Goal: Information Seeking & Learning: Learn about a topic

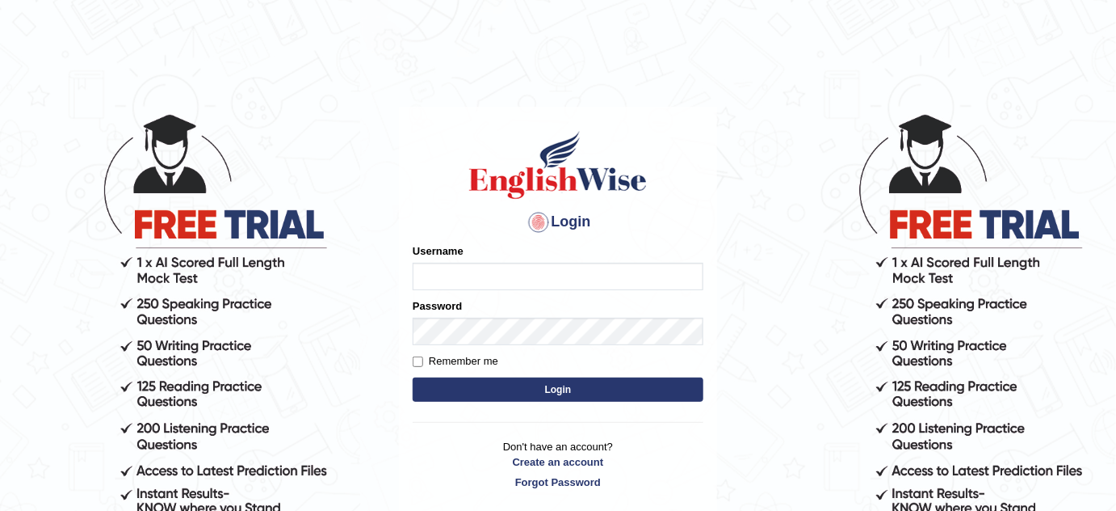
type input "jcaugustoo"
click at [572, 393] on button "Login" at bounding box center [558, 389] width 291 height 24
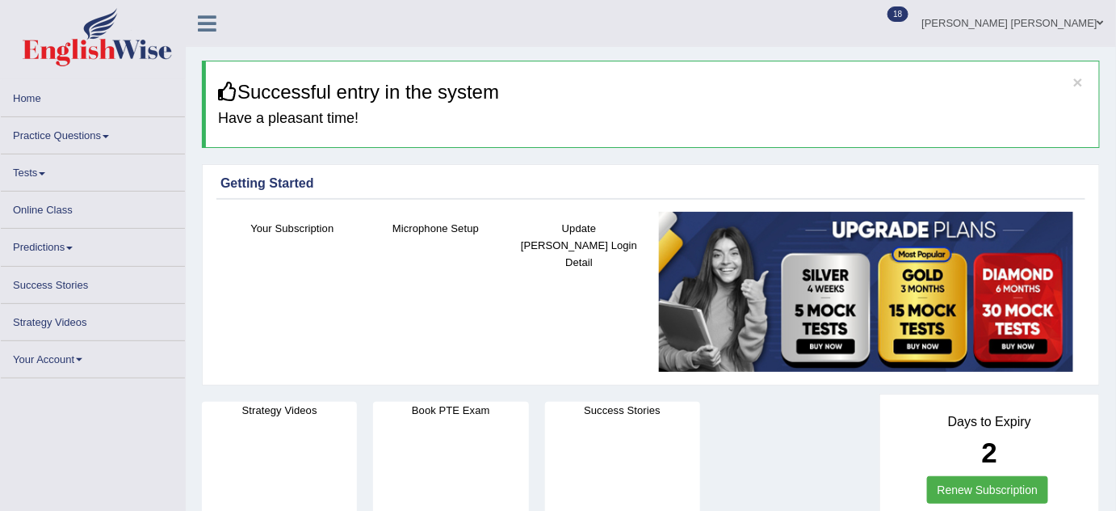
click at [90, 125] on link "Practice Questions" at bounding box center [93, 133] width 184 height 32
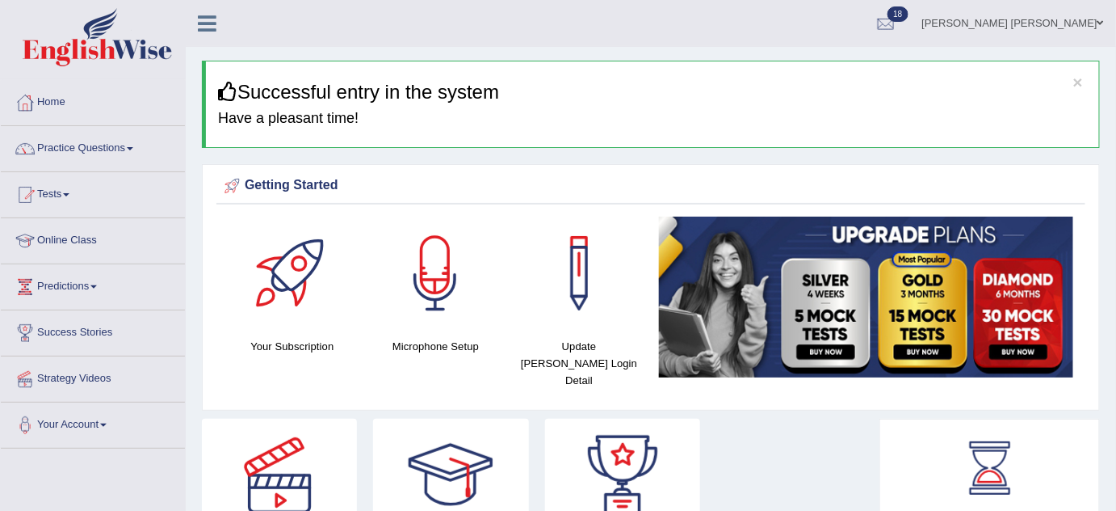
click at [84, 149] on link "Practice Questions" at bounding box center [93, 146] width 184 height 40
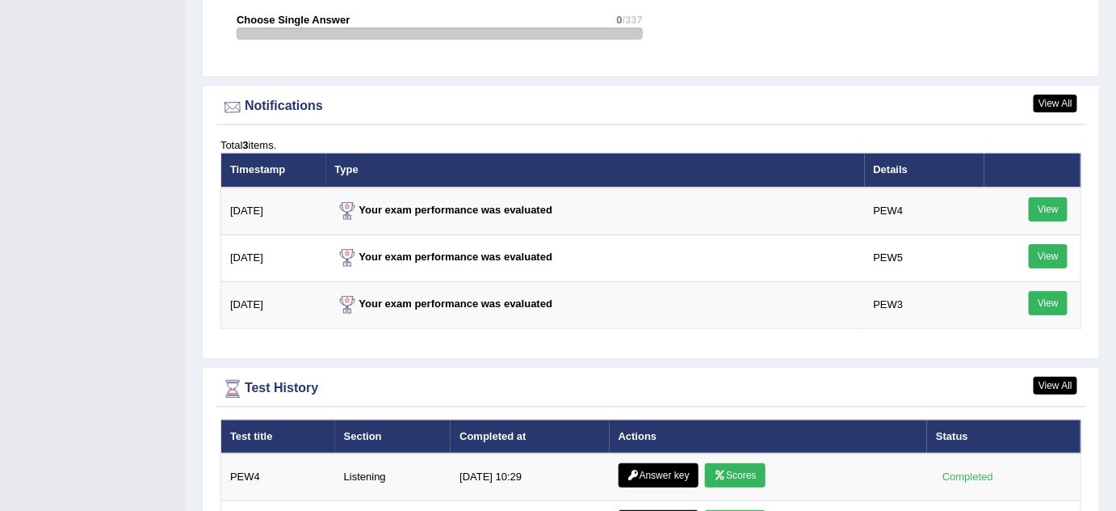
scroll to position [2056, 0]
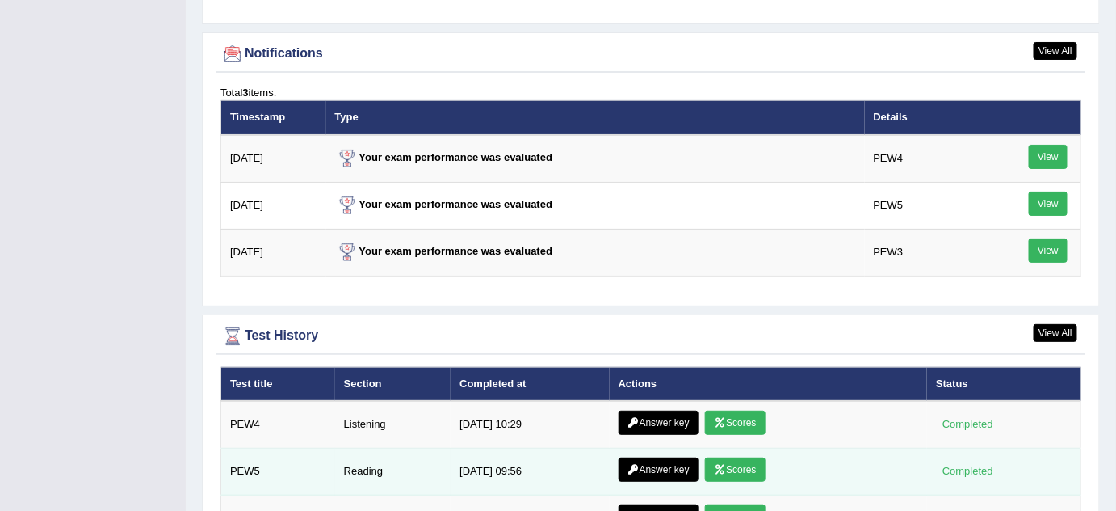
click at [677, 457] on link "Answer key" at bounding box center [659, 469] width 80 height 24
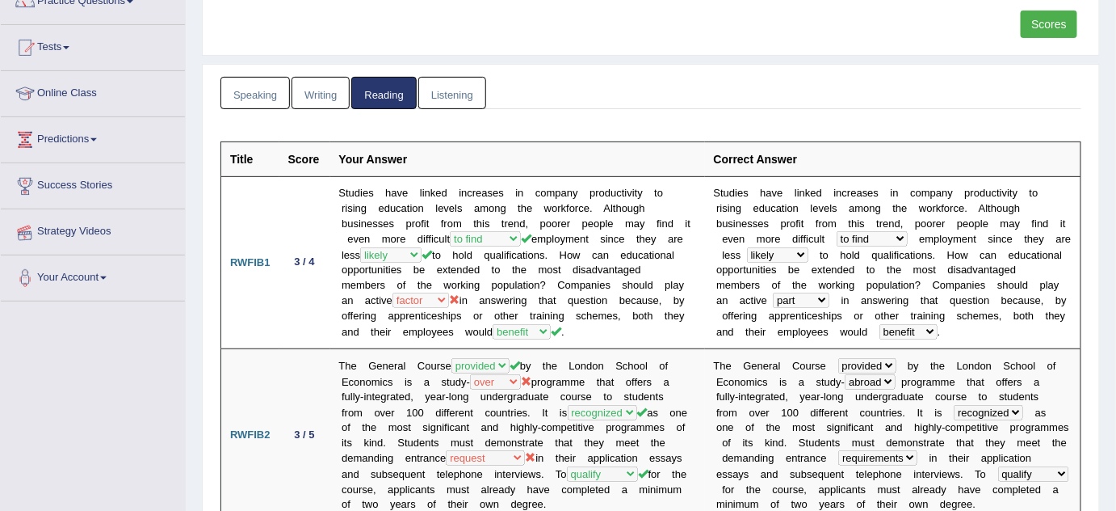
scroll to position [15, 0]
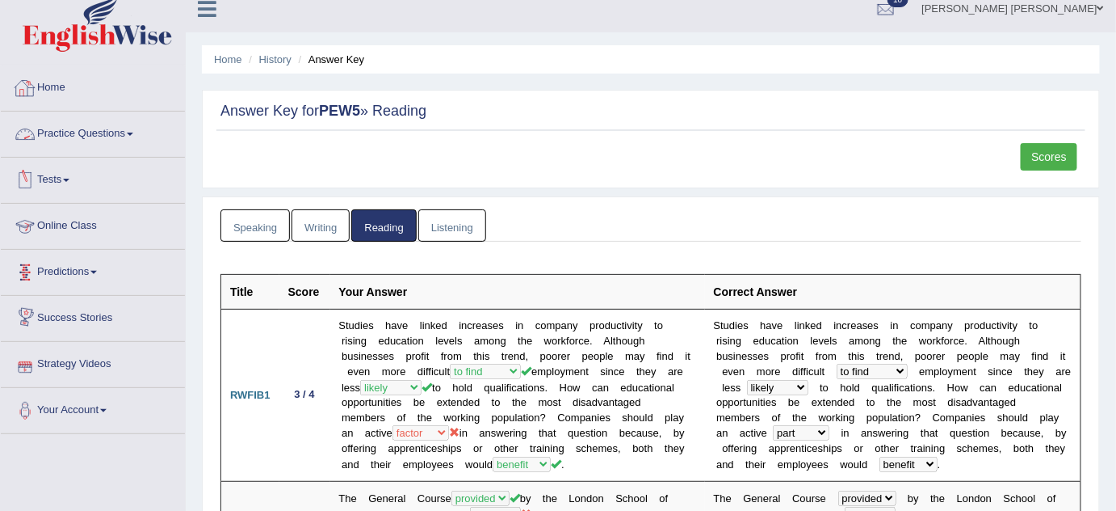
click at [56, 81] on link "Home" at bounding box center [93, 85] width 184 height 40
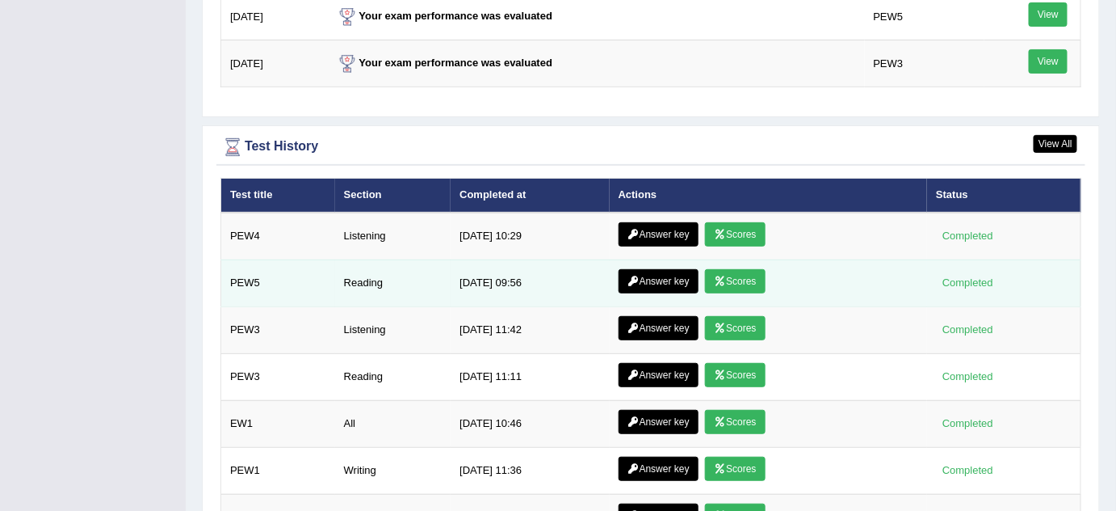
scroll to position [2264, 0]
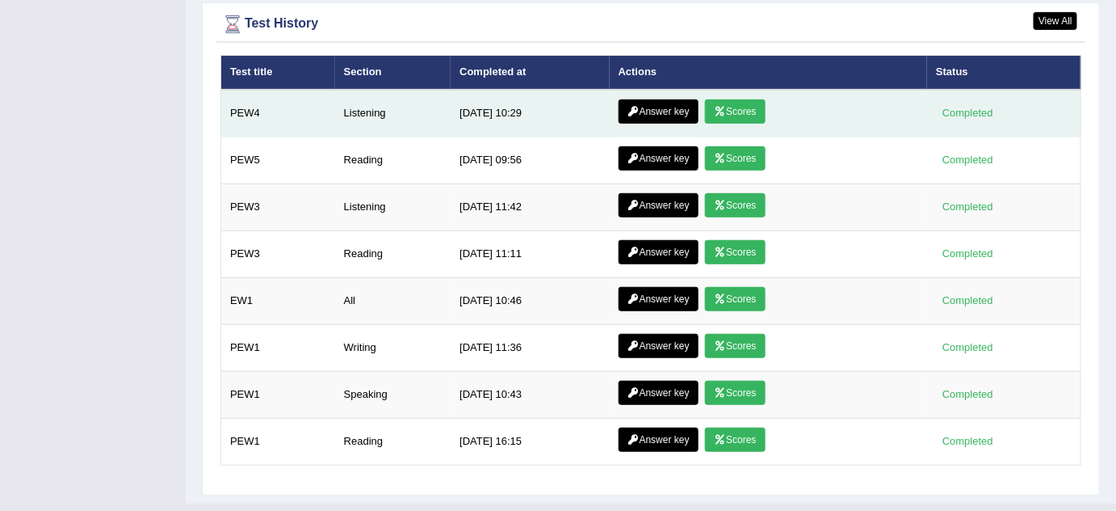
click at [637, 107] on icon at bounding box center [634, 112] width 12 height 10
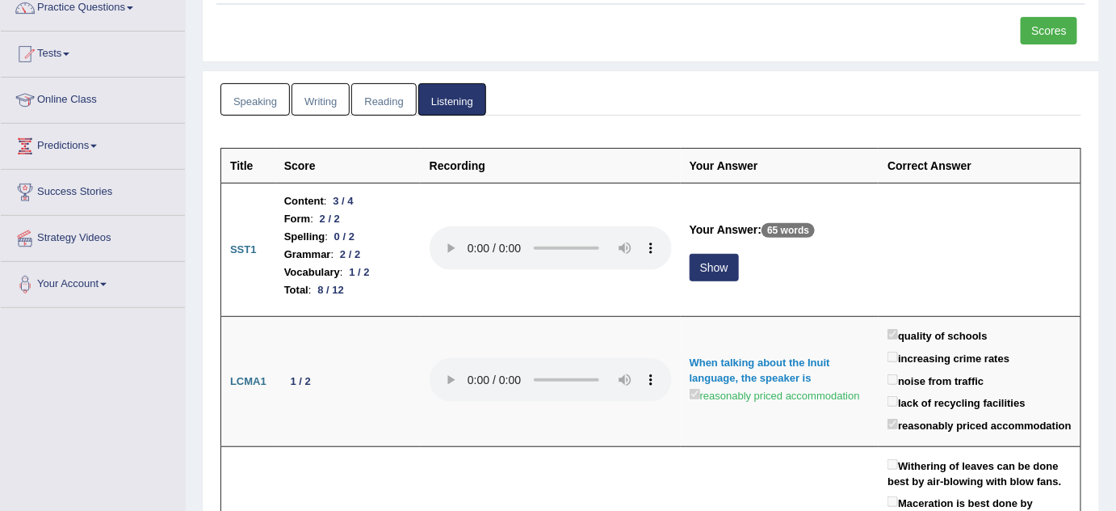
scroll to position [146, 0]
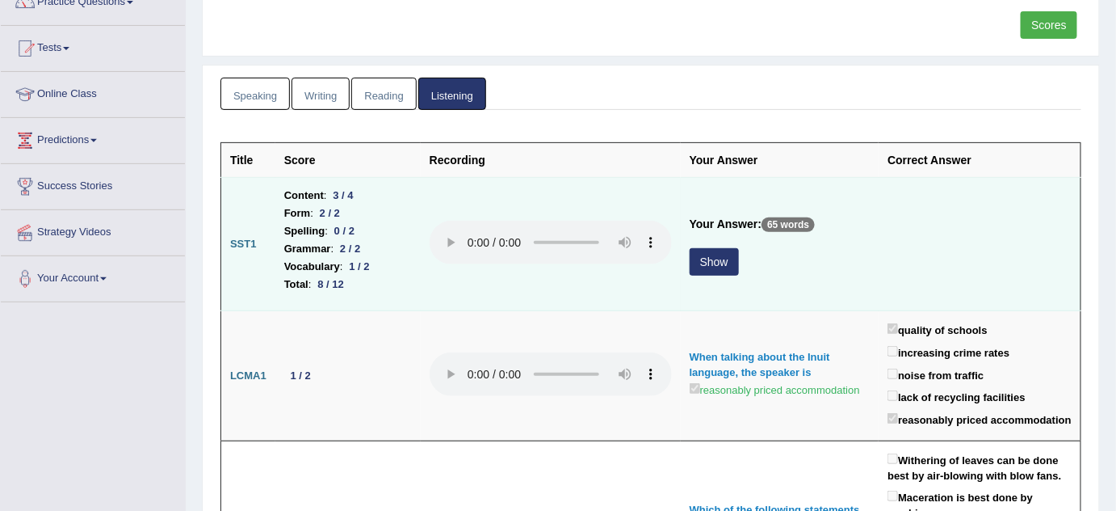
click at [711, 253] on button "Show" at bounding box center [714, 261] width 49 height 27
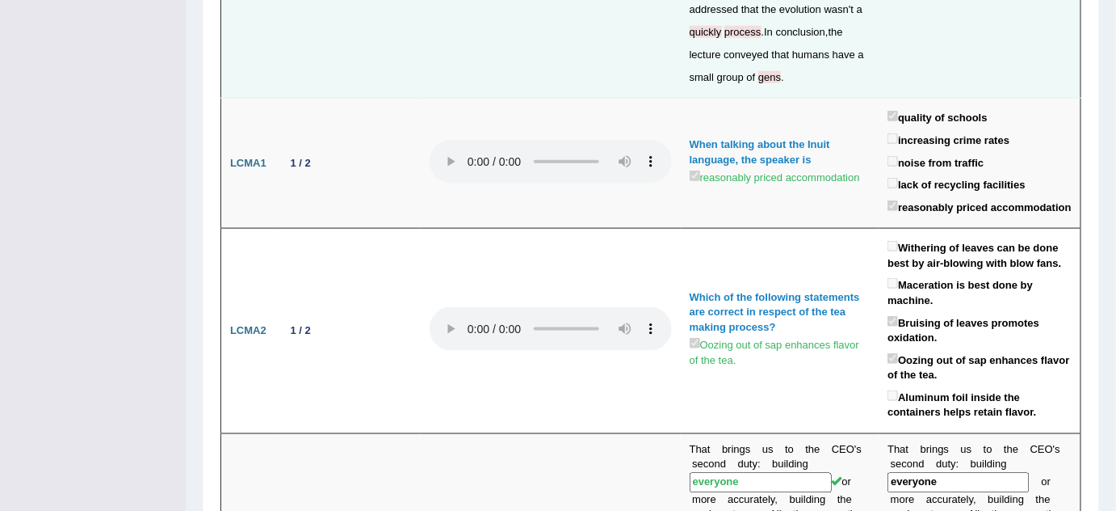
scroll to position [0, 0]
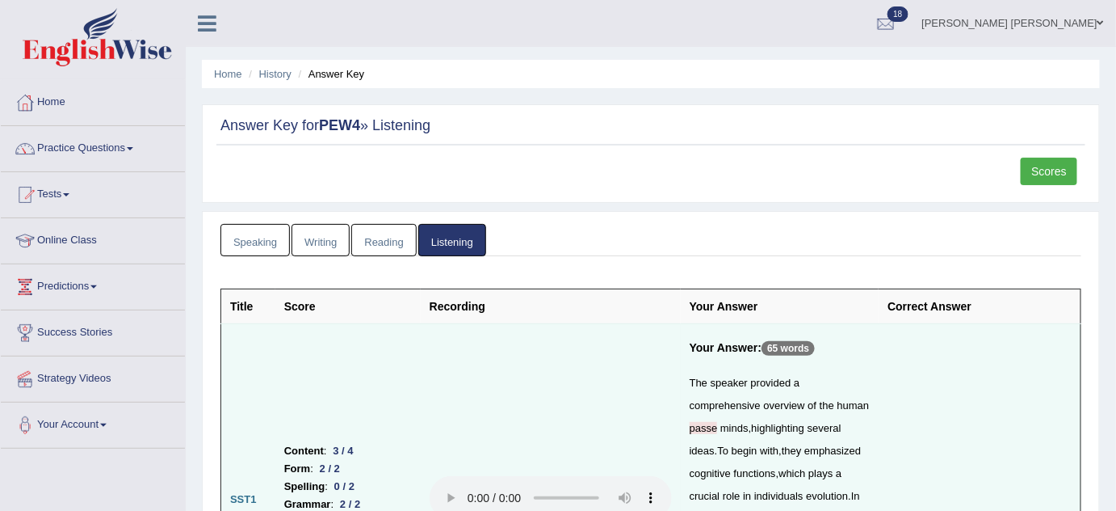
click at [1032, 169] on link "Scores" at bounding box center [1049, 171] width 57 height 27
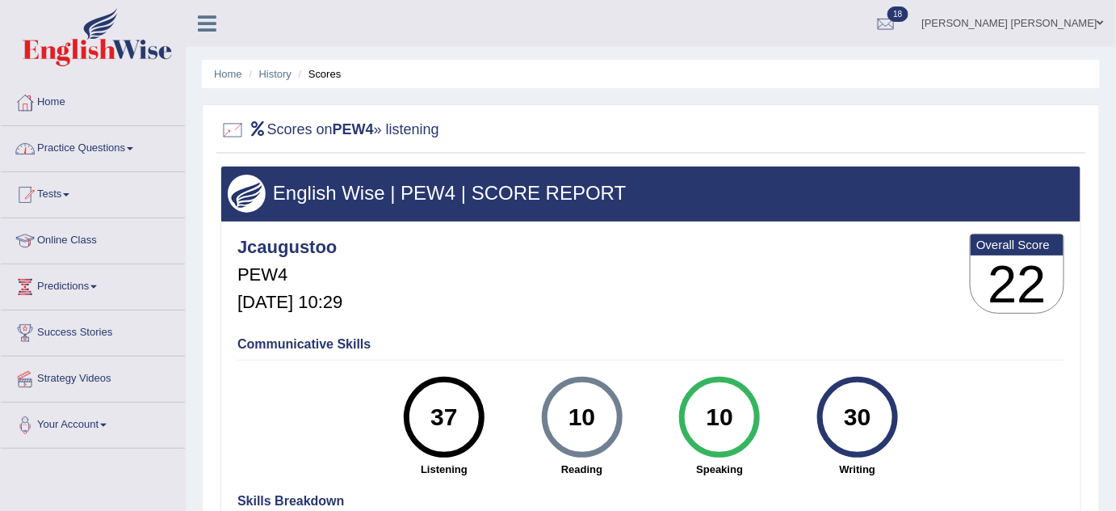
click at [114, 138] on link "Practice Questions" at bounding box center [93, 146] width 184 height 40
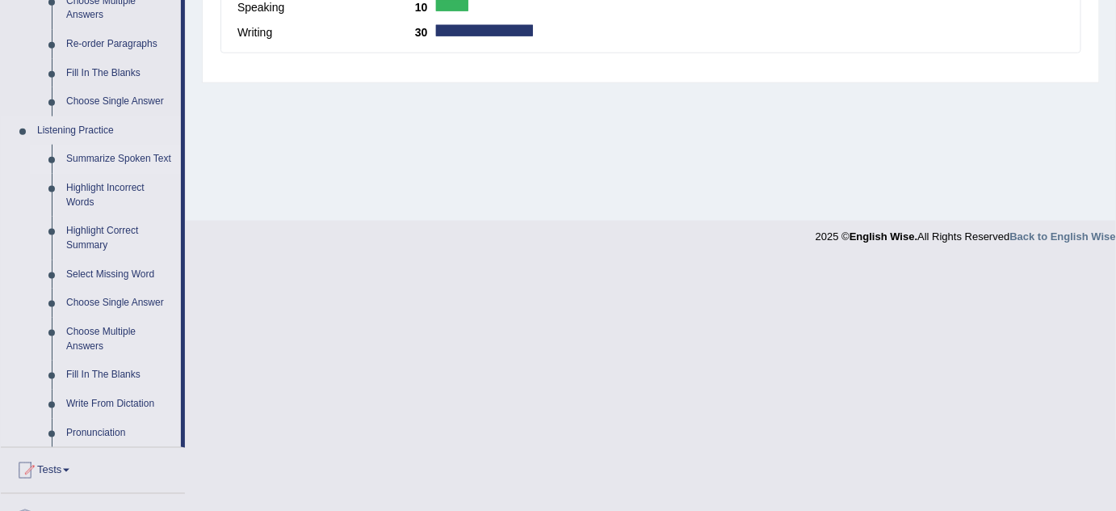
click at [109, 154] on link "Summarize Spoken Text" at bounding box center [120, 159] width 122 height 29
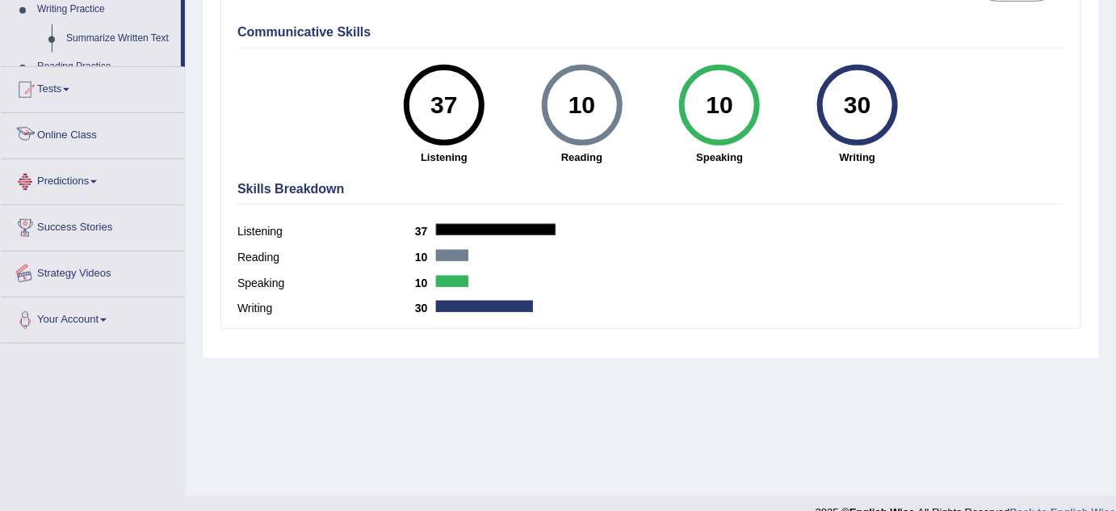
scroll to position [338, 0]
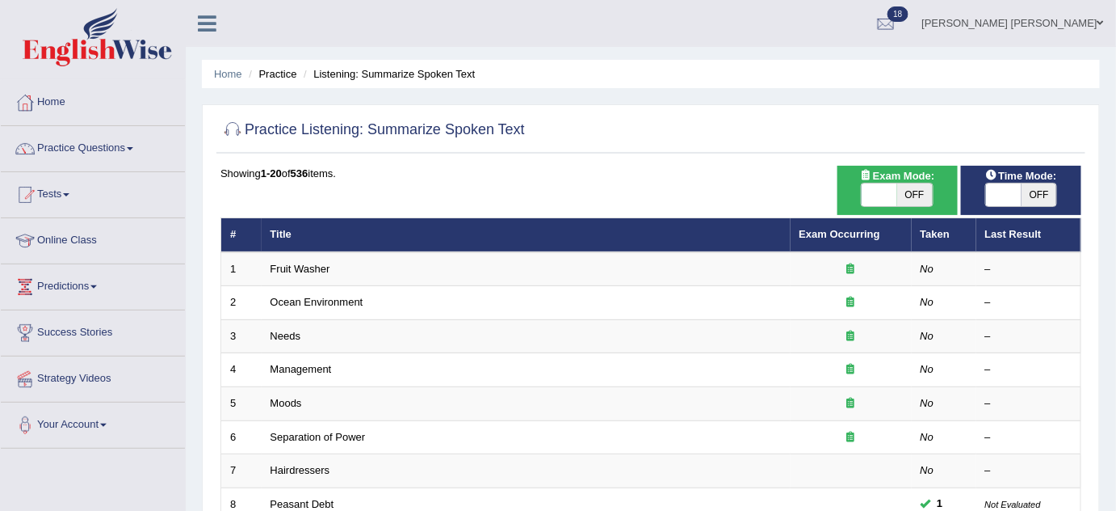
click at [1036, 200] on span "OFF" at bounding box center [1040, 194] width 36 height 23
checkbox input "true"
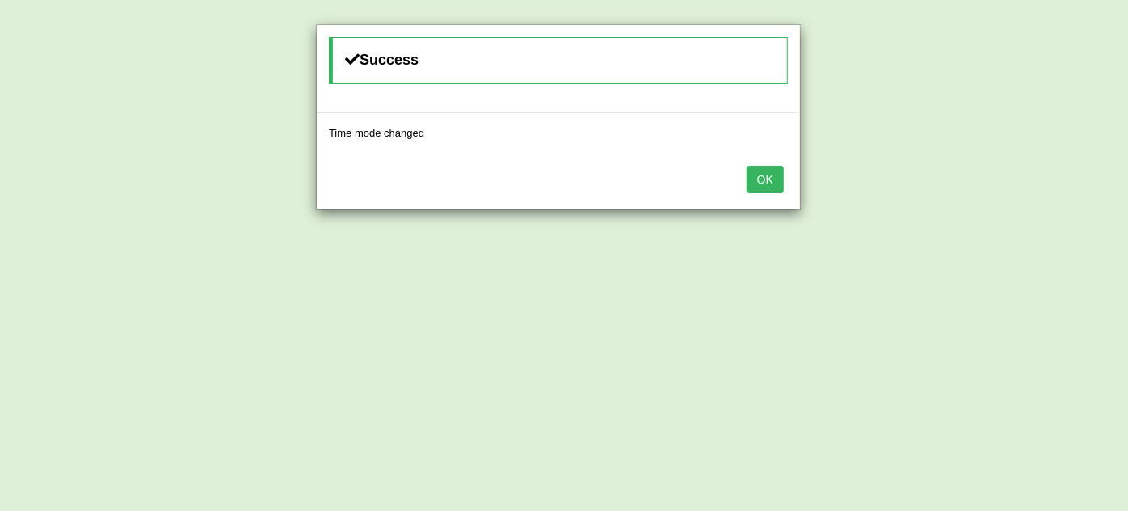
click at [892, 183] on div "Success Time mode changed OK" at bounding box center [564, 255] width 1128 height 511
click at [765, 174] on button "OK" at bounding box center [764, 179] width 37 height 27
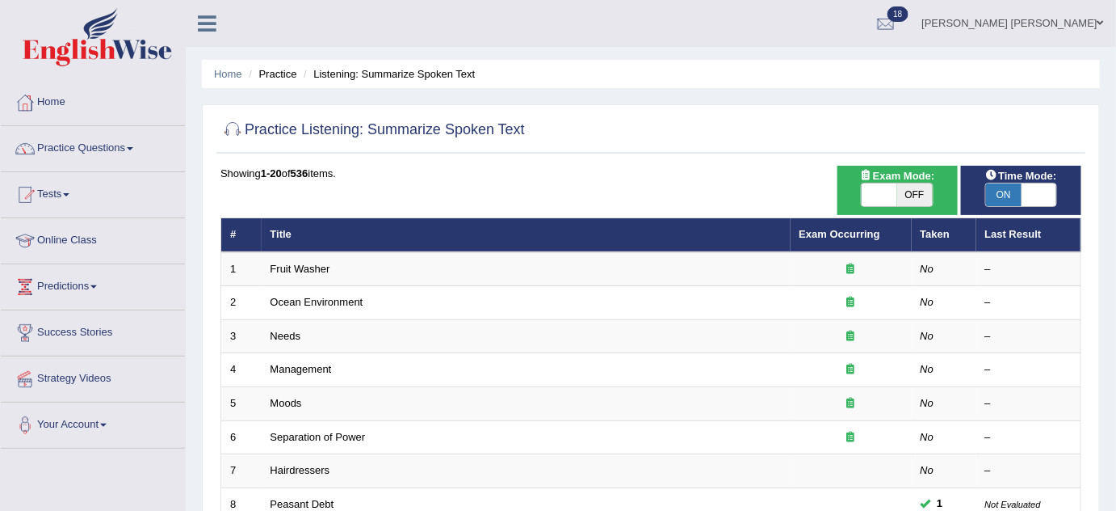
click at [915, 180] on span "Exam Mode:" at bounding box center [897, 175] width 87 height 17
click at [910, 191] on span "OFF" at bounding box center [916, 194] width 36 height 23
checkbox input "true"
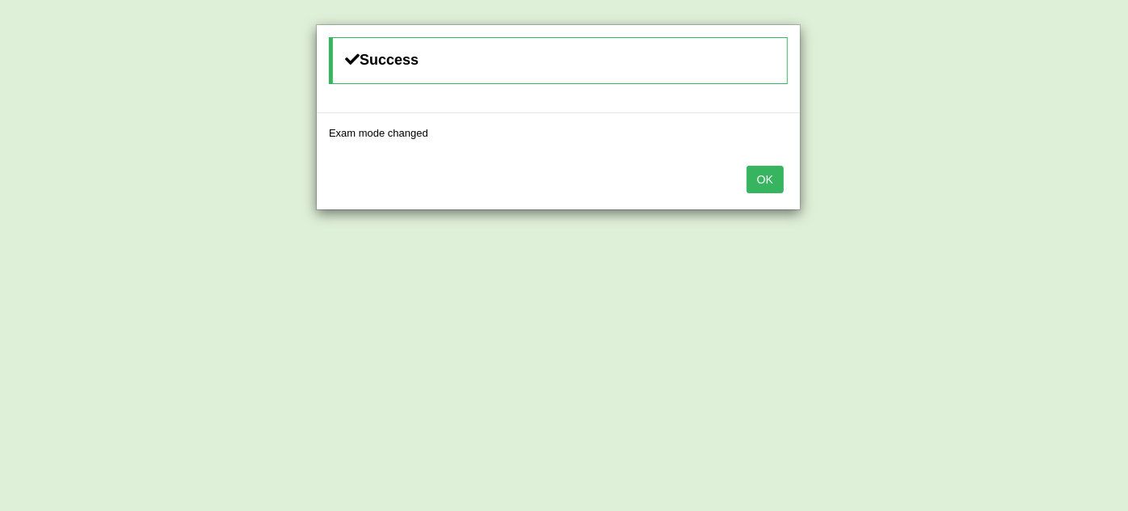
click at [775, 173] on button "OK" at bounding box center [764, 179] width 37 height 27
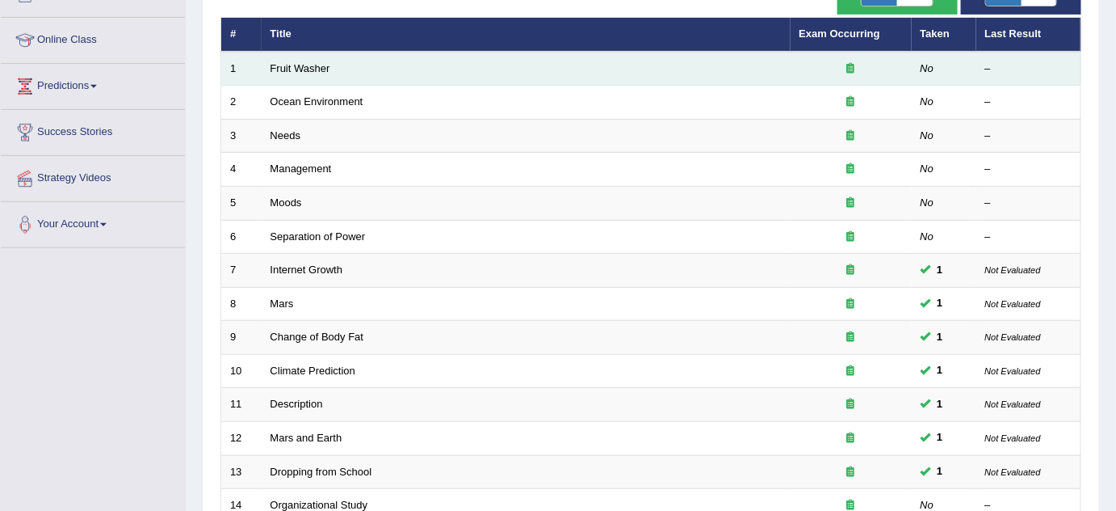
click at [312, 57] on td "Fruit Washer" at bounding box center [526, 69] width 529 height 34
click at [314, 62] on link "Fruit Washer" at bounding box center [301, 68] width 60 height 12
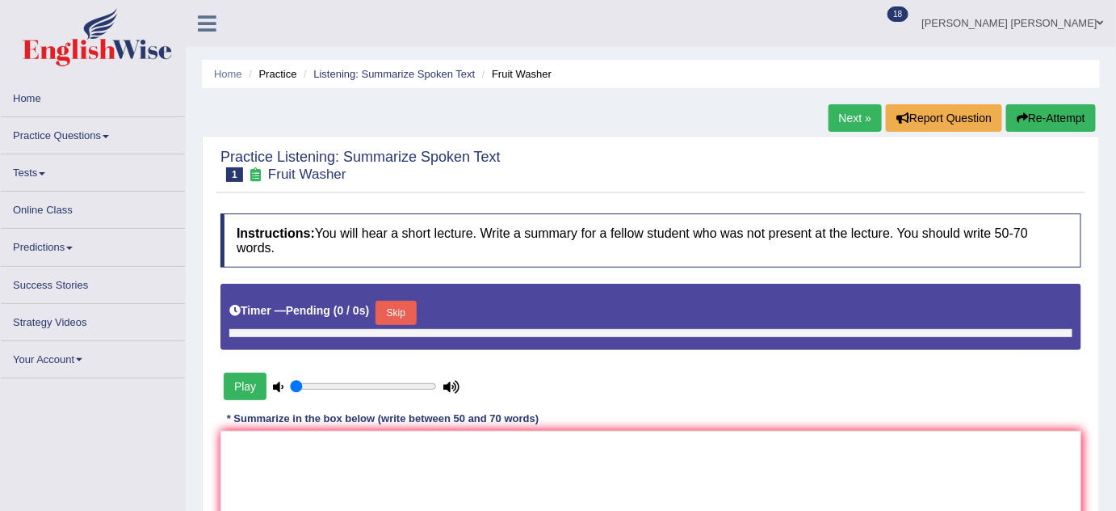
type input "0.45"
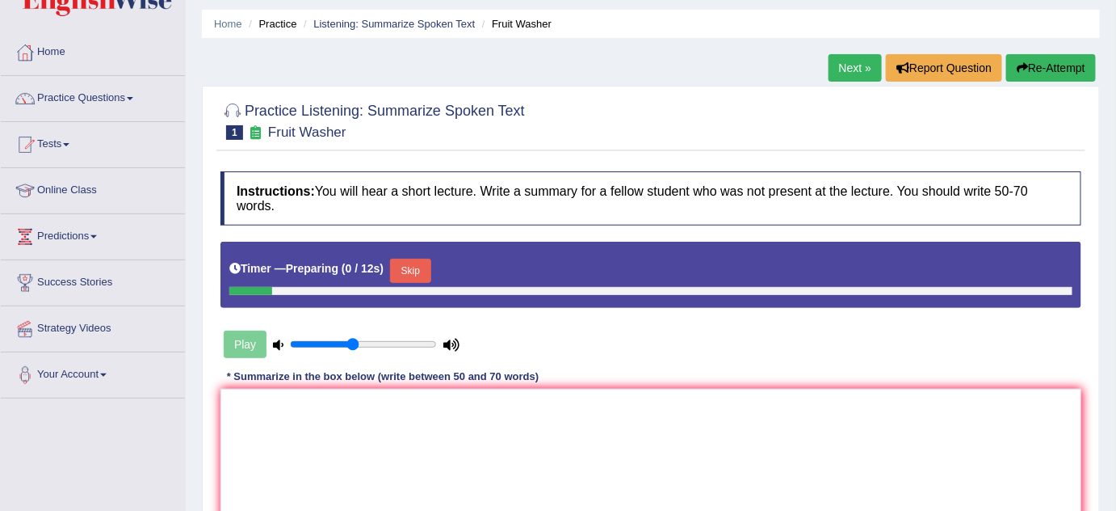
scroll to position [293, 0]
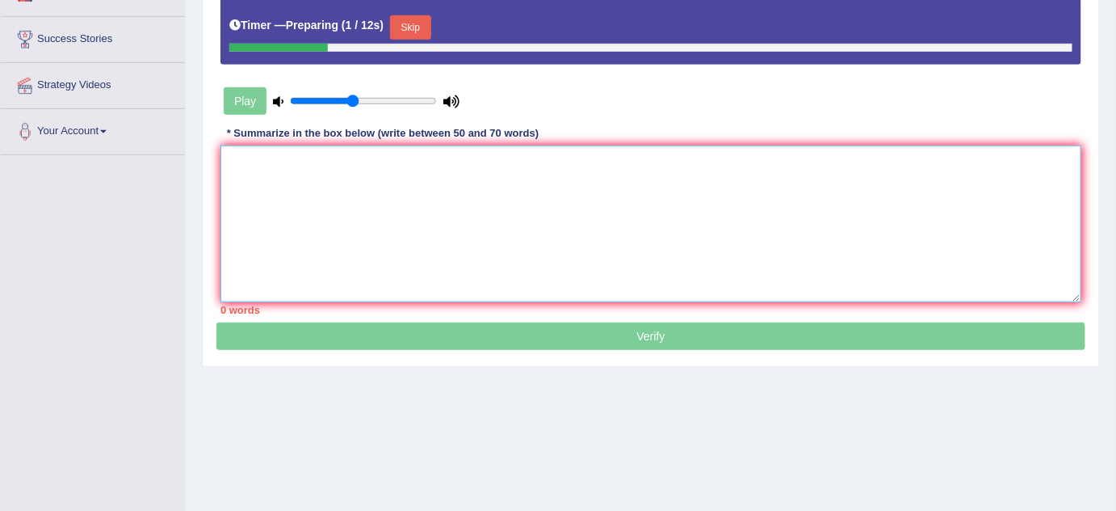
click at [630, 183] on textarea at bounding box center [651, 223] width 861 height 157
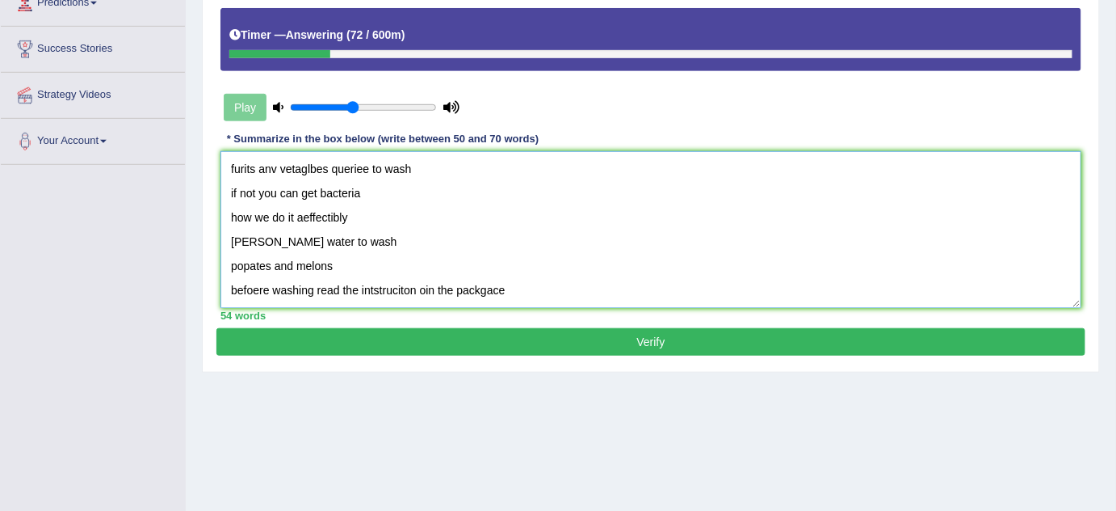
scroll to position [220, 0]
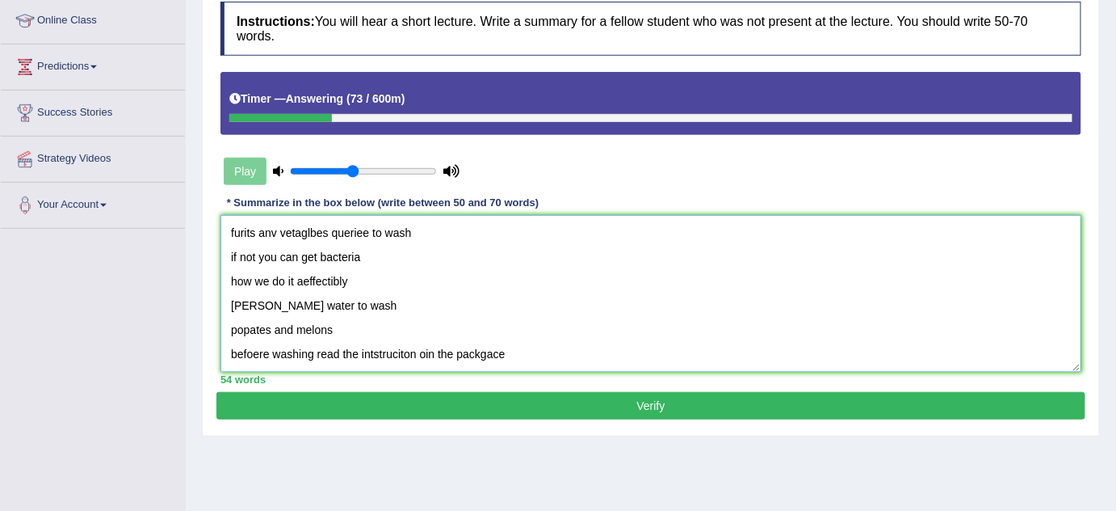
click at [223, 225] on textarea "furits anv vetaglbes queriee to wash if not you can get bacteria how we do it a…" at bounding box center [651, 293] width 861 height 157
click at [512, 228] on textarea "The speaker provided a comprehensive overview of furits anv vetaglbes queriee t…" at bounding box center [651, 293] width 861 height 157
click at [504, 233] on textarea "The speaker provided a comprehensive overview of fruts anv vetaglbes queriee to…" at bounding box center [651, 293] width 861 height 157
click at [534, 228] on textarea "The speaker provided a comprehensive overview of fruts anv vetaglbes queriee to…" at bounding box center [651, 293] width 861 height 157
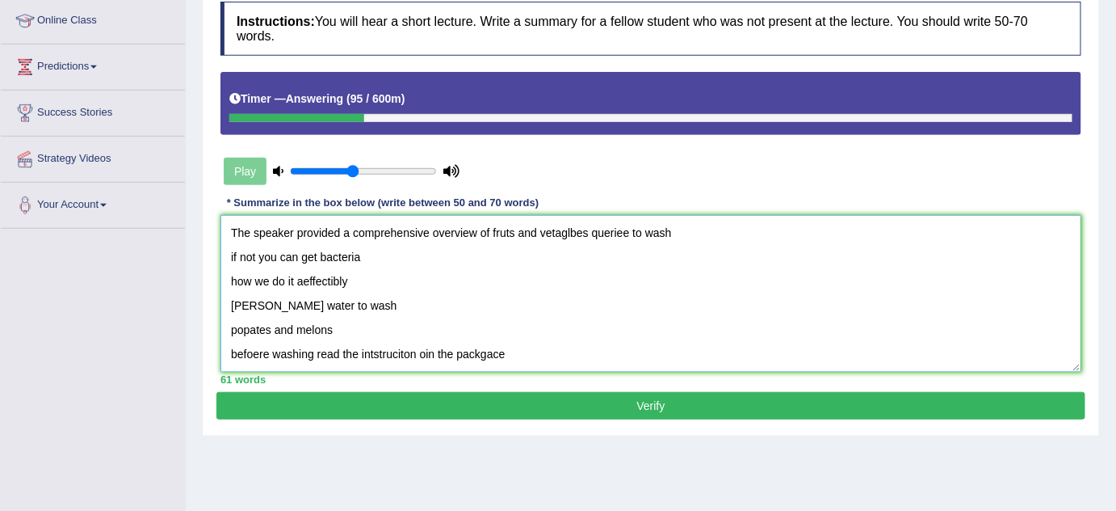
click at [567, 225] on textarea "The speaker provided a comprehensive overview of fruts and vetaglbes queriee to…" at bounding box center [651, 293] width 861 height 157
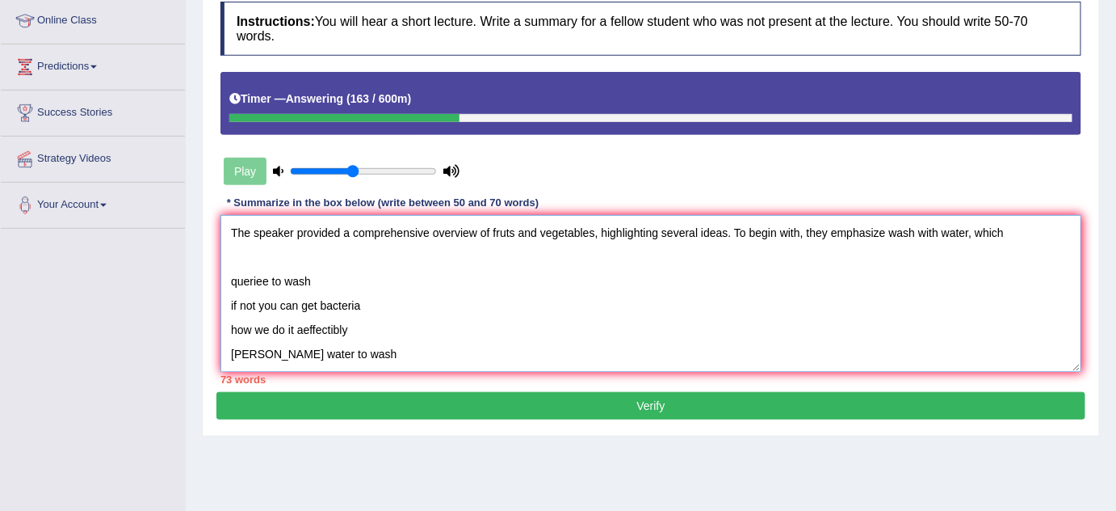
click at [688, 248] on textarea "The speaker provided a comprehensive overview of fruts and vegetables, highligh…" at bounding box center [651, 293] width 861 height 157
click at [885, 228] on textarea "The speaker provided a comprehensive overview of fruts and vegetables, highligh…" at bounding box center [651, 293] width 861 height 157
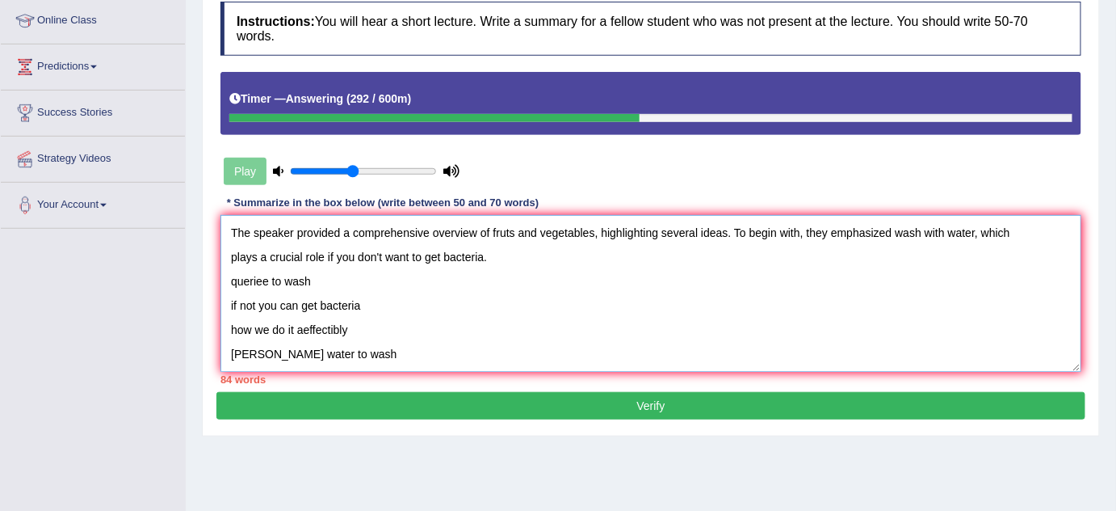
click at [1040, 231] on textarea "The speaker provided a comprehensive overview of fruts and vegetables, highligh…" at bounding box center [651, 293] width 861 height 157
click at [535, 259] on textarea "The speaker provided a comprehensive overview of fruts and vegetables, highligh…" at bounding box center [651, 293] width 861 height 157
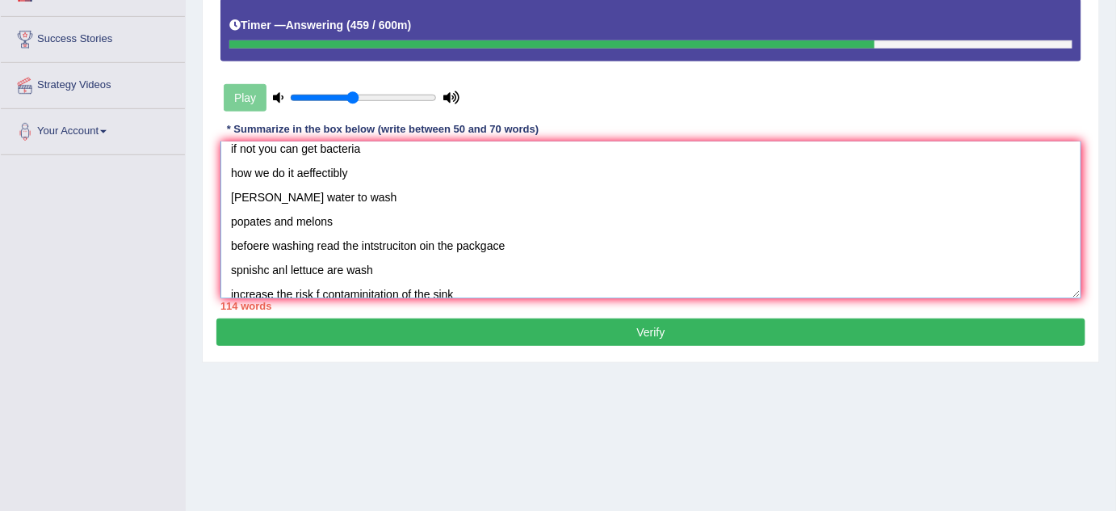
scroll to position [23, 0]
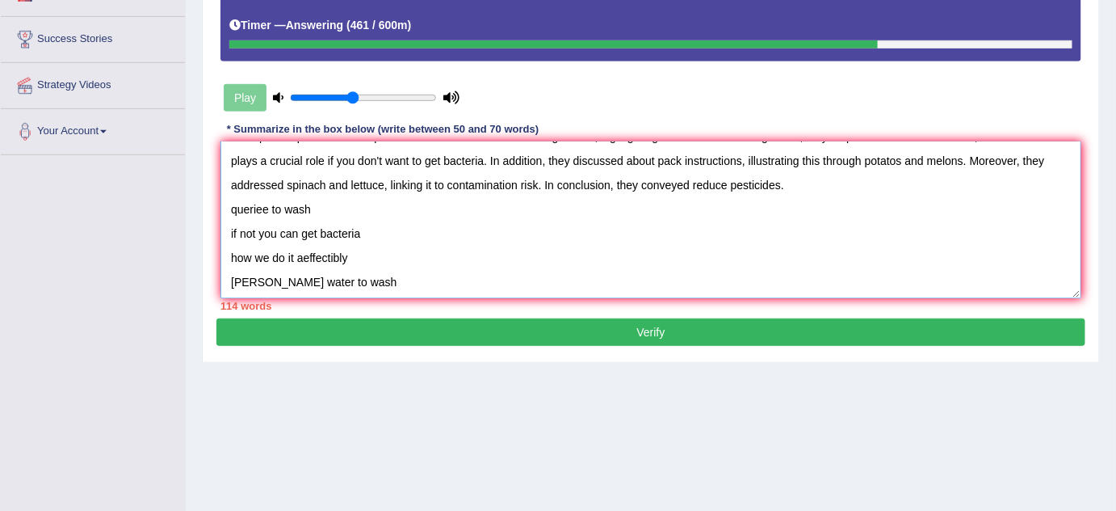
drag, startPoint x: 403, startPoint y: 288, endPoint x: 230, endPoint y: 209, distance: 189.8
click at [230, 209] on textarea "The speaker provided a comprehensive overview of fruts and vegetables, highligh…" at bounding box center [651, 219] width 861 height 157
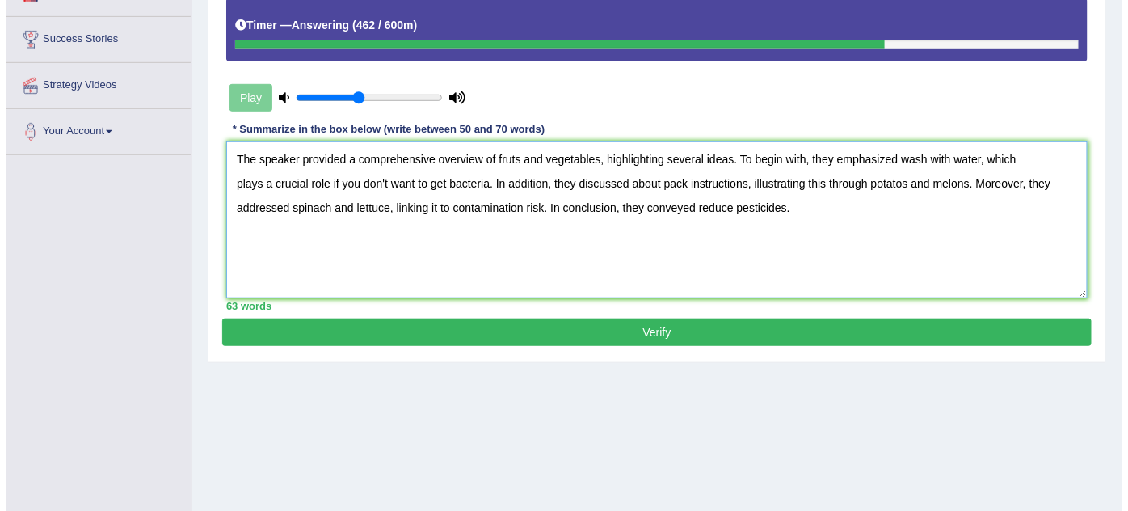
scroll to position [0, 0]
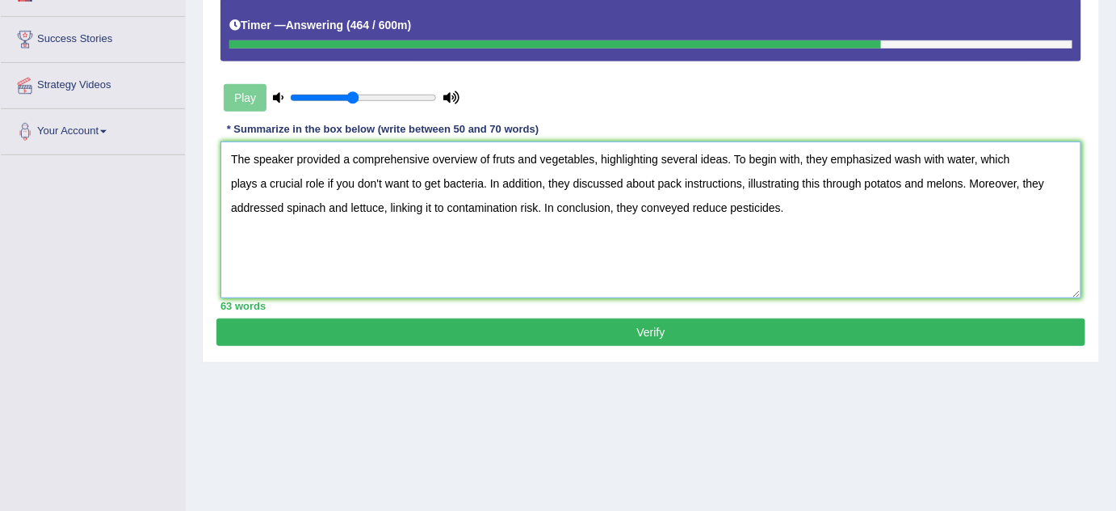
click at [777, 203] on textarea "The speaker provided a comprehensive overview of fruts and vegetables, highligh…" at bounding box center [651, 219] width 861 height 157
click at [693, 206] on textarea "The speaker provided a comprehensive overview of fruts and vegetables, highligh…" at bounding box center [651, 219] width 861 height 157
type textarea "The speaker provided a comprehensive overview of fruts and vegetables, highligh…"
click at [667, 320] on button "Verify" at bounding box center [651, 331] width 869 height 27
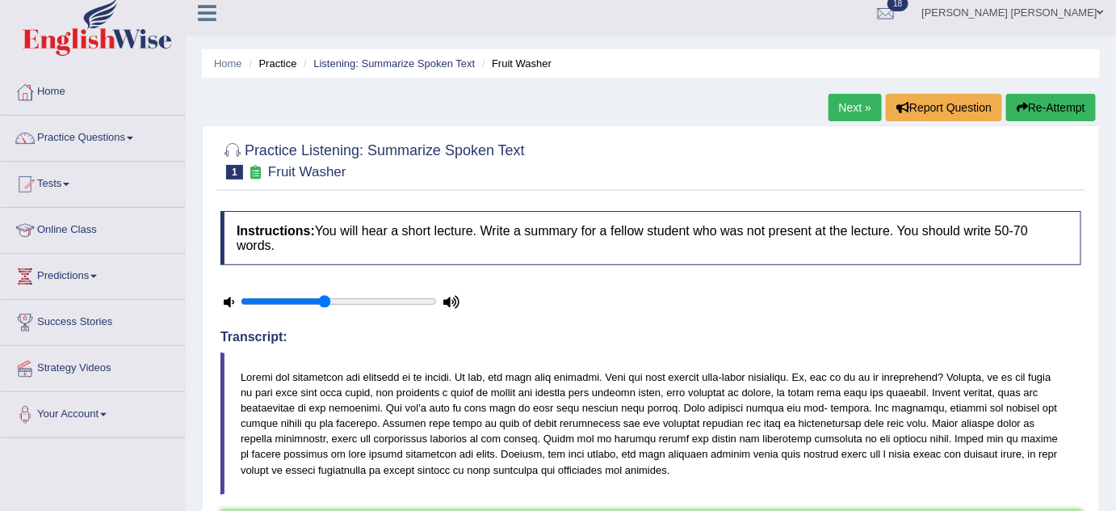
scroll to position [8, 0]
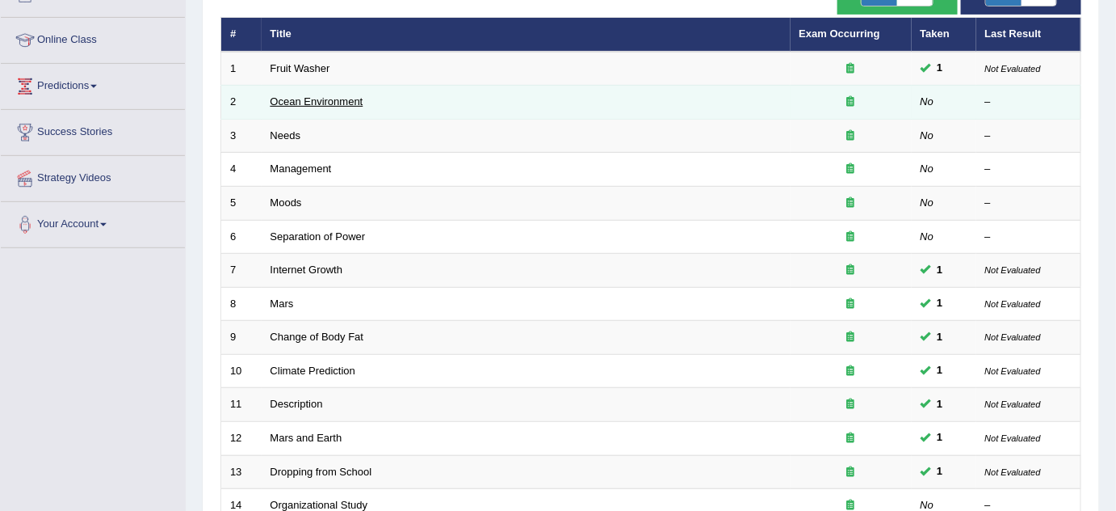
click at [325, 99] on link "Ocean Environment" at bounding box center [317, 101] width 93 height 12
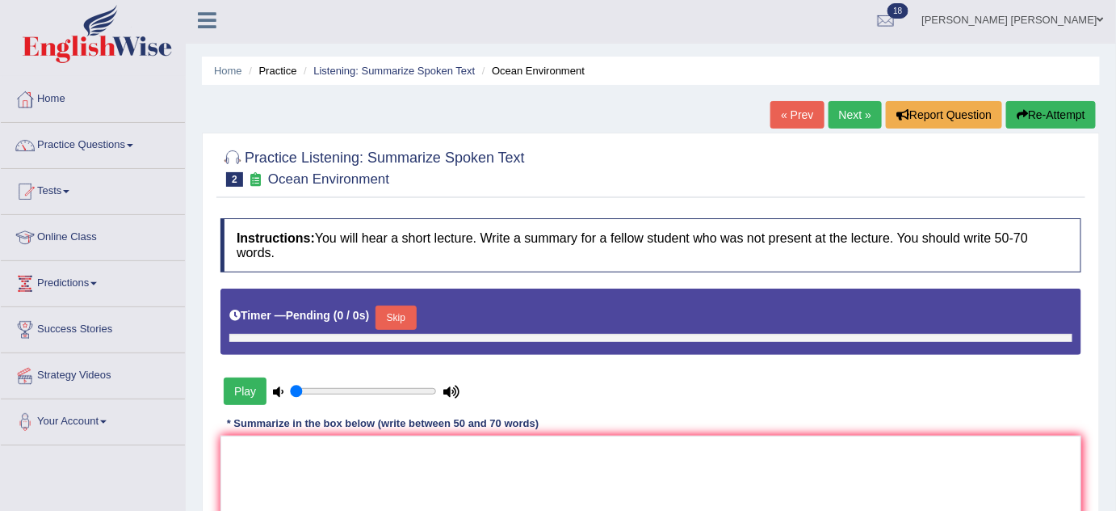
type input "0.45"
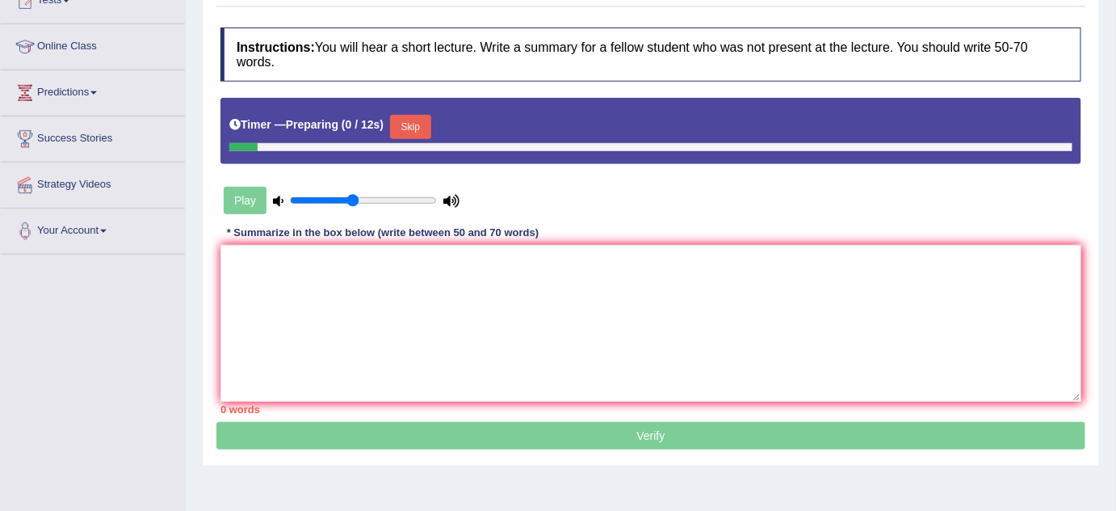
scroll to position [293, 0]
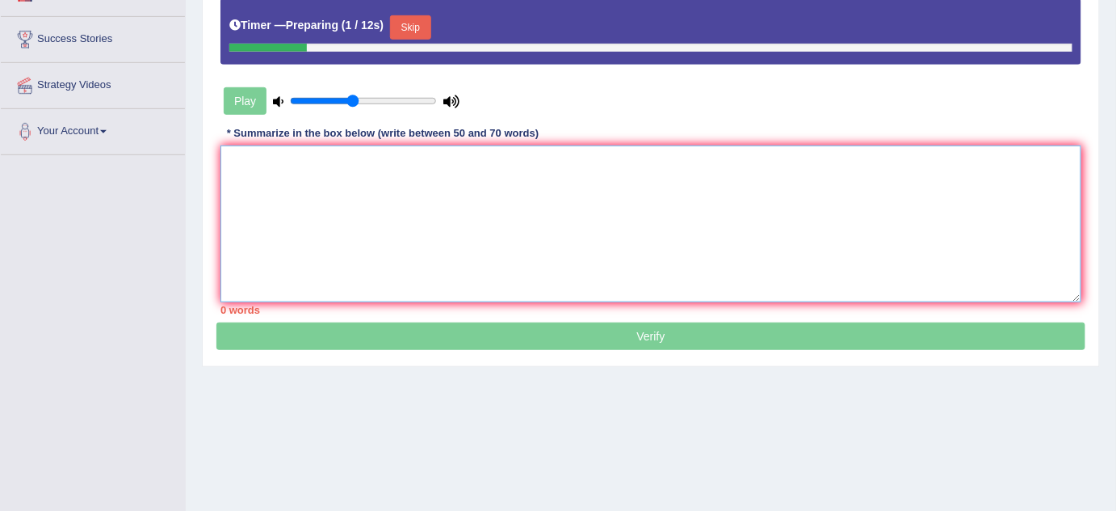
click at [421, 189] on textarea at bounding box center [651, 223] width 861 height 157
click at [426, 22] on button "Skip" at bounding box center [410, 27] width 40 height 24
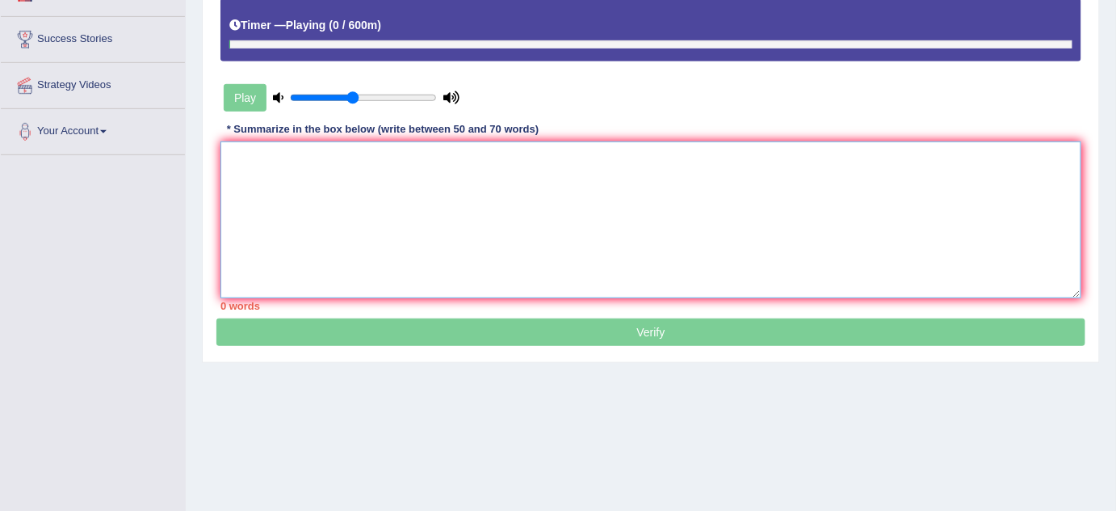
click at [505, 165] on textarea at bounding box center [651, 219] width 861 height 157
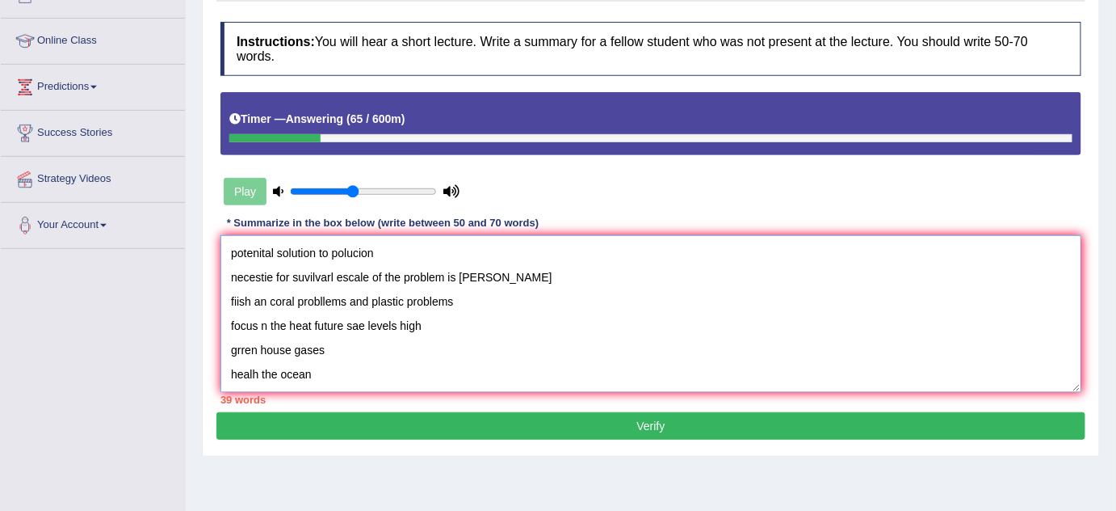
scroll to position [146, 0]
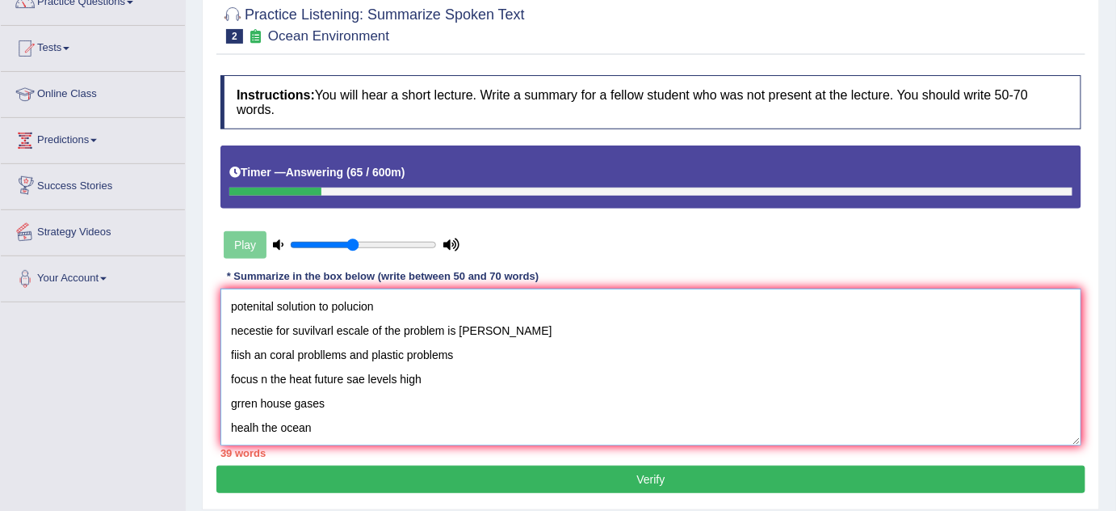
click at [237, 298] on textarea "potenital solution to polucion necestie for suvilvarl escale of the problem is …" at bounding box center [651, 366] width 861 height 157
click at [234, 302] on textarea "potenital solution to polucion necestie for suvilvarl escale of the problem is …" at bounding box center [651, 366] width 861 height 157
click at [233, 303] on textarea "potenital solution to polucion necestie for suvilvarl escale of the problem is …" at bounding box center [651, 366] width 861 height 157
click at [506, 304] on textarea "The speaker provided a comprehensive overview of potenital solution to polucion…" at bounding box center [651, 366] width 861 height 157
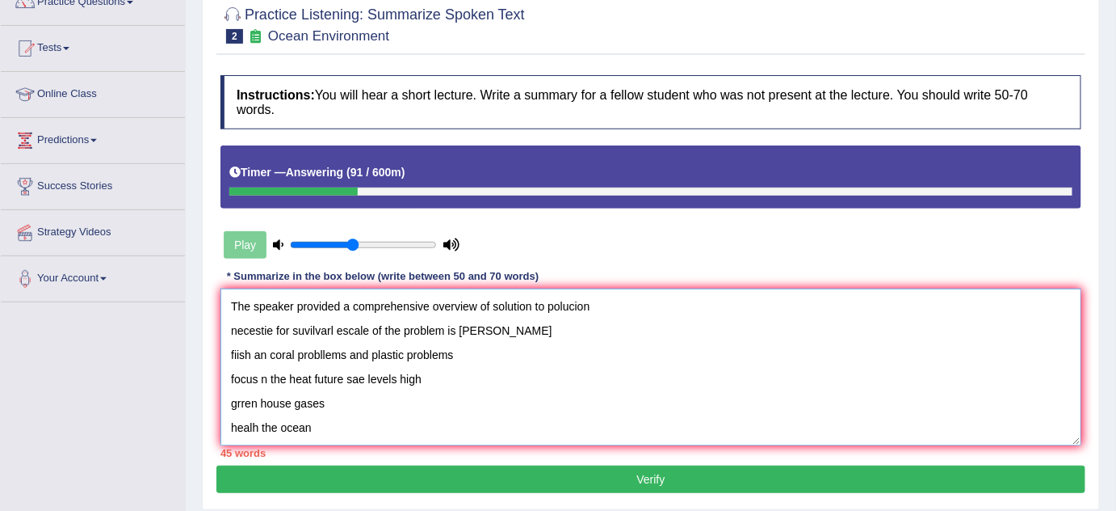
click at [574, 309] on textarea "The speaker provided a comprehensive overview of solution to polucion necestie …" at bounding box center [651, 366] width 861 height 157
click at [569, 308] on textarea "The speaker provided a comprehensive overview of solution to polution necestie …" at bounding box center [651, 366] width 861 height 157
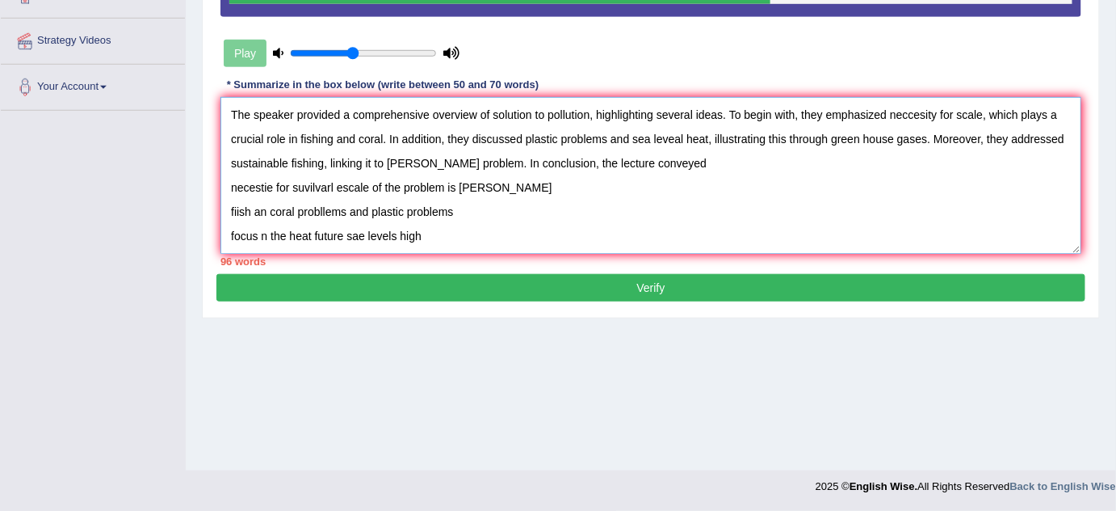
scroll to position [0, 0]
drag, startPoint x: 499, startPoint y: 234, endPoint x: 224, endPoint y: 187, distance: 279.4
click at [224, 187] on textarea "The speaker provided a comprehensive overview of solution to pollution, highlig…" at bounding box center [651, 175] width 861 height 157
click at [710, 160] on textarea "The speaker provided a comprehensive overview of solution to pollution, highlig…" at bounding box center [651, 175] width 861 height 157
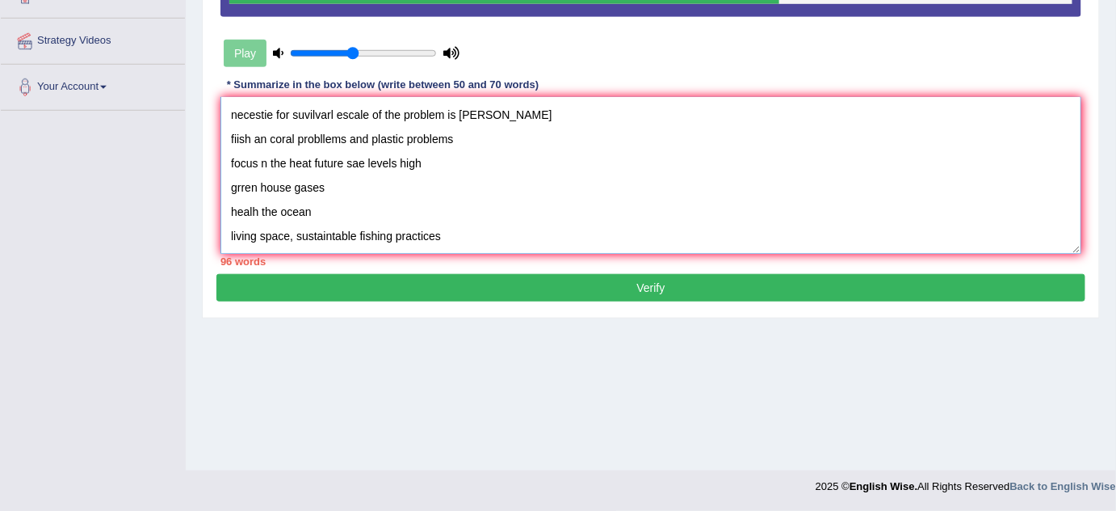
drag, startPoint x: 225, startPoint y: 183, endPoint x: 653, endPoint y: 363, distance: 464.2
click at [651, 365] on div "Home Practice Listening: Summarize Spoken Text Ocean Environment « Prev Next » …" at bounding box center [651, 66] width 931 height 808
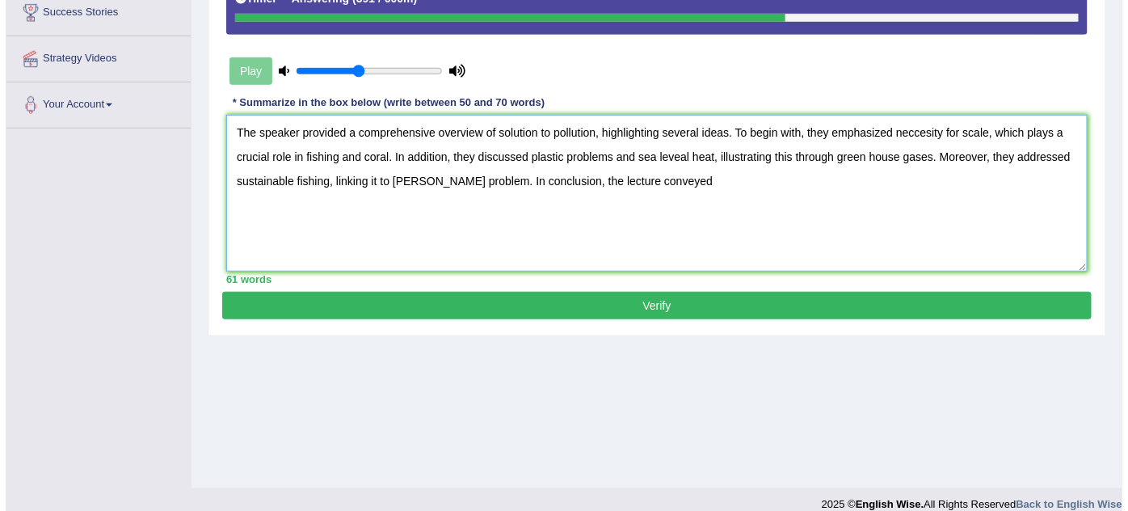
scroll to position [264, 0]
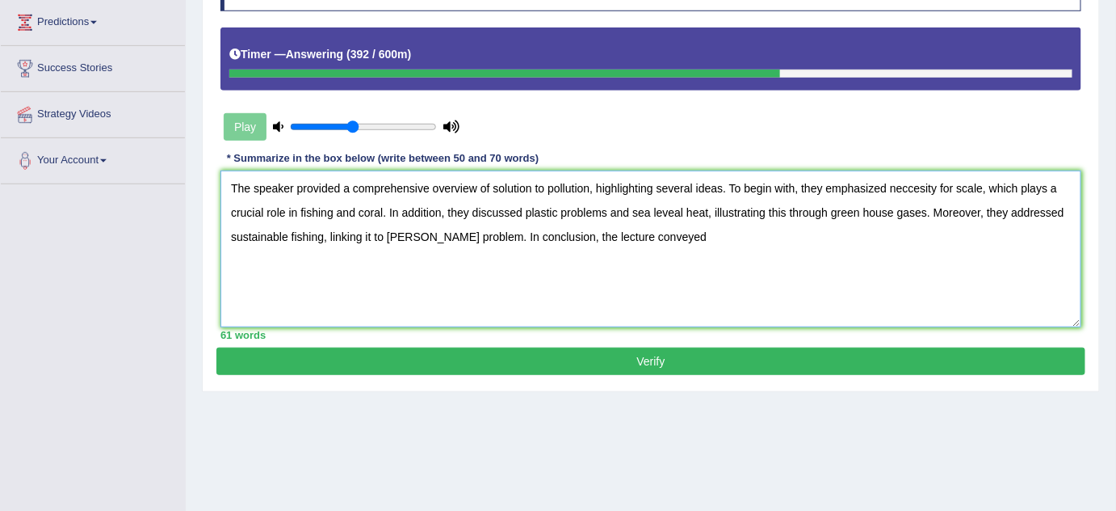
click at [690, 236] on textarea "The speaker provided a comprehensive overview of solution to pollution, highlig…" at bounding box center [651, 248] width 861 height 157
click at [890, 184] on textarea "The speaker provided a comprehensive overview of solution to pollution, highlig…" at bounding box center [651, 248] width 861 height 157
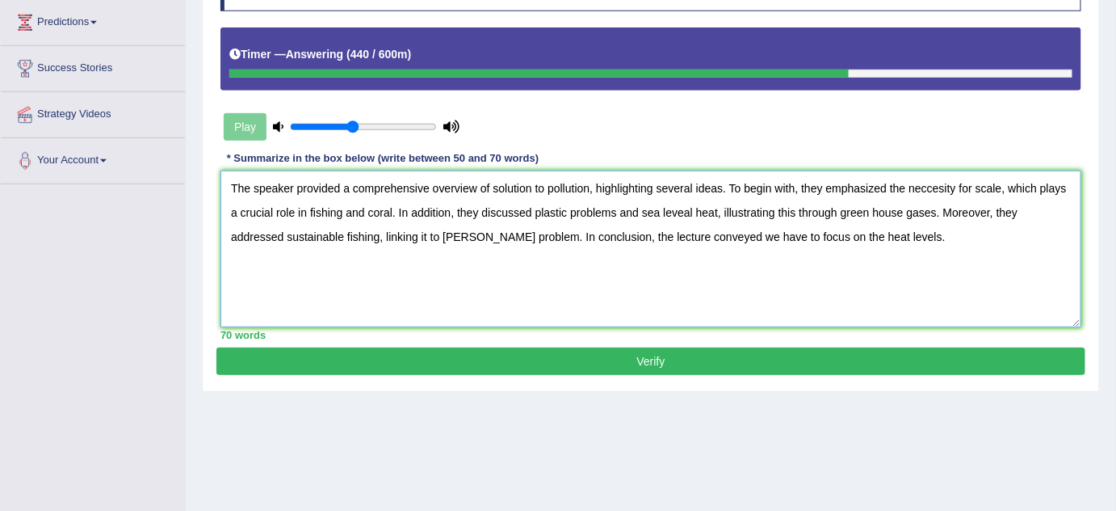
type textarea "The speaker provided a comprehensive overview of solution to pollution, highlig…"
click at [591, 358] on button "Verify" at bounding box center [651, 360] width 869 height 27
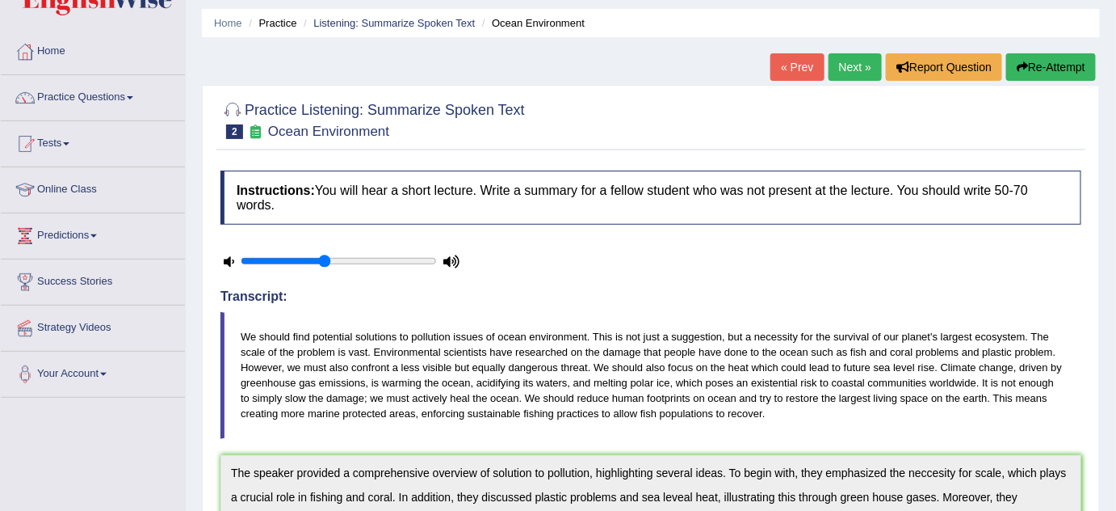
scroll to position [0, 0]
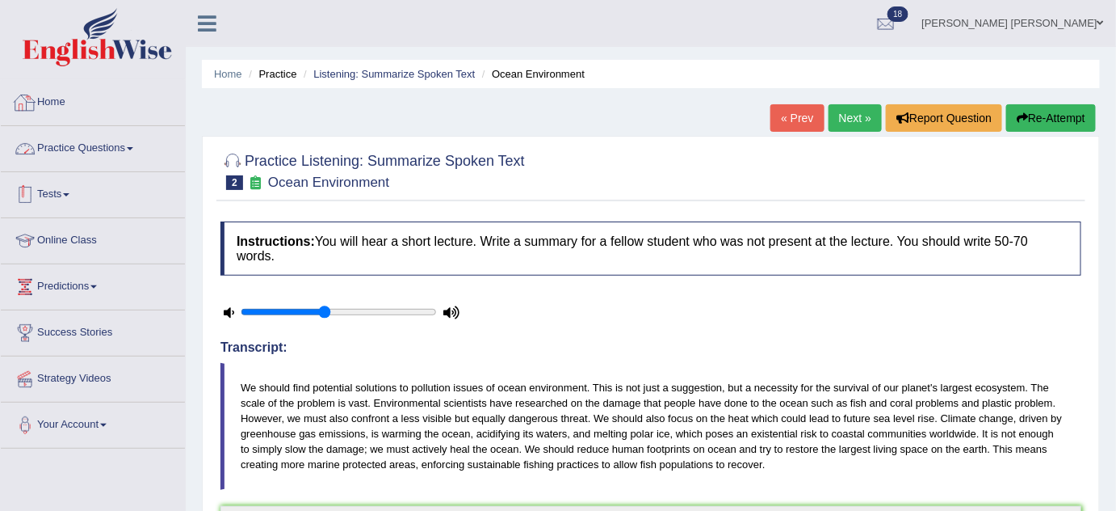
click at [95, 140] on link "Practice Questions" at bounding box center [93, 146] width 184 height 40
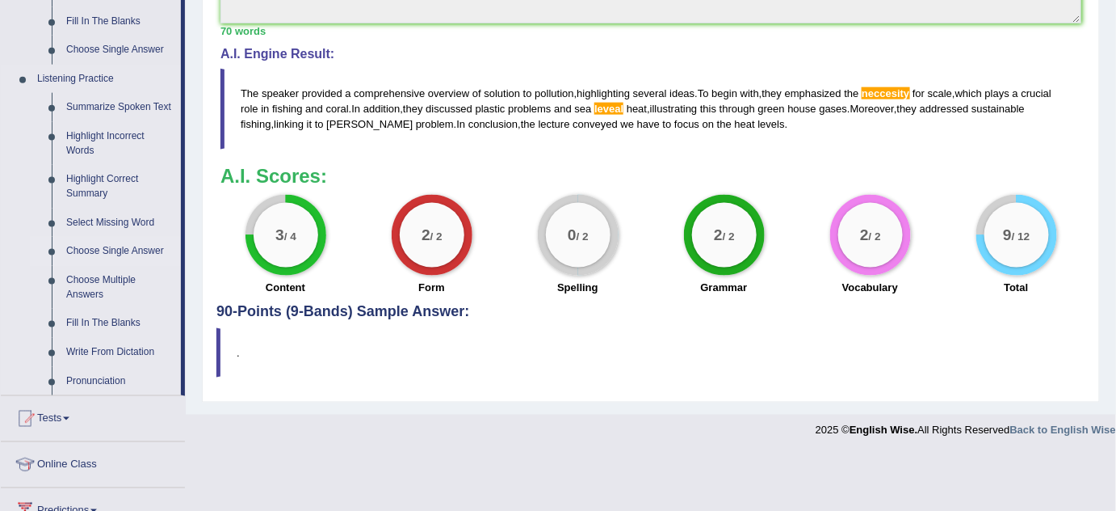
scroll to position [661, 0]
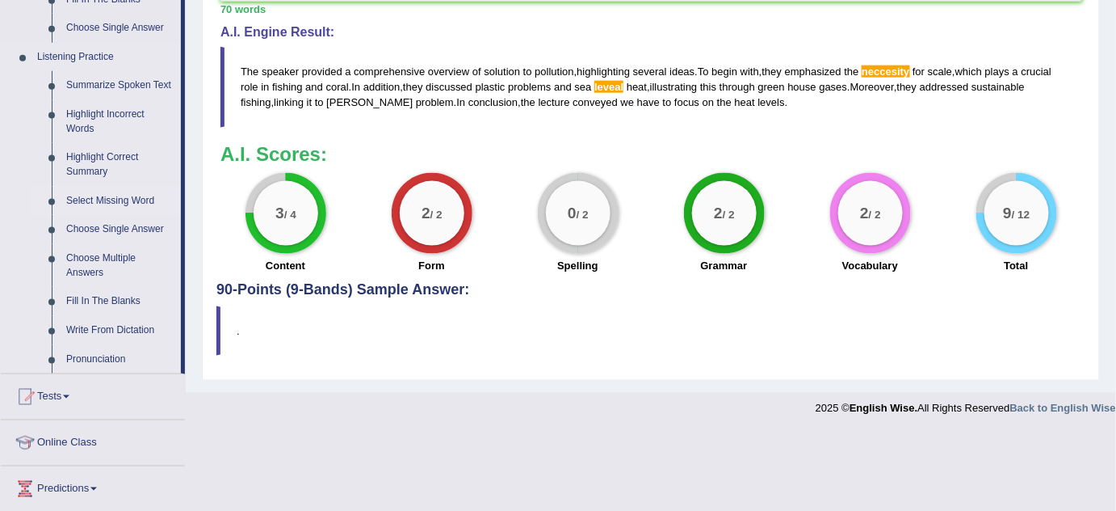
click at [117, 204] on link "Select Missing Word" at bounding box center [120, 201] width 122 height 29
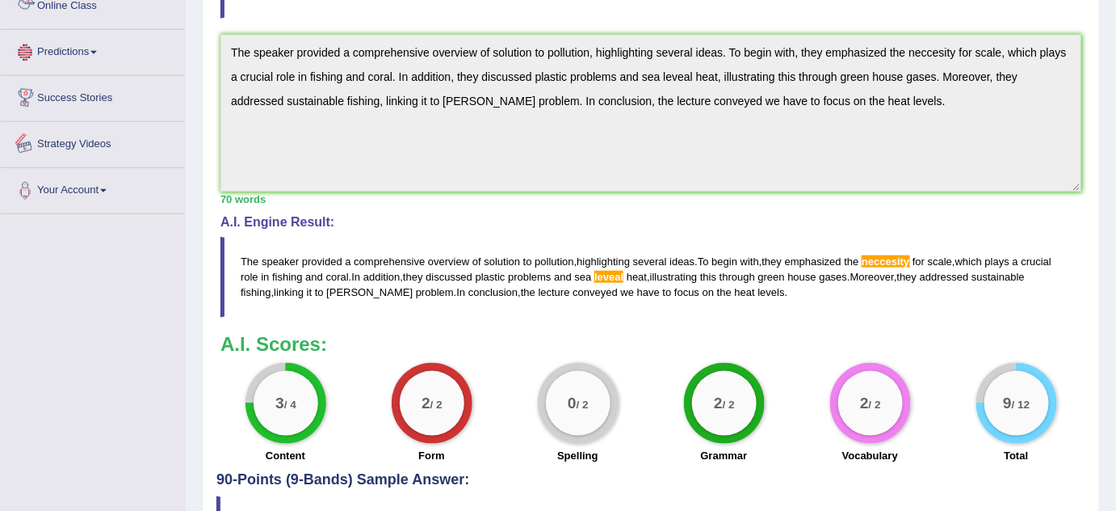
scroll to position [581, 0]
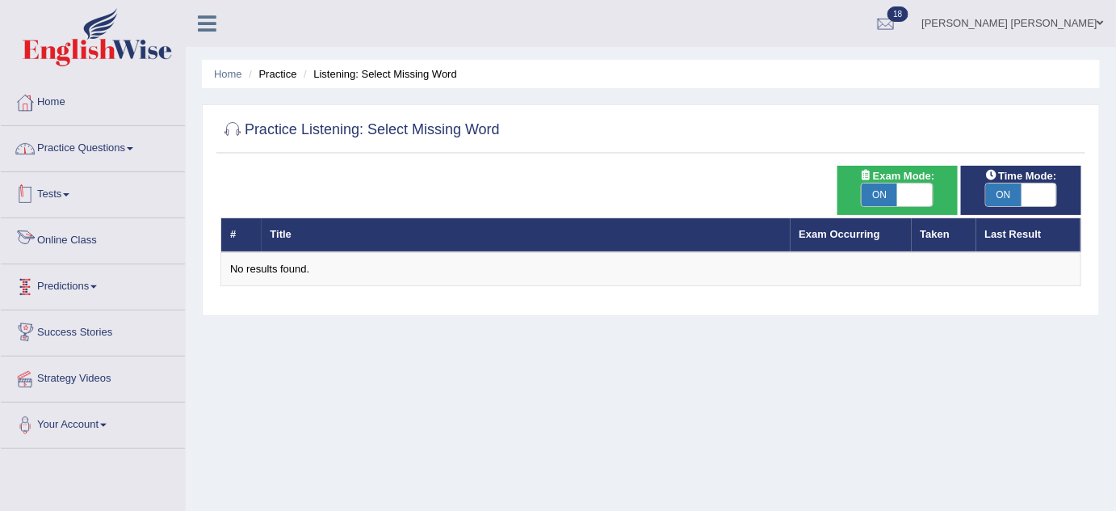
click at [74, 160] on link "Practice Questions" at bounding box center [93, 146] width 184 height 40
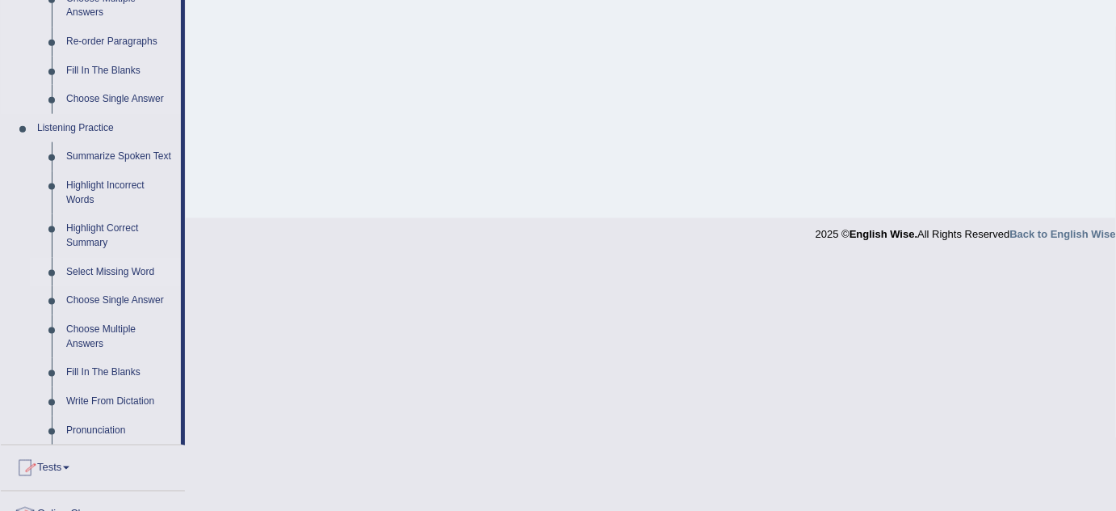
scroll to position [734, 0]
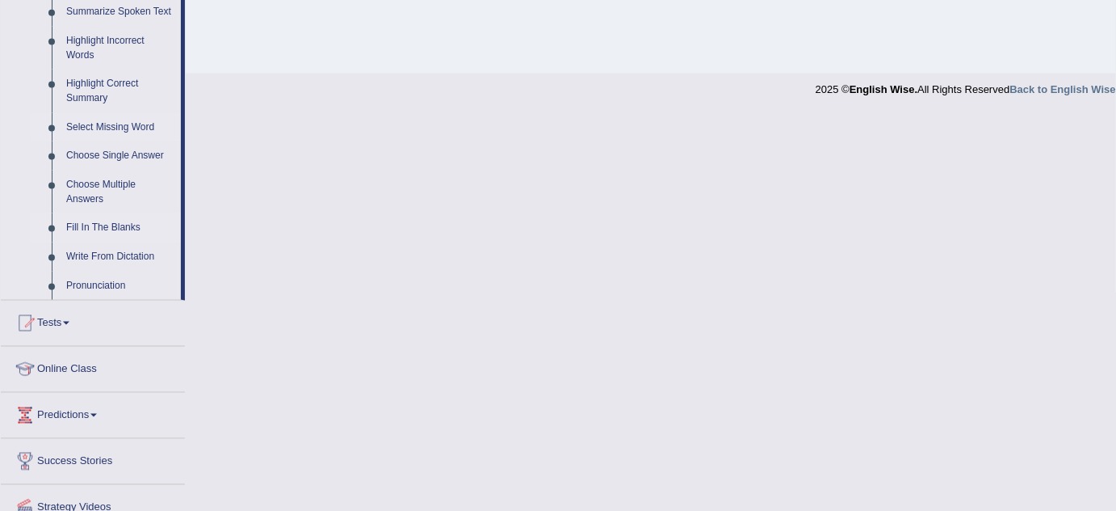
click at [124, 240] on link "Fill In The Blanks" at bounding box center [120, 227] width 122 height 29
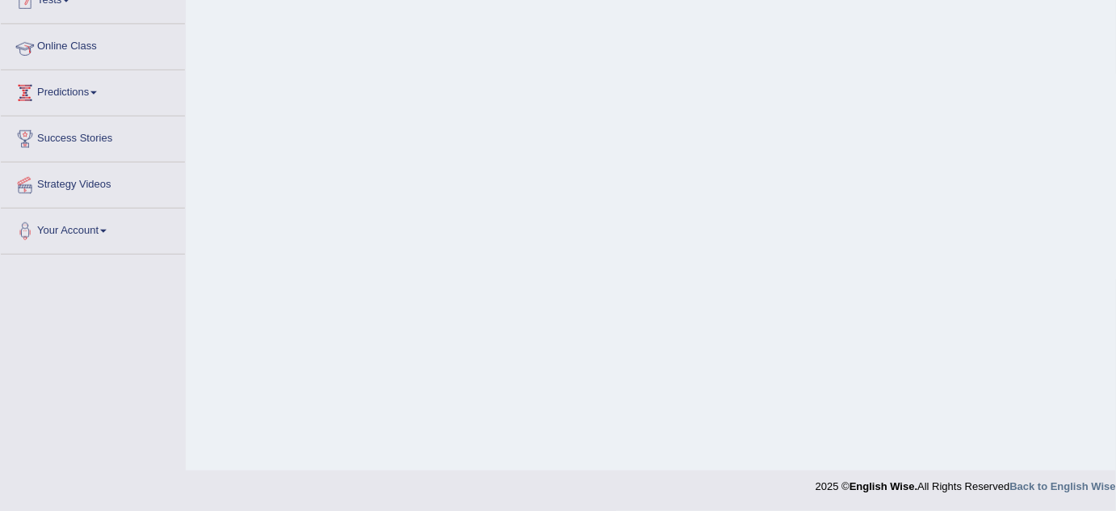
scroll to position [288, 0]
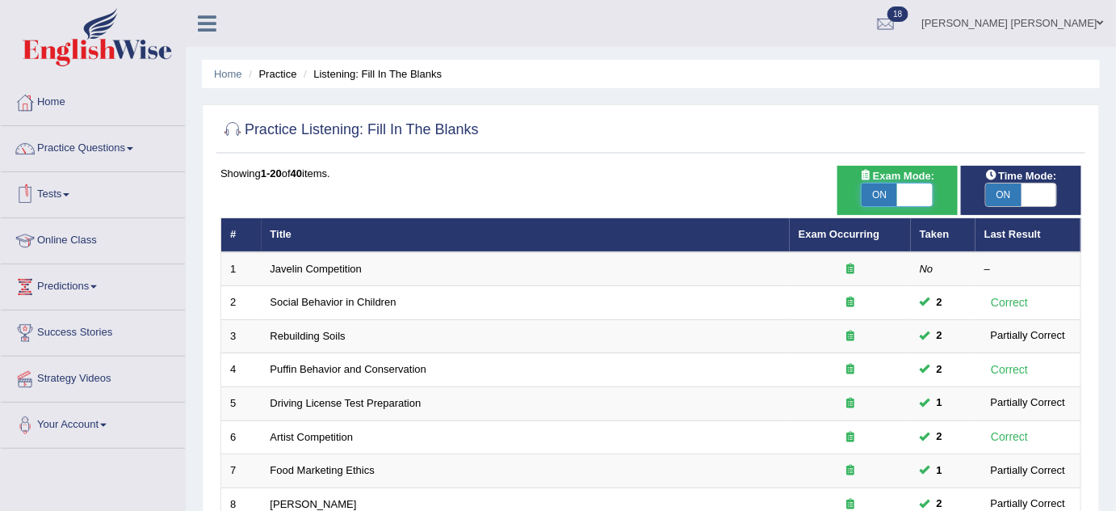
click at [910, 196] on span at bounding box center [916, 194] width 36 height 23
click at [909, 196] on span at bounding box center [916, 194] width 36 height 23
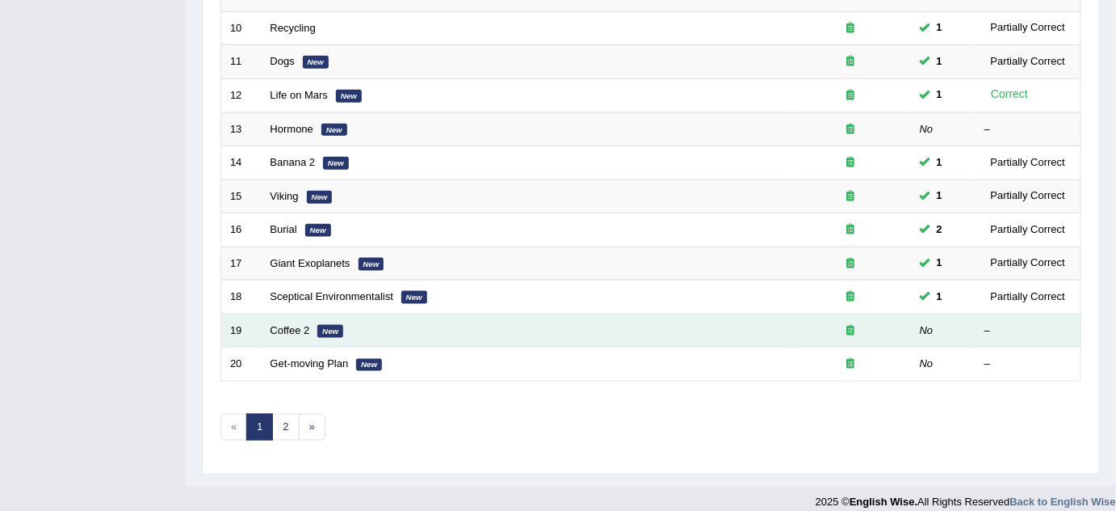
scroll to position [552, 0]
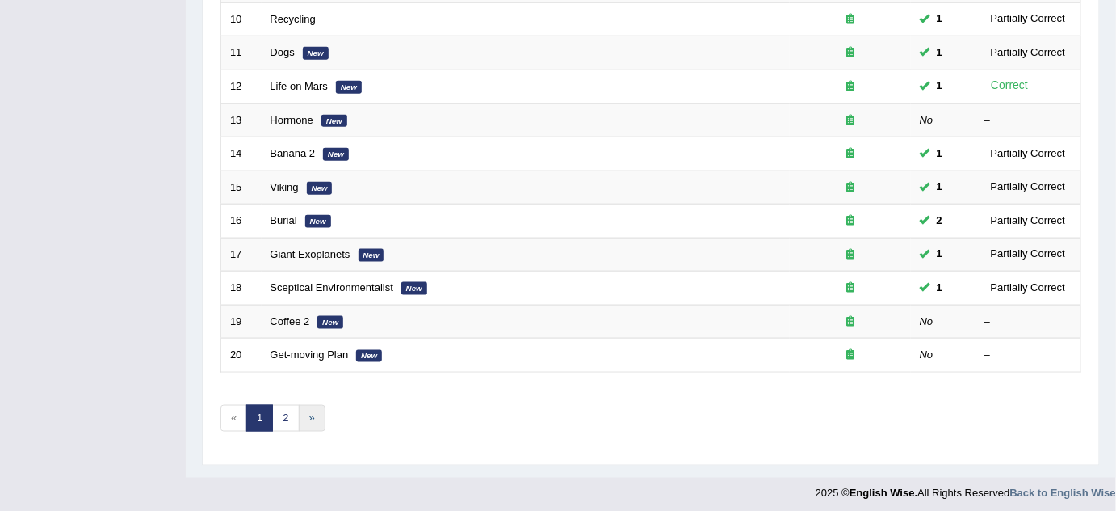
click at [299, 413] on link "»" at bounding box center [312, 418] width 27 height 27
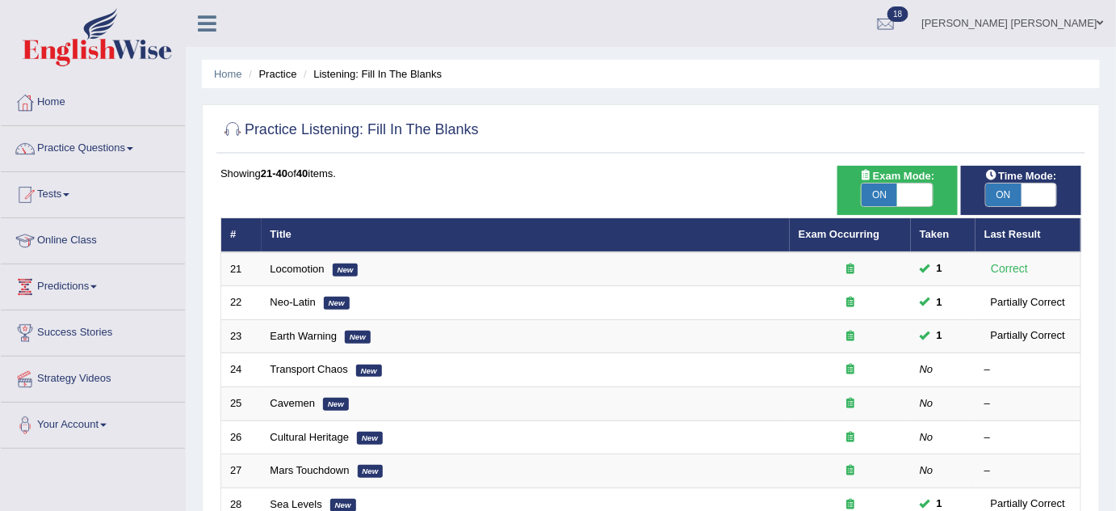
scroll to position [220, 0]
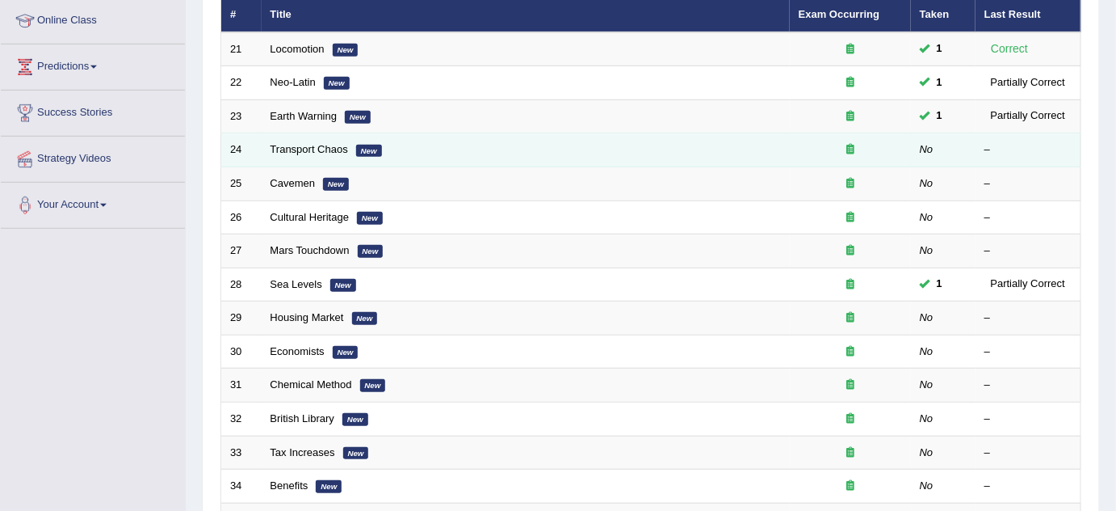
click at [251, 148] on td "24" at bounding box center [241, 150] width 40 height 34
click at [269, 148] on td "Transport Chaos New" at bounding box center [526, 150] width 528 height 34
click at [289, 149] on link "Transport Chaos" at bounding box center [310, 149] width 78 height 12
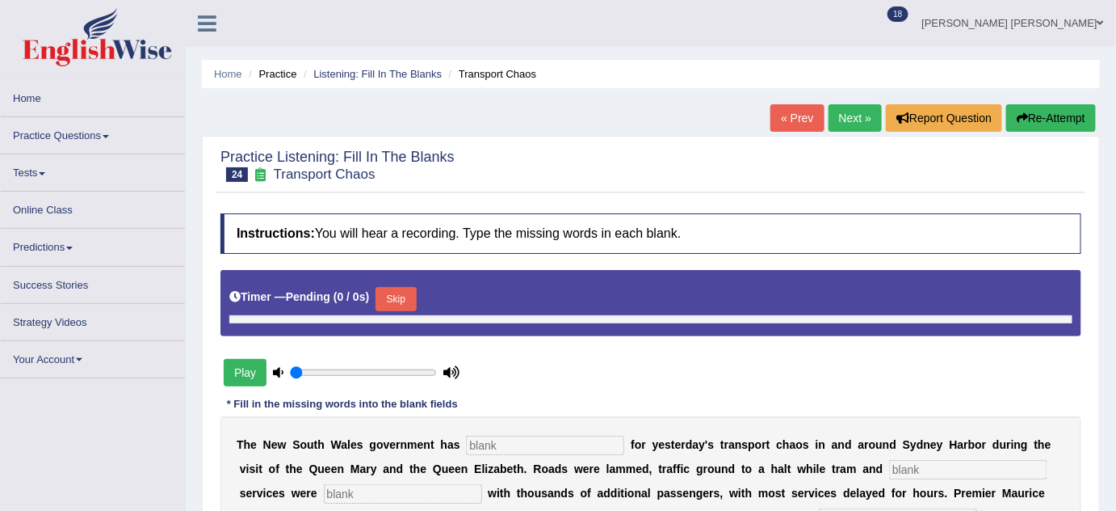
type input "0.45"
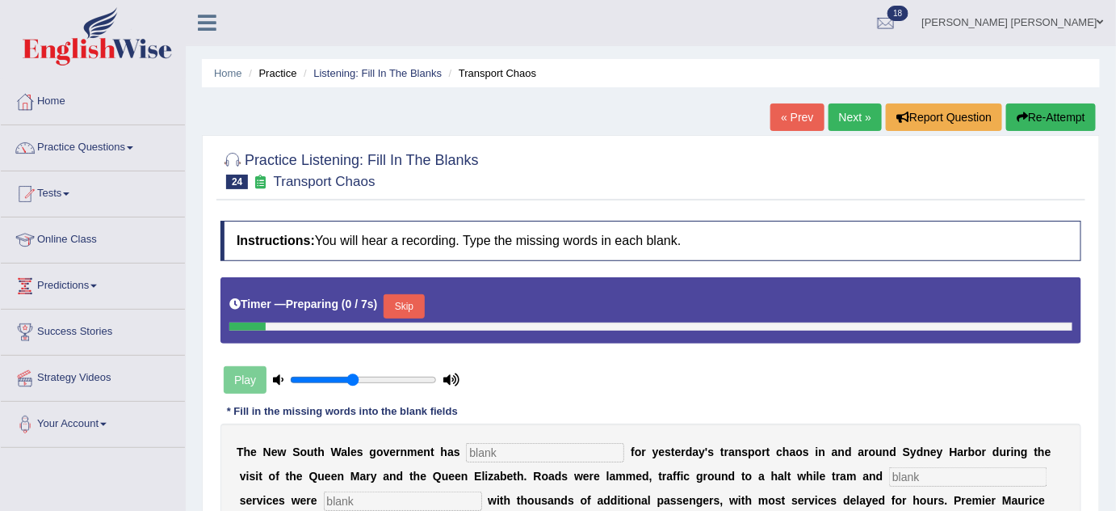
scroll to position [146, 0]
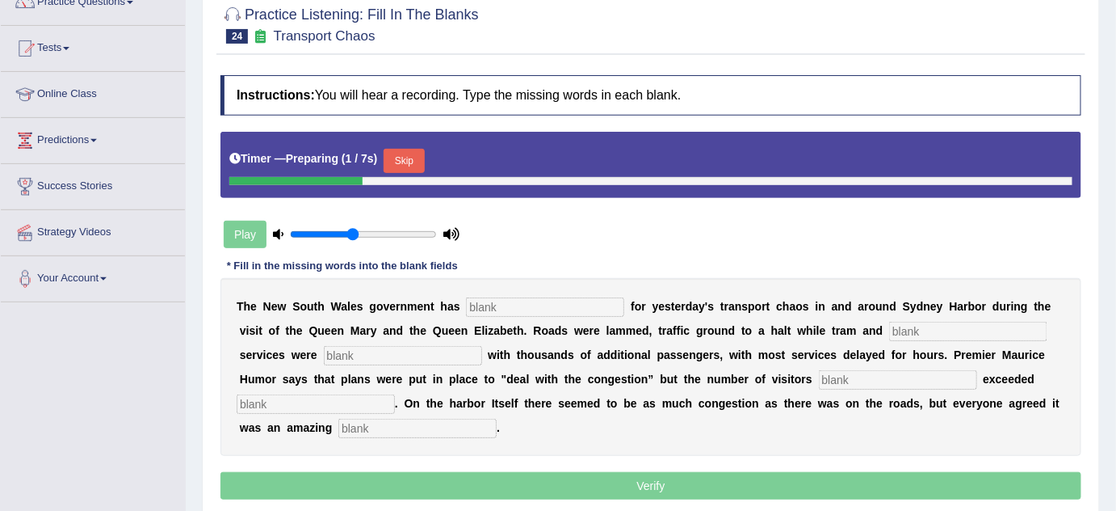
click at [417, 155] on button "Skip" at bounding box center [404, 161] width 40 height 24
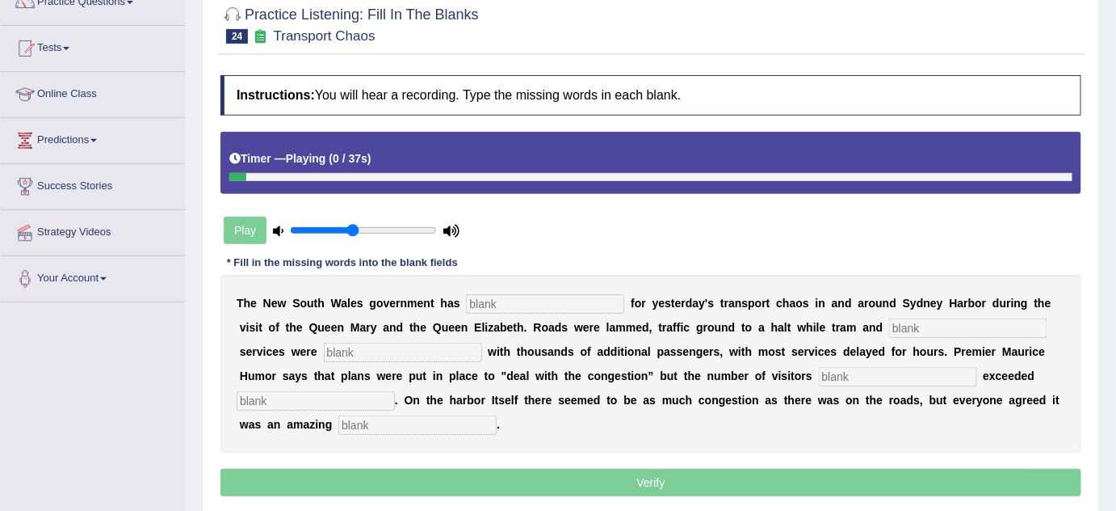
click at [556, 299] on input "text" at bounding box center [545, 303] width 158 height 19
type input "appologized"
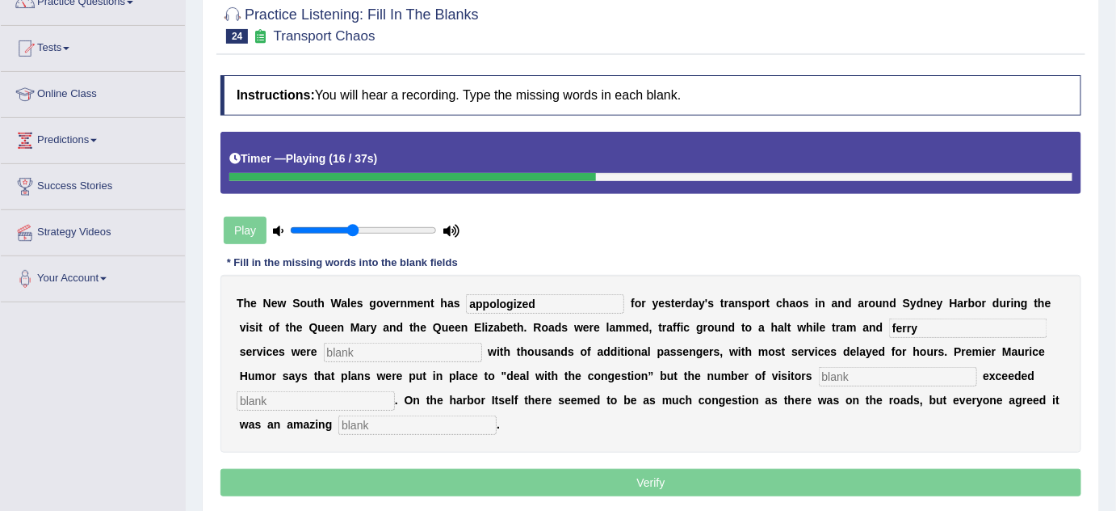
type input "ferry"
type input "additional"
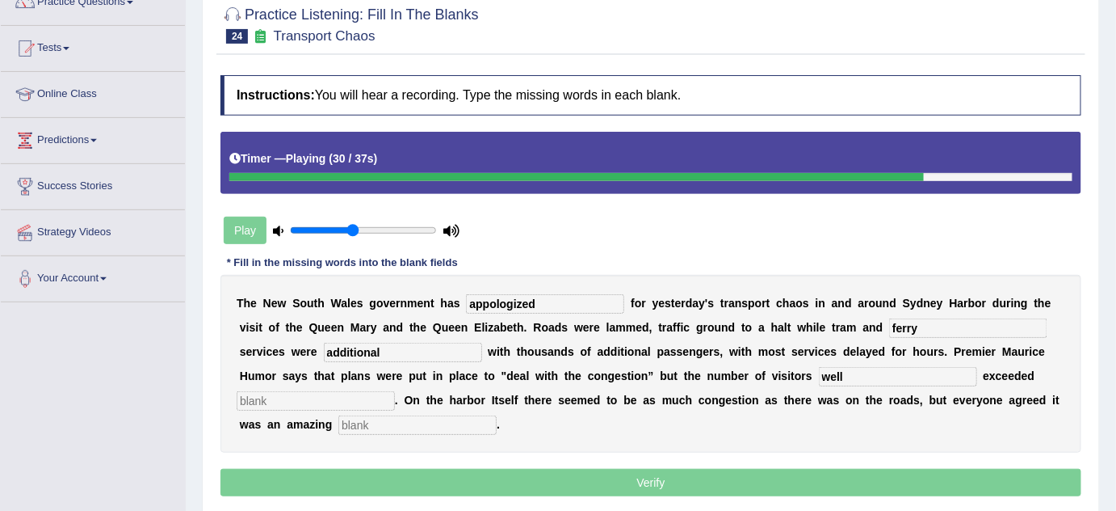
type input "well"
type input "expectation"
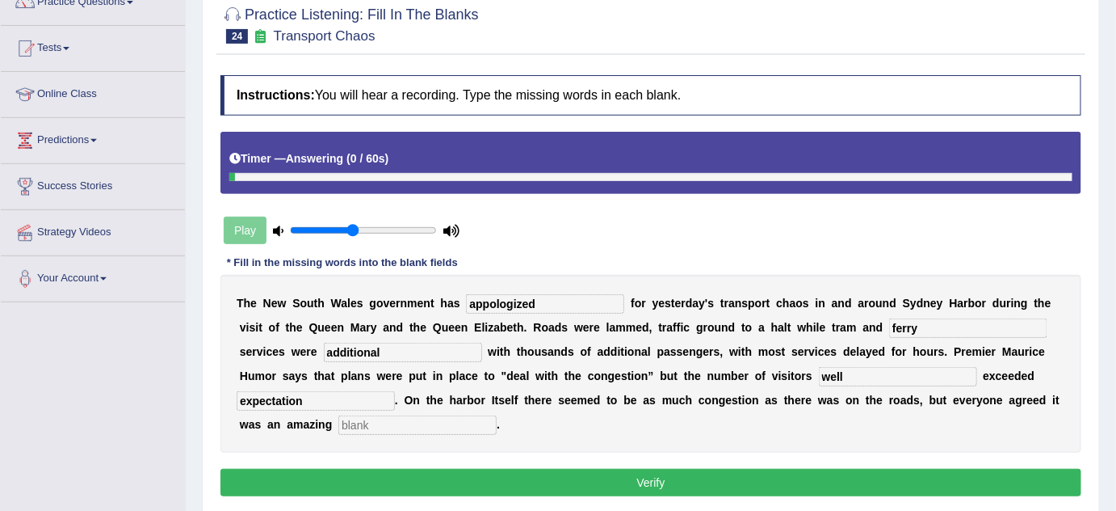
type input "e"
type input "spectacle"
click at [473, 296] on input "appologized" at bounding box center [545, 303] width 158 height 19
click at [488, 299] on input "appologized" at bounding box center [545, 303] width 158 height 19
type input "apologized"
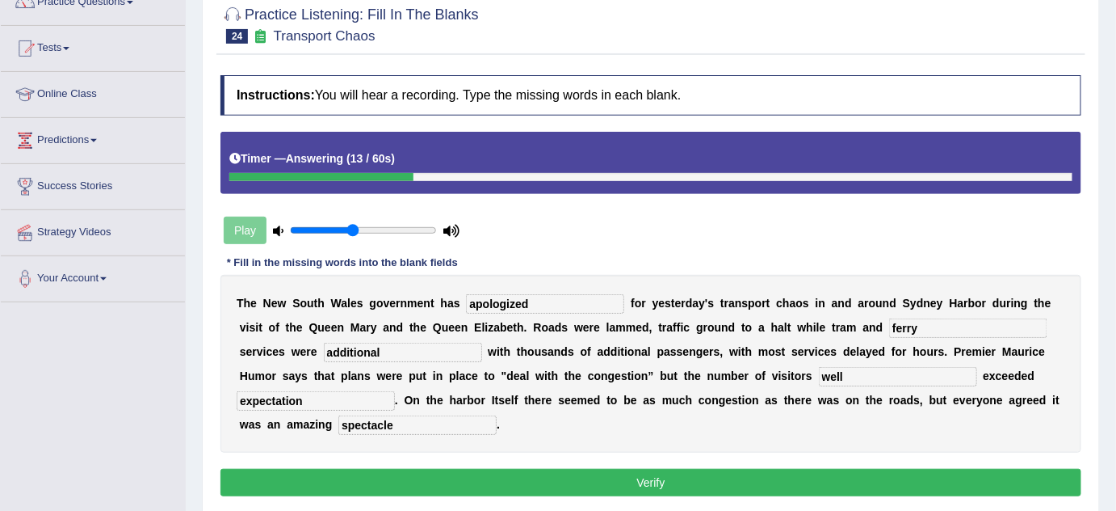
click at [859, 372] on input "well" at bounding box center [898, 376] width 158 height 19
type input "where"
click at [444, 463] on div "Instructions: You will hear a recording. Type the missing words in each blank. …" at bounding box center [651, 287] width 869 height 441
click at [443, 469] on button "Verify" at bounding box center [651, 482] width 861 height 27
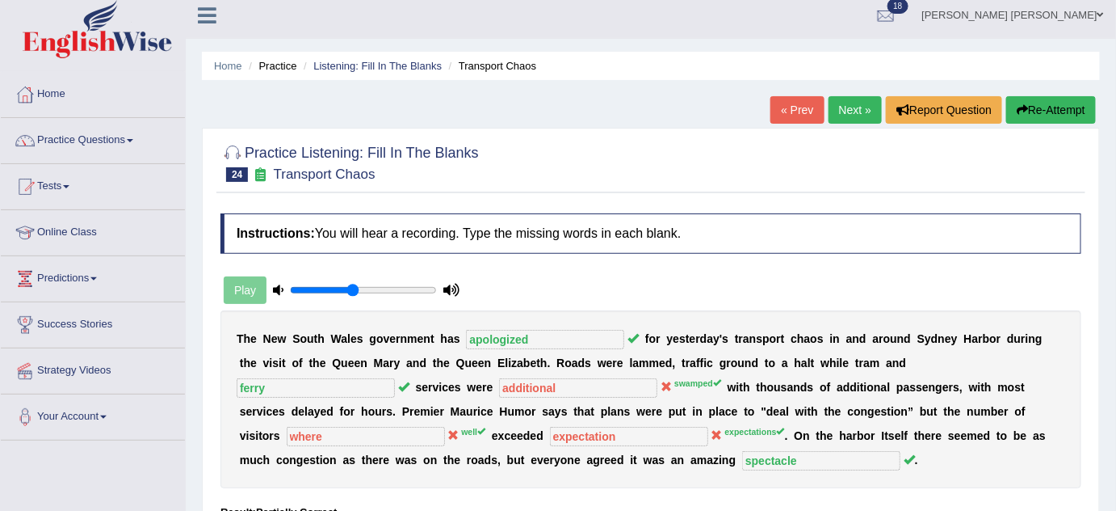
scroll to position [0, 0]
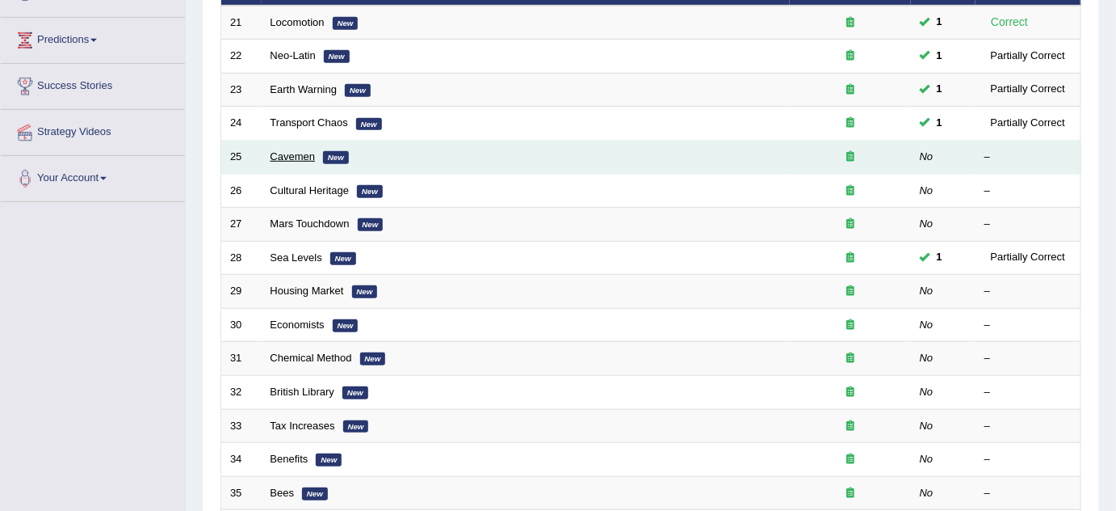
scroll to position [220, 0]
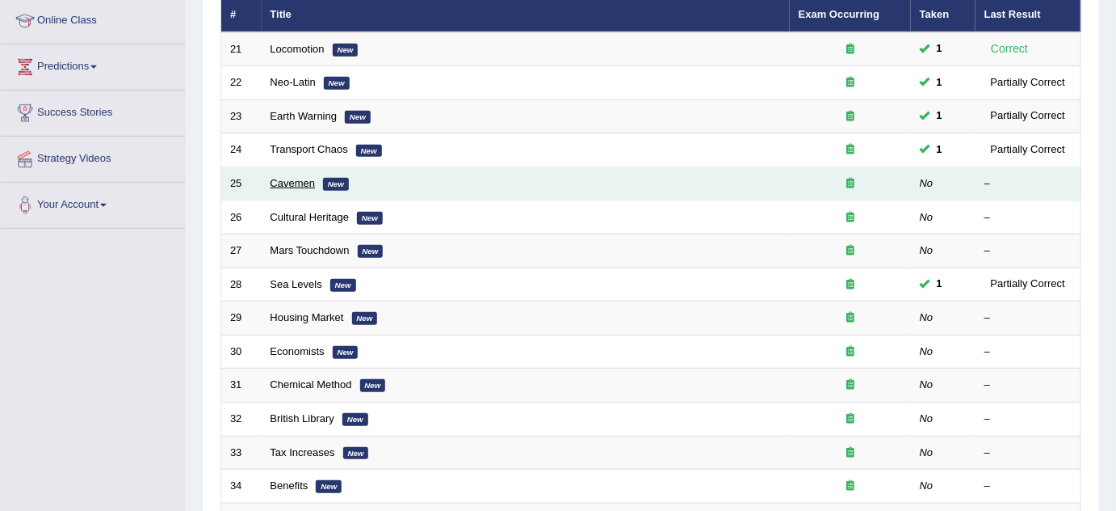
click at [306, 183] on link "Cavemen" at bounding box center [293, 183] width 45 height 12
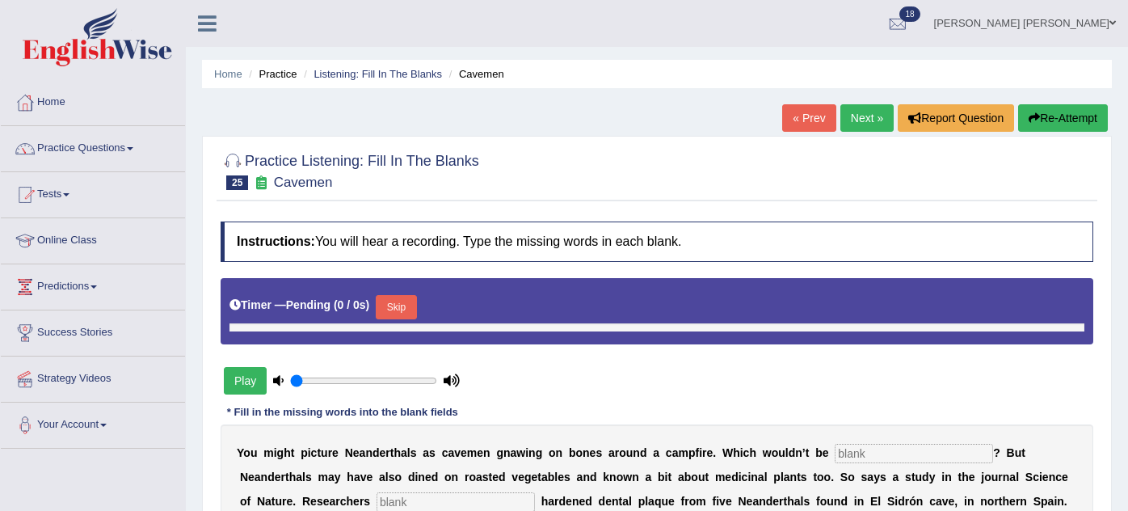
type input "0.45"
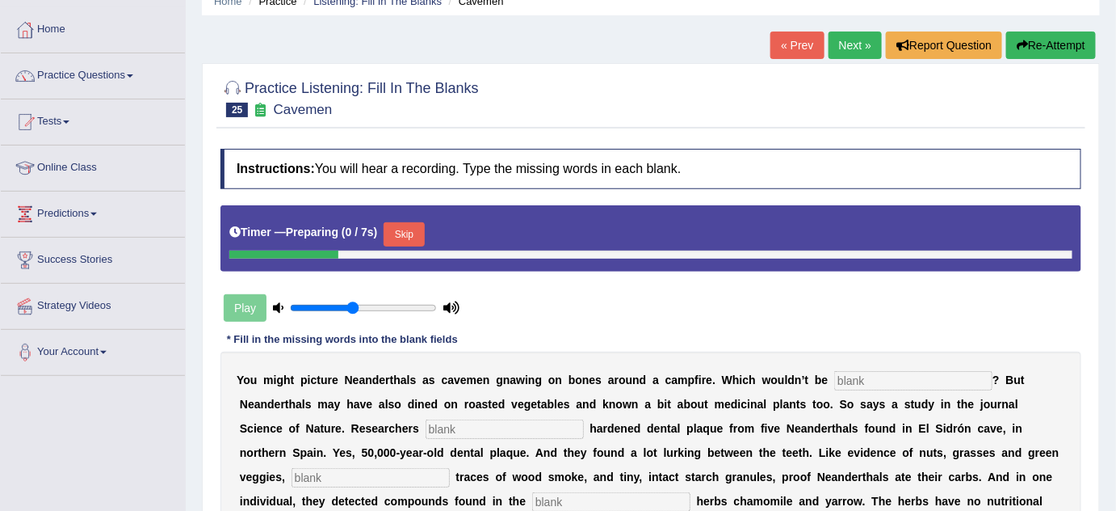
scroll to position [146, 0]
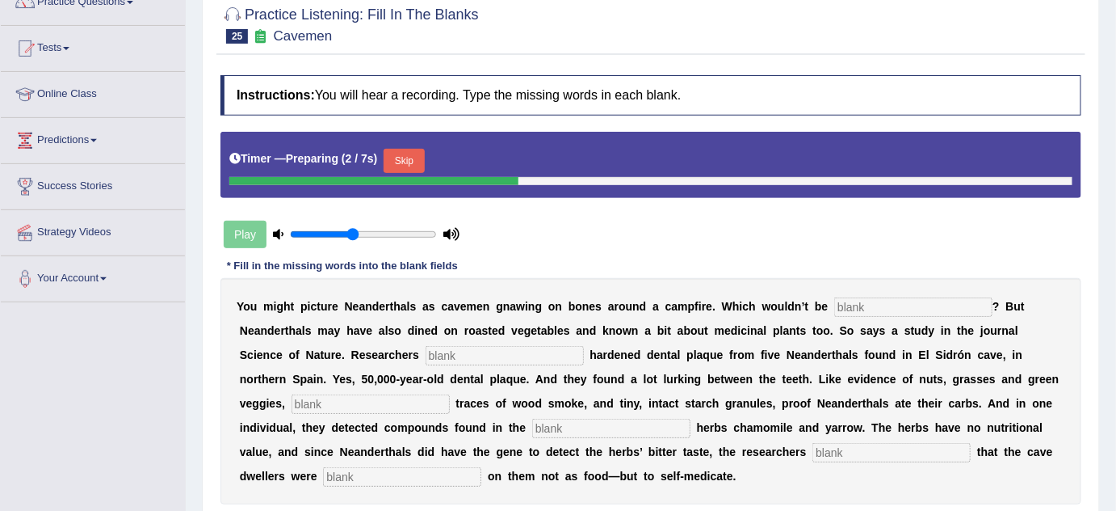
click at [402, 159] on button "Skip" at bounding box center [404, 161] width 40 height 24
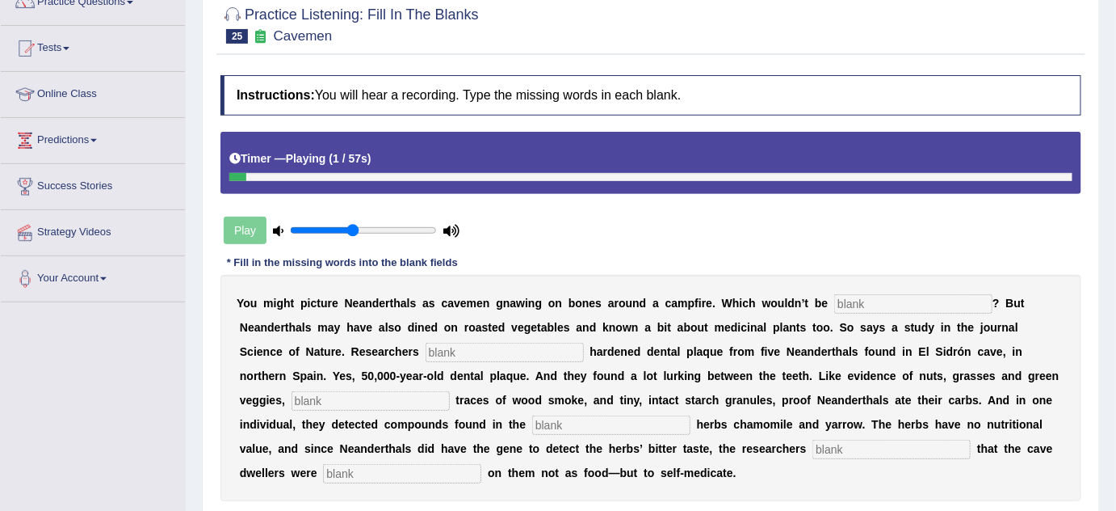
click at [851, 306] on input "text" at bounding box center [914, 303] width 158 height 19
type input "innacurate"
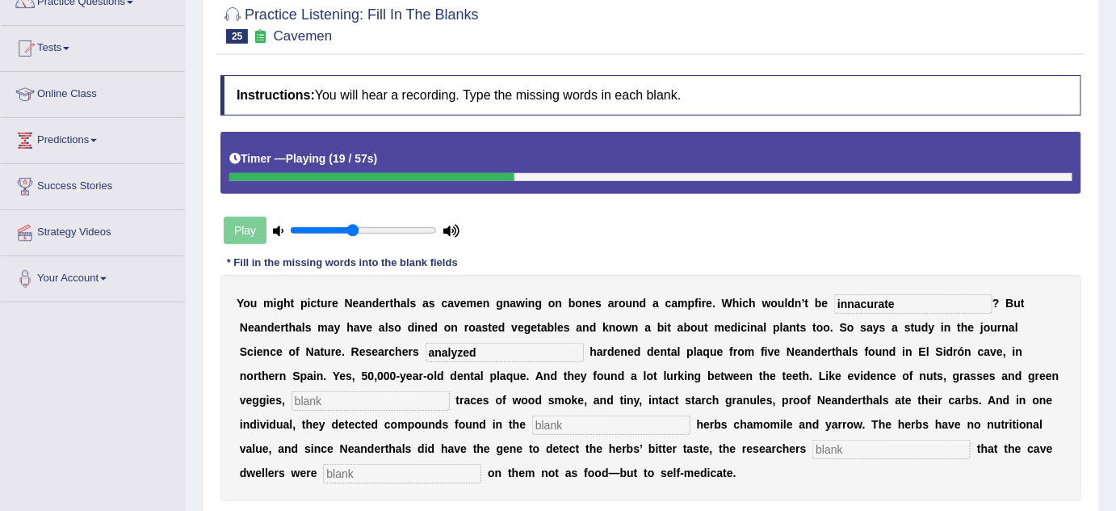
type input "analyzed"
type input "q"
type input "chemicals"
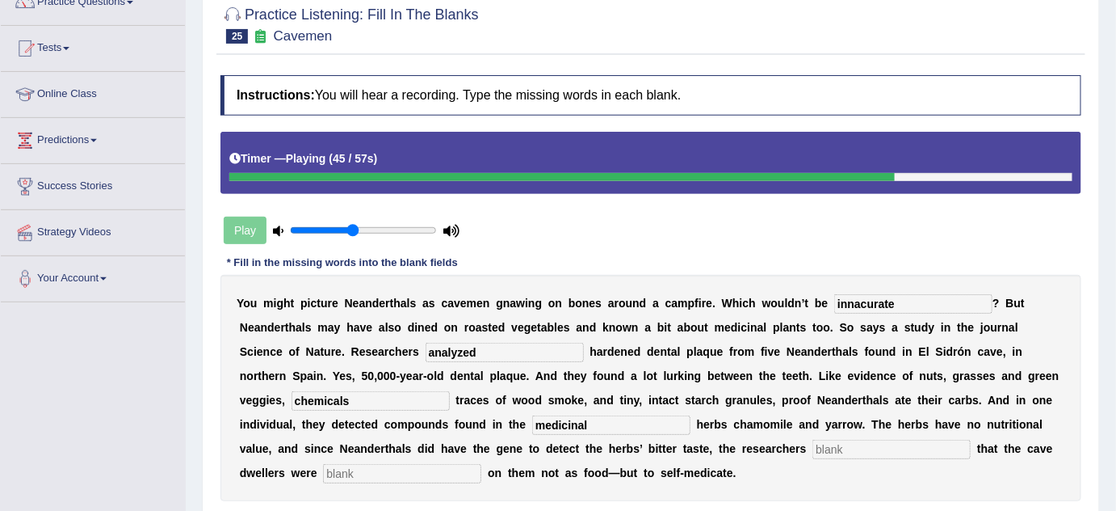
type input "medicinal"
type input "speculate"
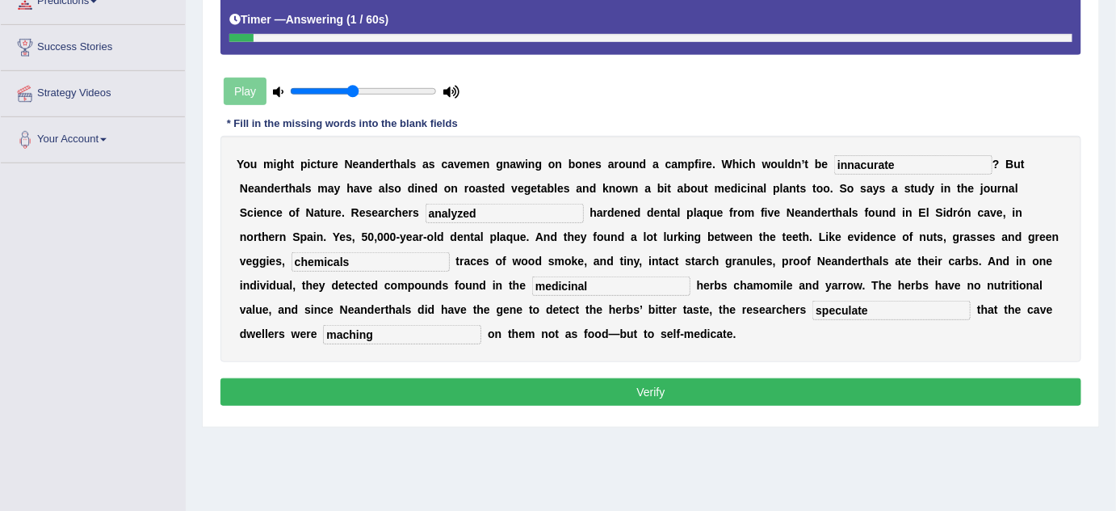
scroll to position [293, 0]
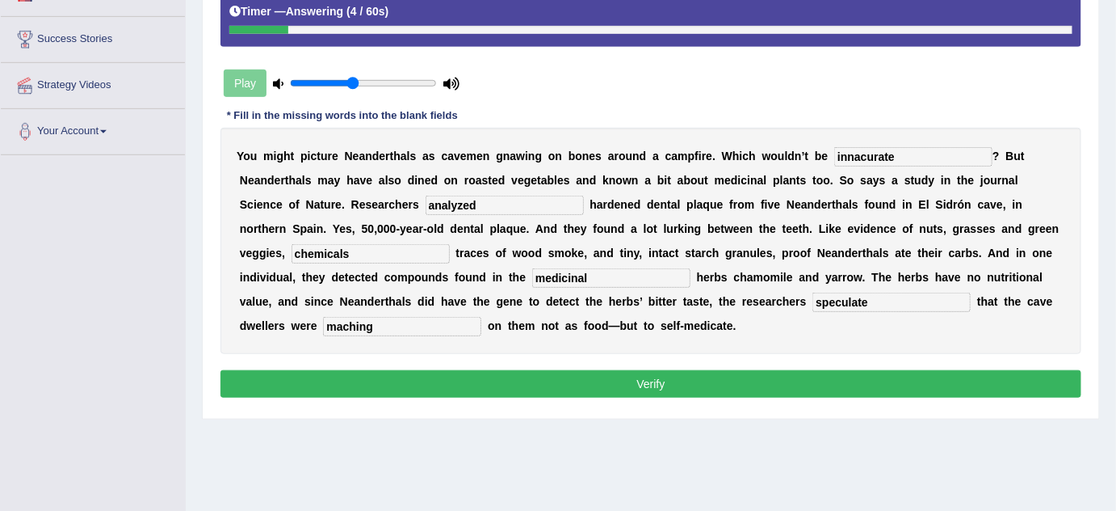
type input "maching"
click at [726, 370] on button "Verify" at bounding box center [651, 383] width 861 height 27
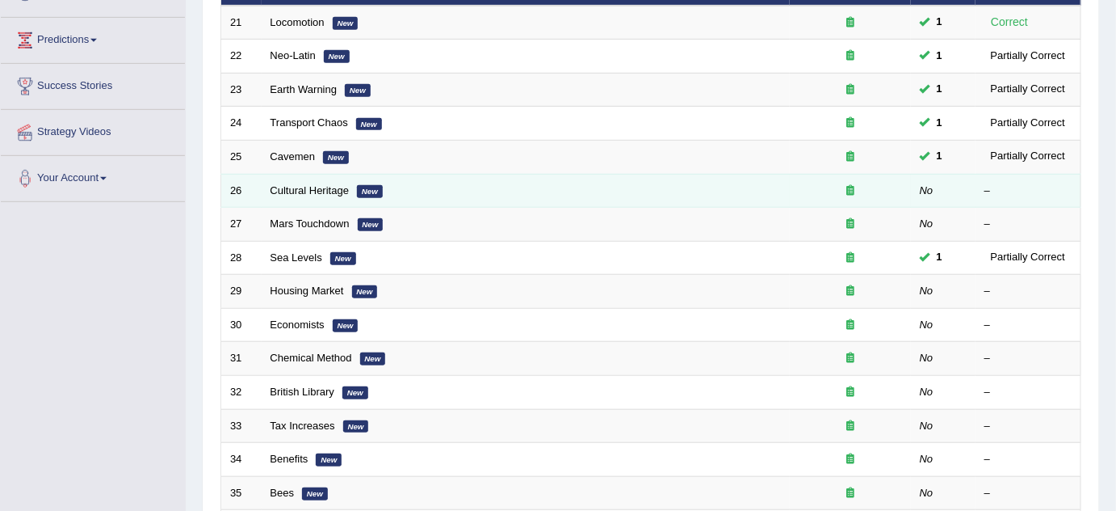
scroll to position [220, 0]
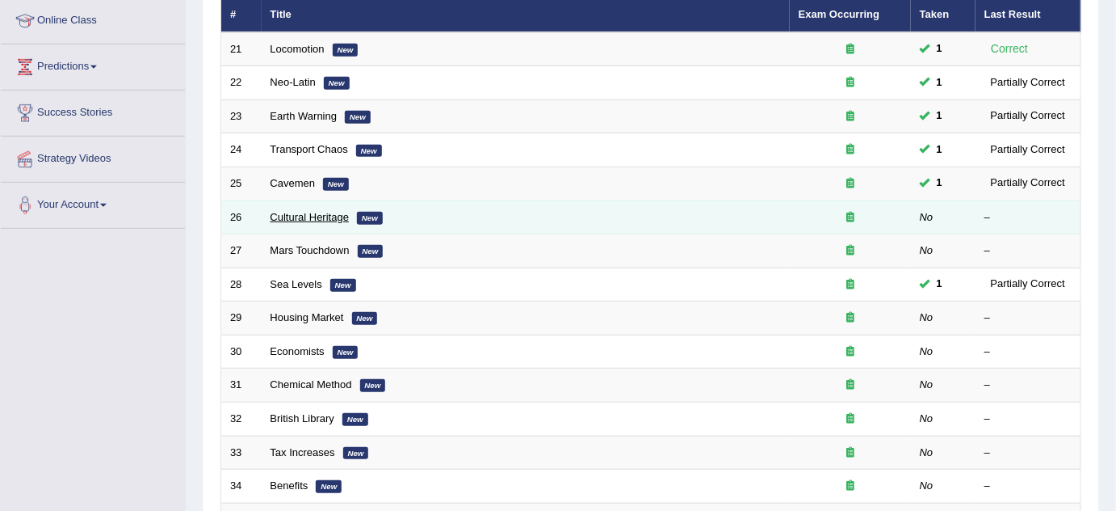
click at [324, 217] on link "Cultural Heritage" at bounding box center [310, 217] width 79 height 12
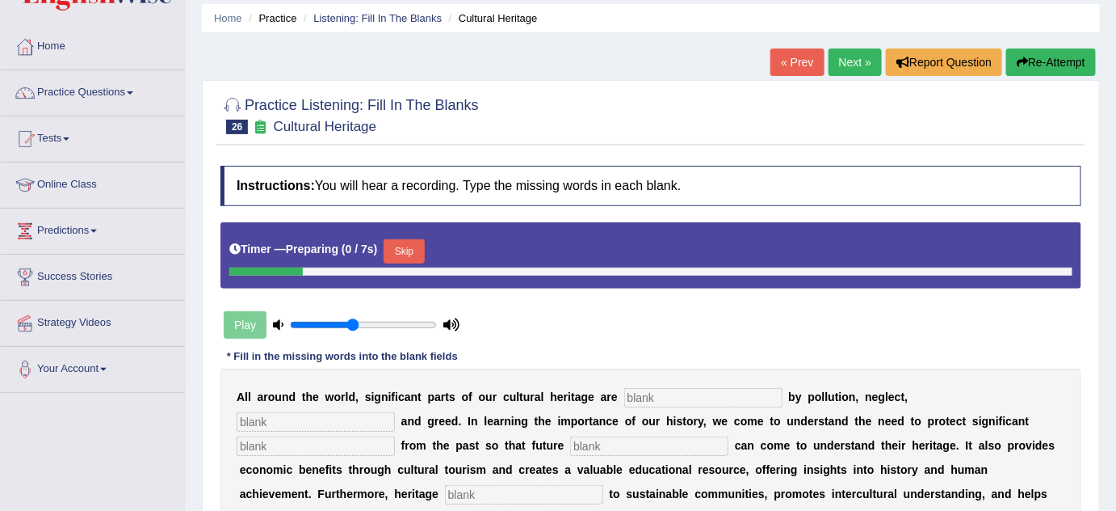
scroll to position [146, 0]
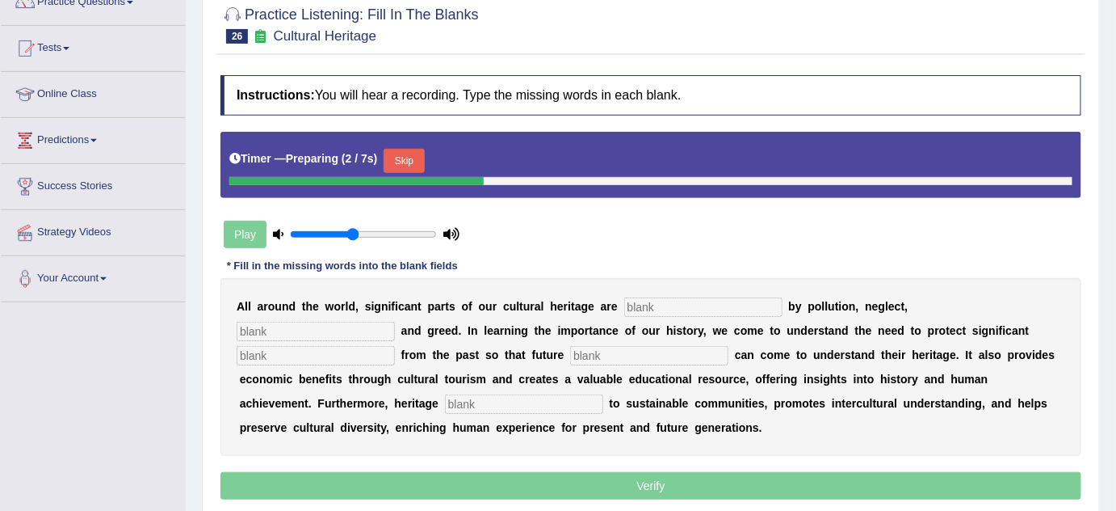
click at [409, 158] on button "Skip" at bounding box center [404, 161] width 40 height 24
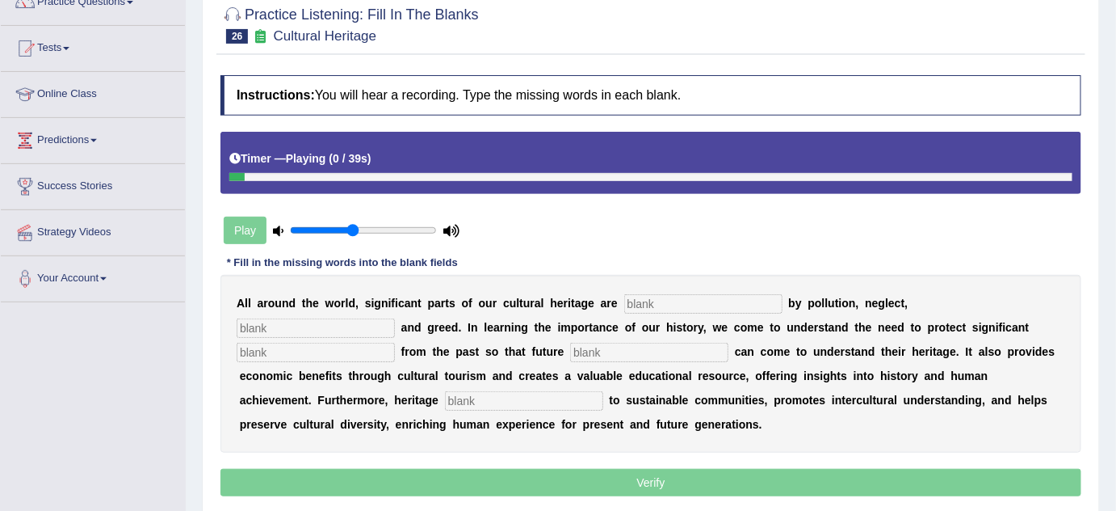
click at [700, 302] on input "text" at bounding box center [703, 303] width 158 height 19
type input "treat"
type input "carelness"
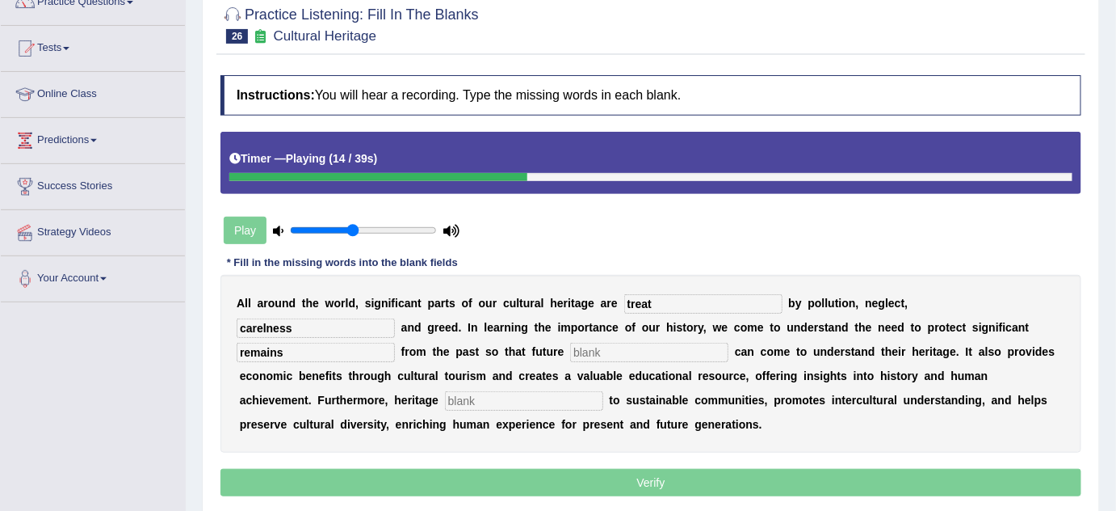
type input "remains"
type input "generations"
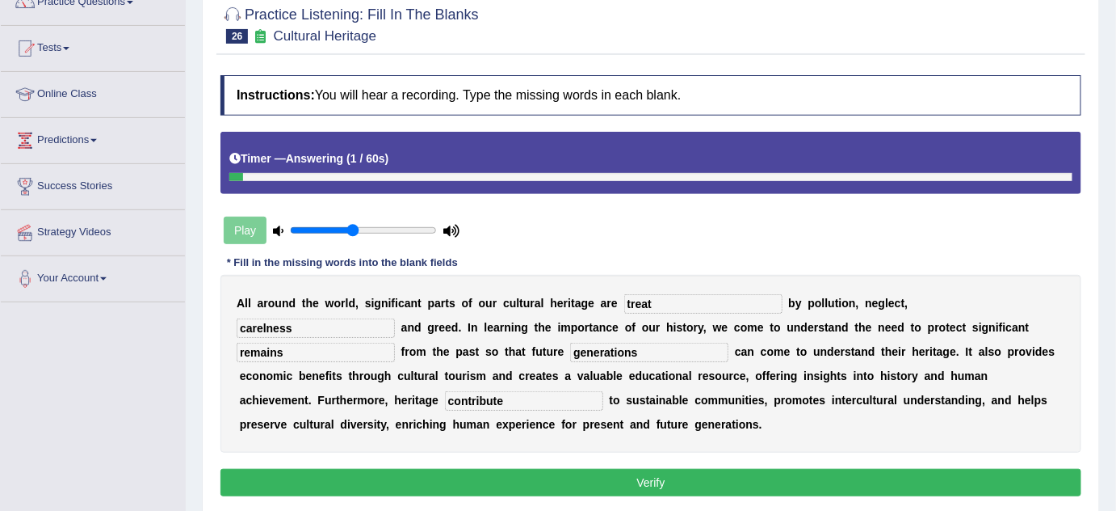
type input "contribute"
click at [577, 477] on button "Verify" at bounding box center [651, 482] width 861 height 27
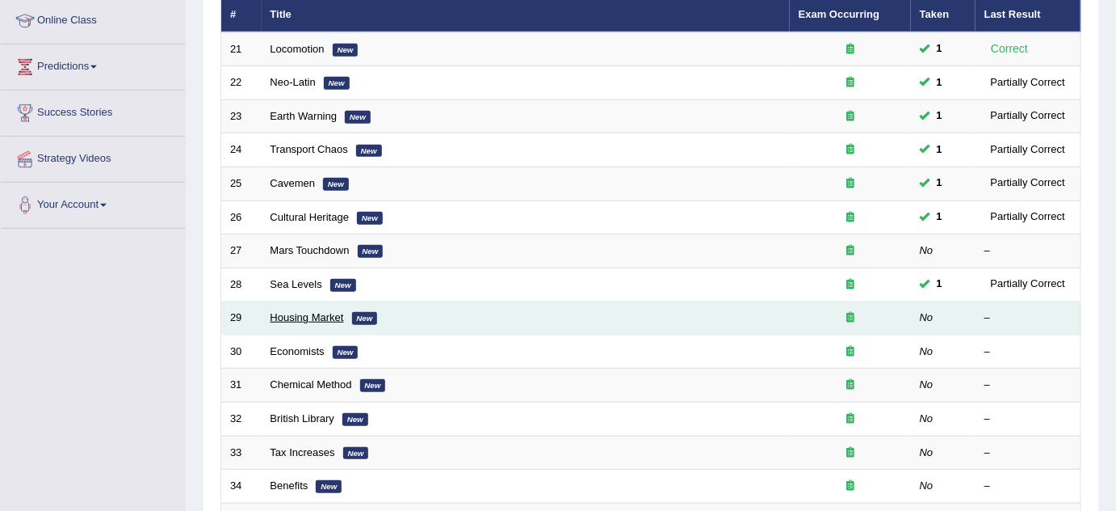
click at [329, 317] on link "Housing Market" at bounding box center [308, 317] width 74 height 12
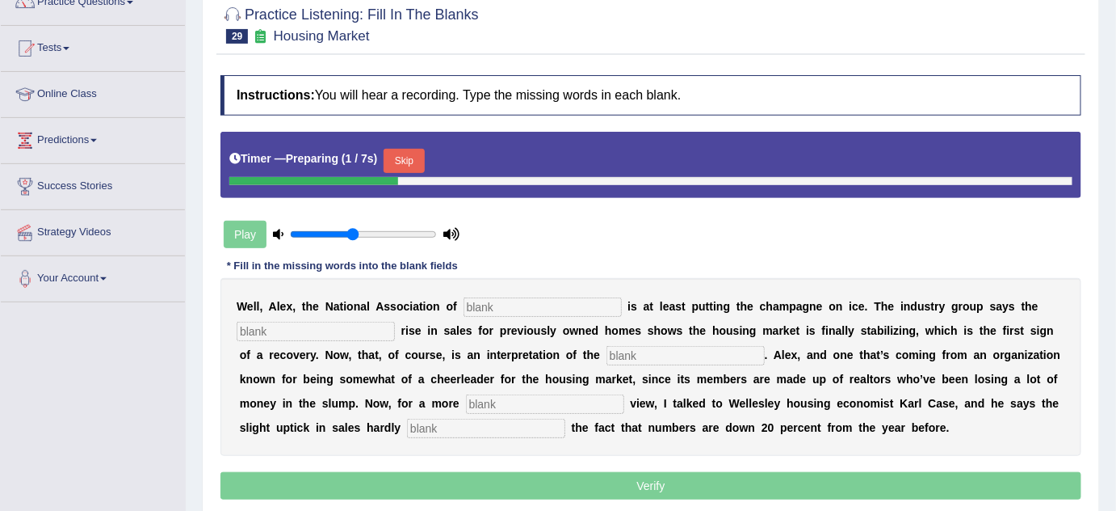
scroll to position [220, 0]
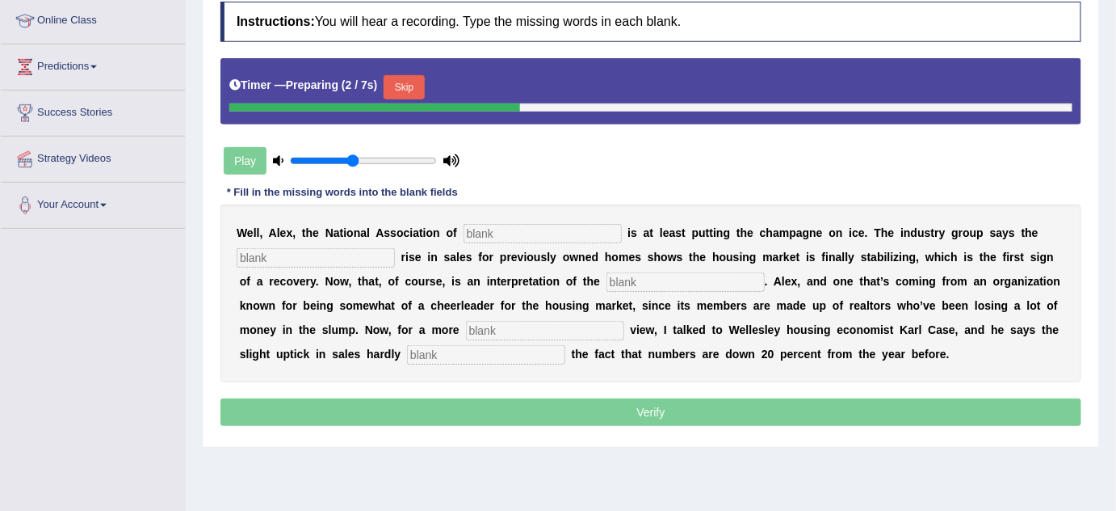
click at [420, 83] on button "Skip" at bounding box center [404, 87] width 40 height 24
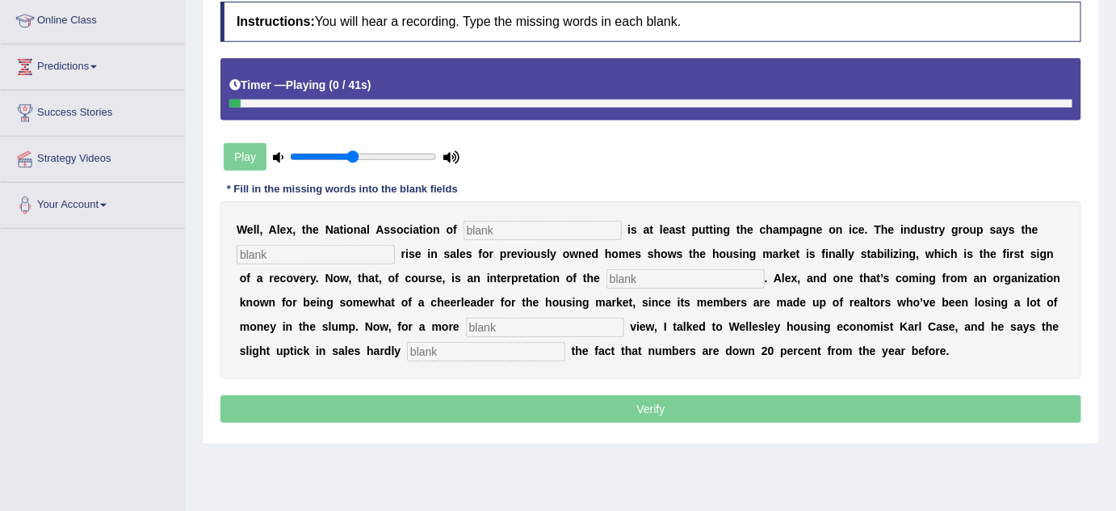
click at [564, 228] on input "text" at bounding box center [543, 230] width 158 height 19
type input "realters"
type input "slight"
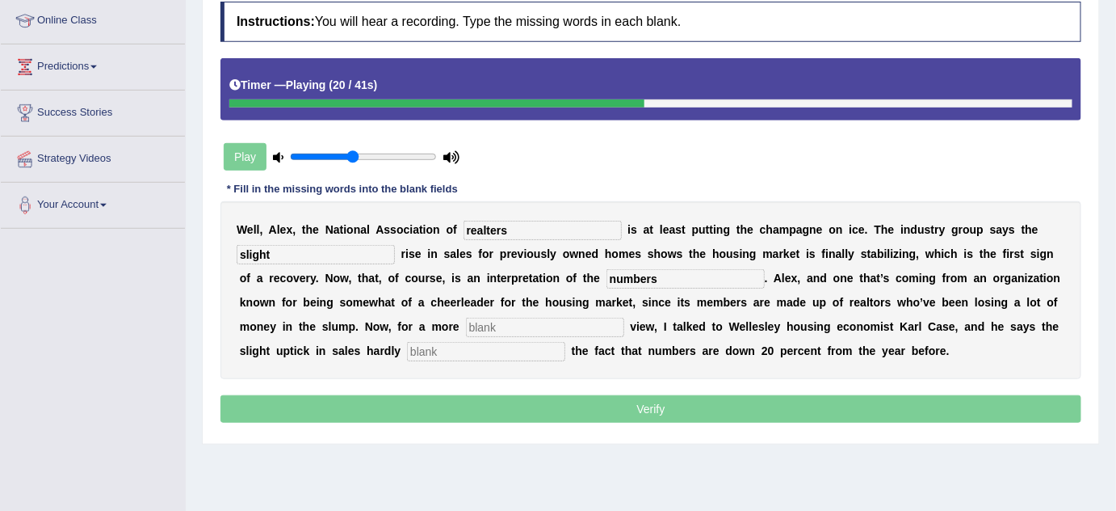
type input "numbers"
type input "sober"
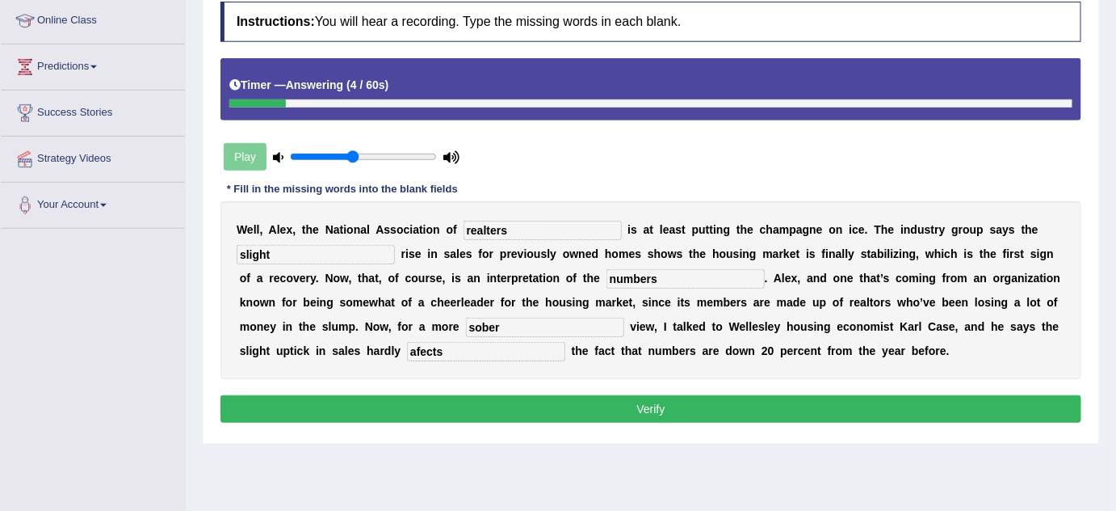
click at [419, 343] on input "afects" at bounding box center [486, 351] width 158 height 19
type input "affects"
click at [461, 398] on button "Verify" at bounding box center [651, 408] width 861 height 27
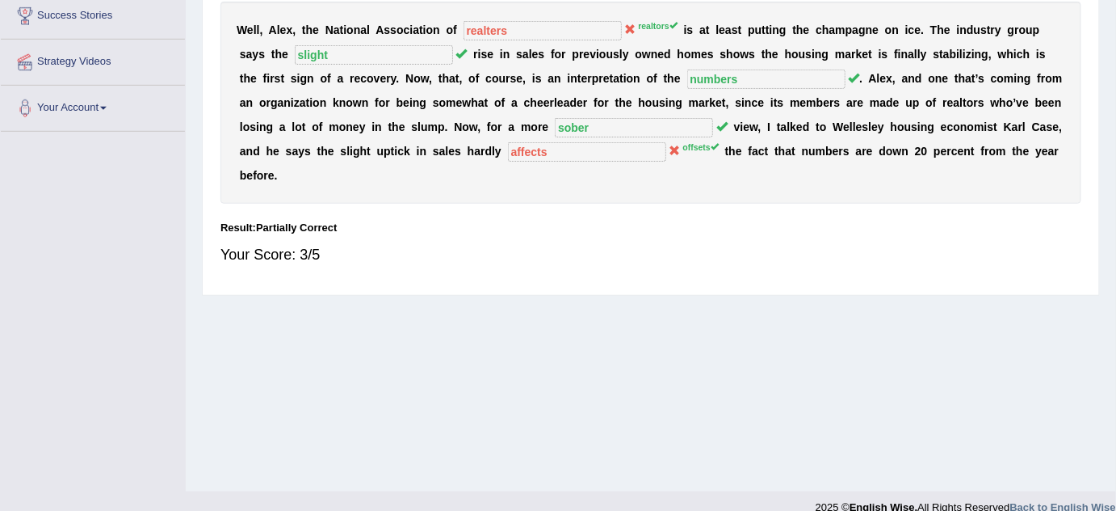
scroll to position [338, 0]
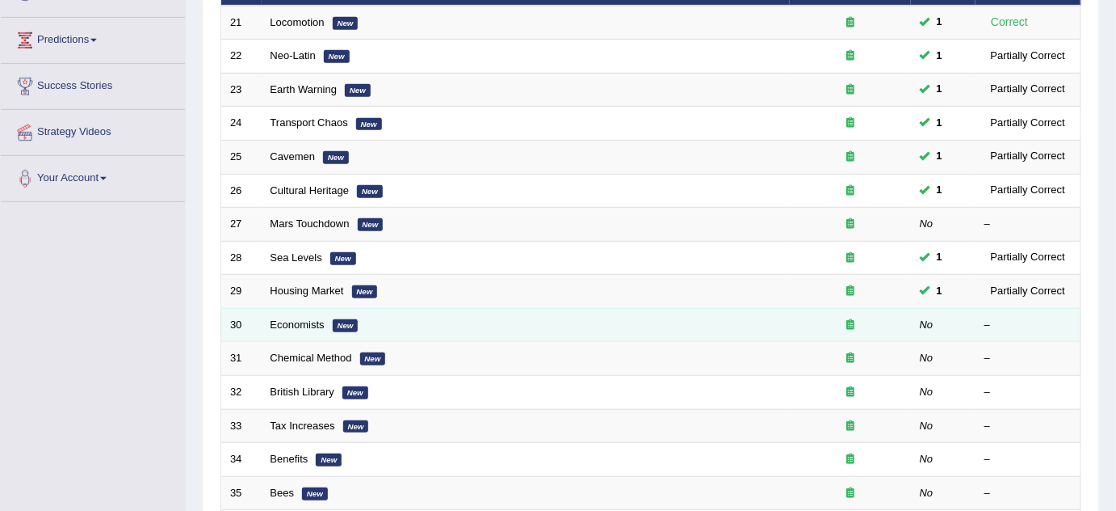
scroll to position [220, 0]
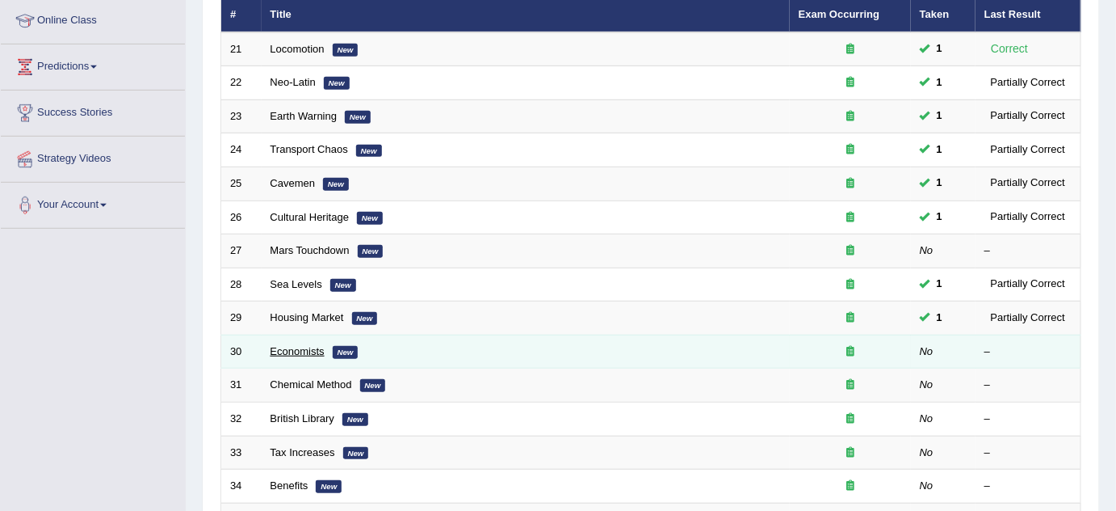
click at [309, 345] on link "Economists" at bounding box center [298, 351] width 54 height 12
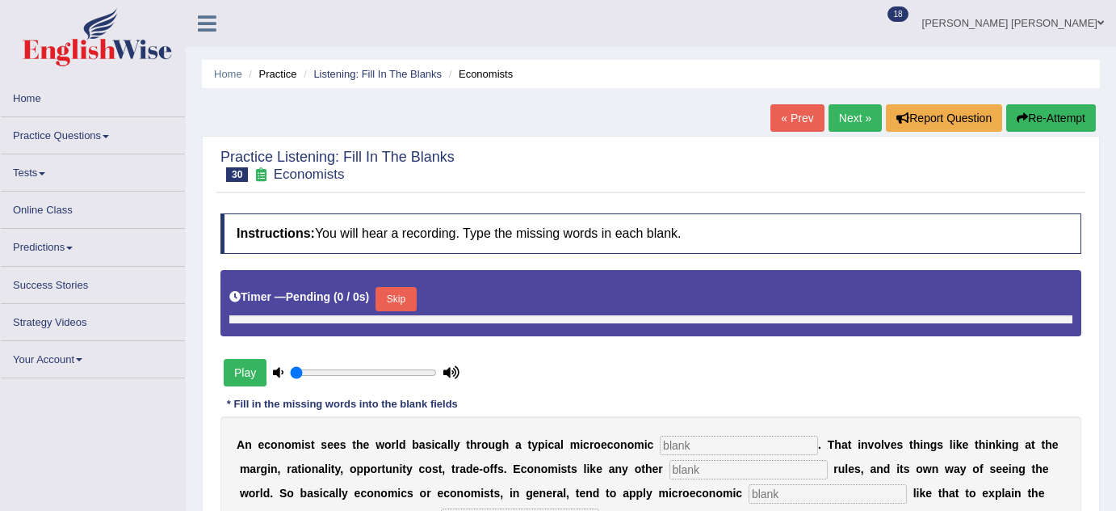
type input "0.45"
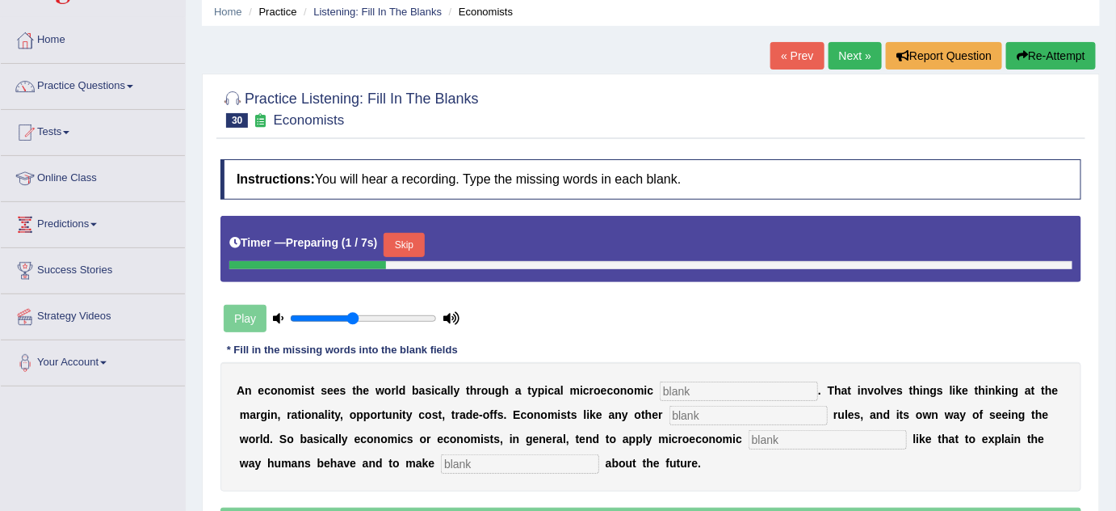
scroll to position [146, 0]
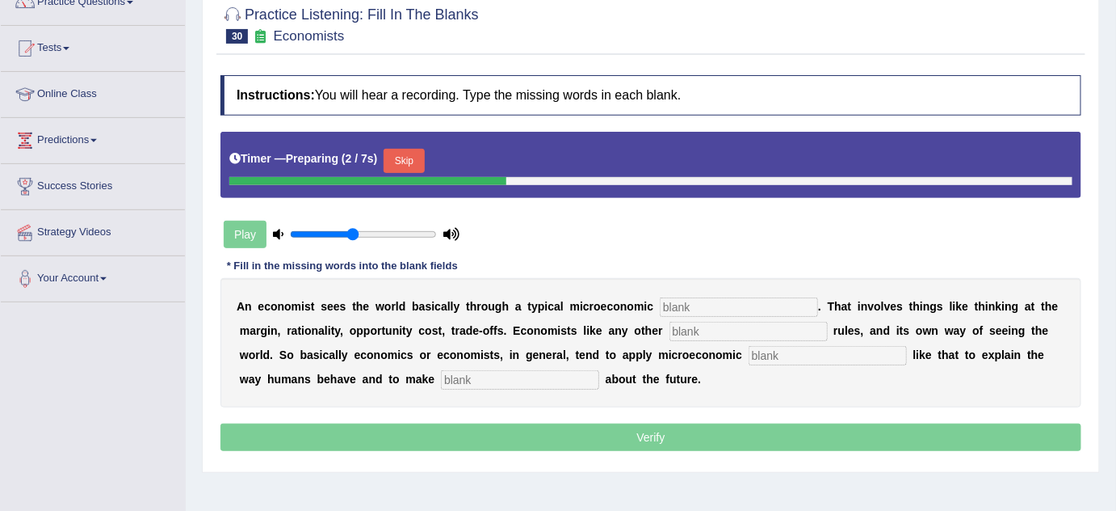
click at [420, 161] on button "Skip" at bounding box center [404, 161] width 40 height 24
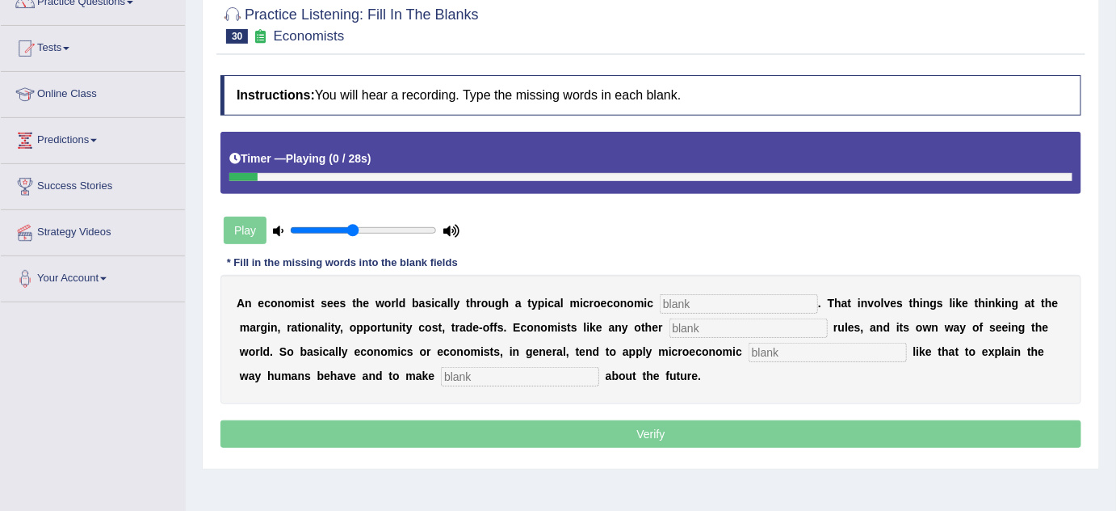
click at [758, 310] on input "text" at bounding box center [739, 303] width 158 height 19
click at [759, 298] on input "text" at bounding box center [739, 303] width 158 height 19
type input "t"
type input "pocket"
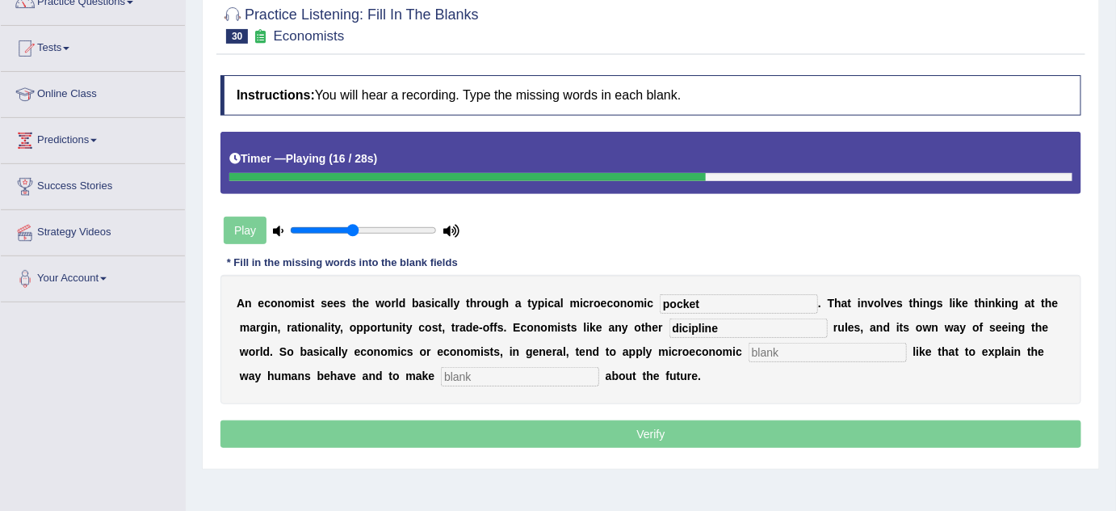
type input "dicipline"
type input "concepts"
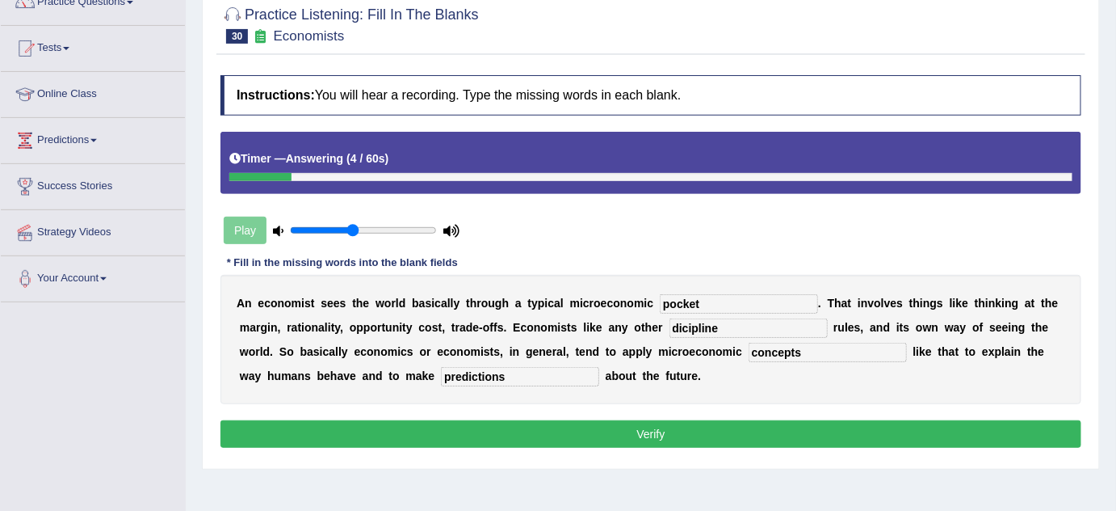
type input "predictions"
click at [764, 435] on button "Verify" at bounding box center [651, 433] width 861 height 27
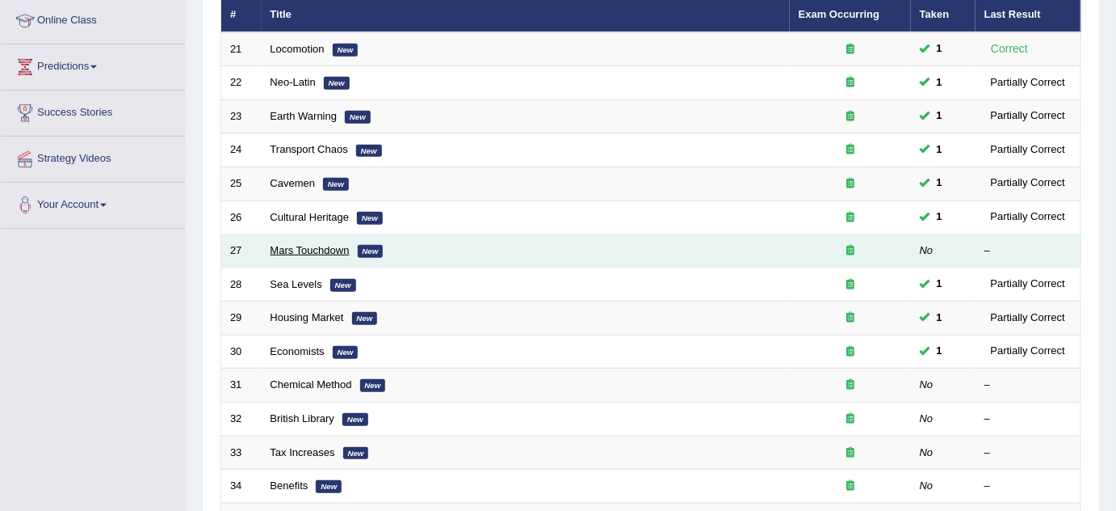
click at [332, 246] on link "Mars Touchdown" at bounding box center [310, 250] width 79 height 12
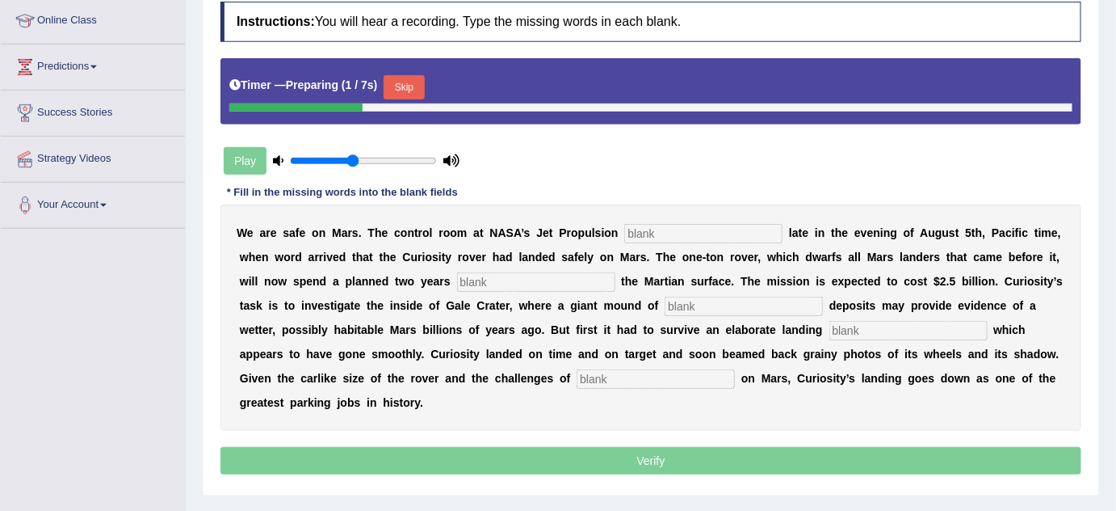
click at [414, 86] on button "Skip" at bounding box center [404, 87] width 40 height 24
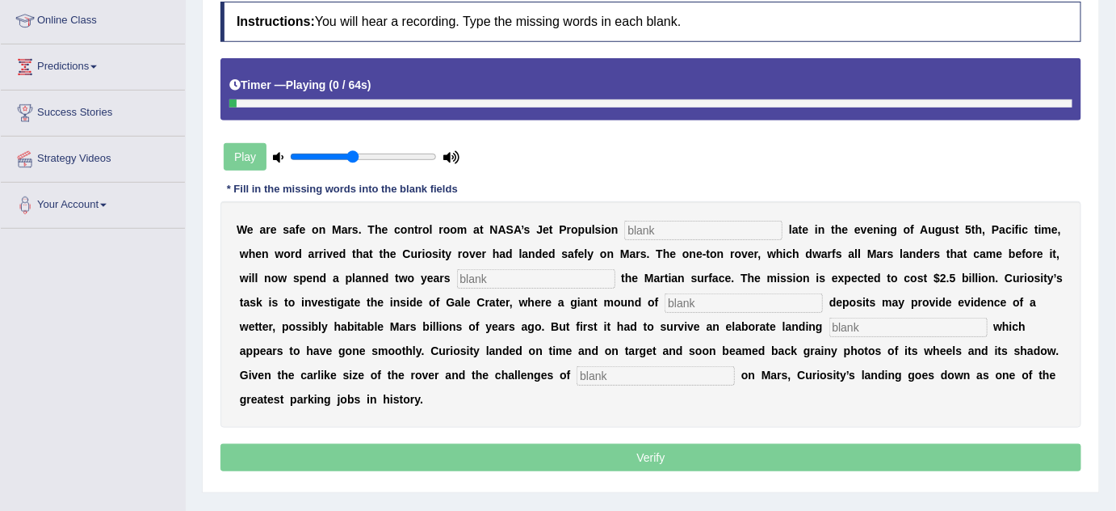
click at [691, 224] on input "text" at bounding box center [703, 230] width 158 height 19
type input "laboratory"
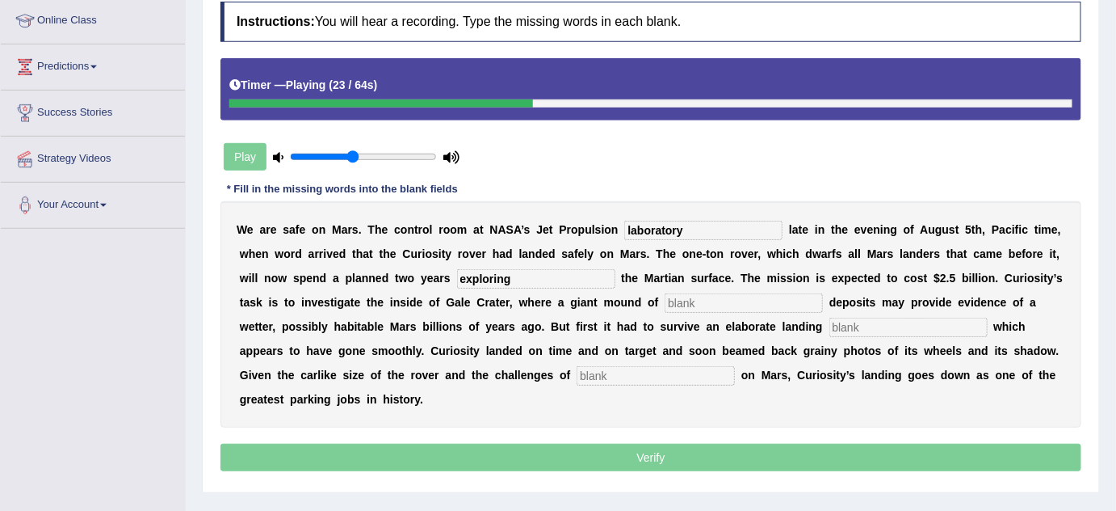
type input "exploring"
type input "sedimentary"
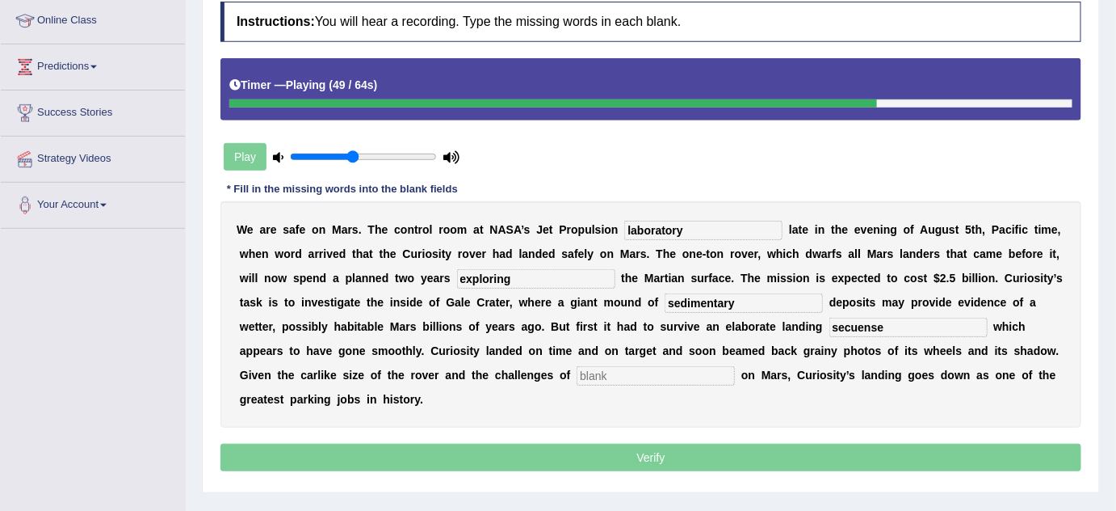
type input "secuense"
type input "landing"
click at [852, 322] on input "secuense" at bounding box center [909, 326] width 158 height 19
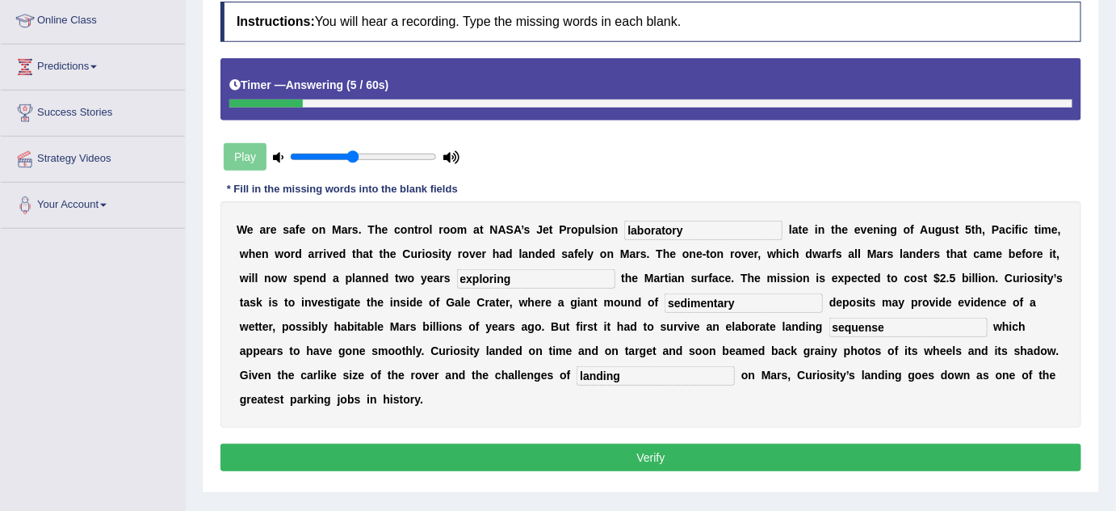
type input "sequense"
click at [783, 448] on button "Verify" at bounding box center [651, 457] width 861 height 27
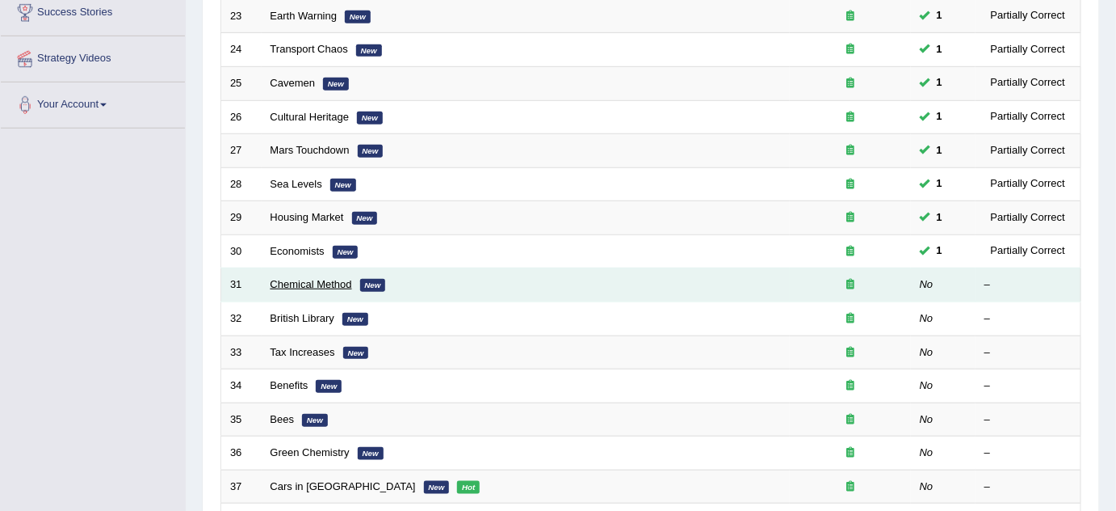
click at [340, 280] on link "Chemical Method" at bounding box center [312, 284] width 82 height 12
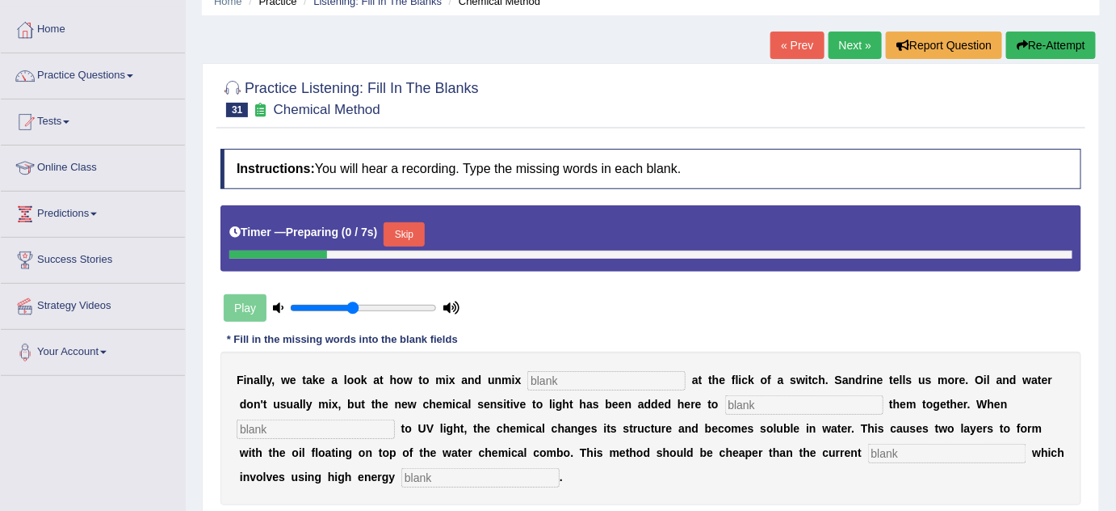
scroll to position [293, 0]
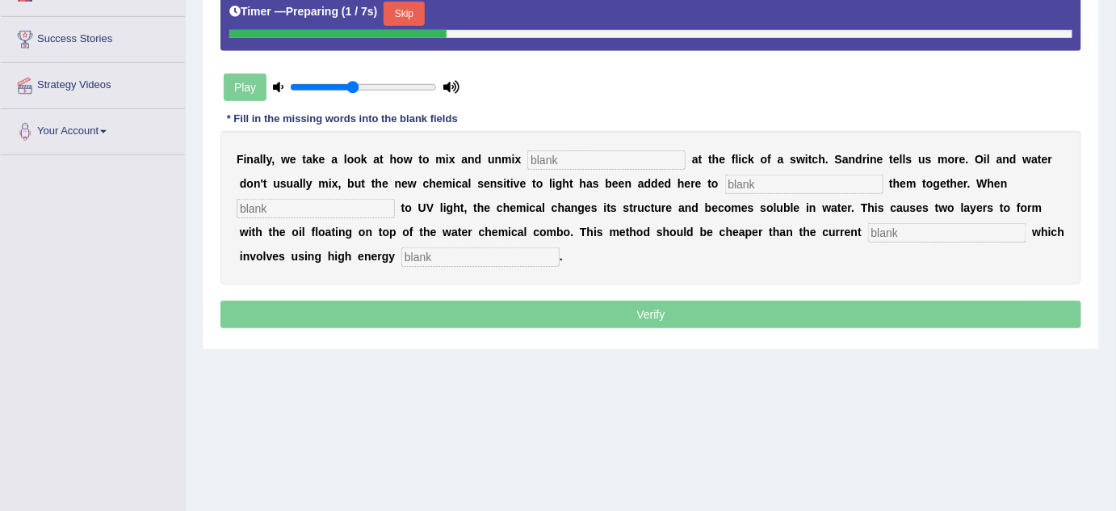
click at [422, 19] on button "Skip" at bounding box center [404, 14] width 40 height 24
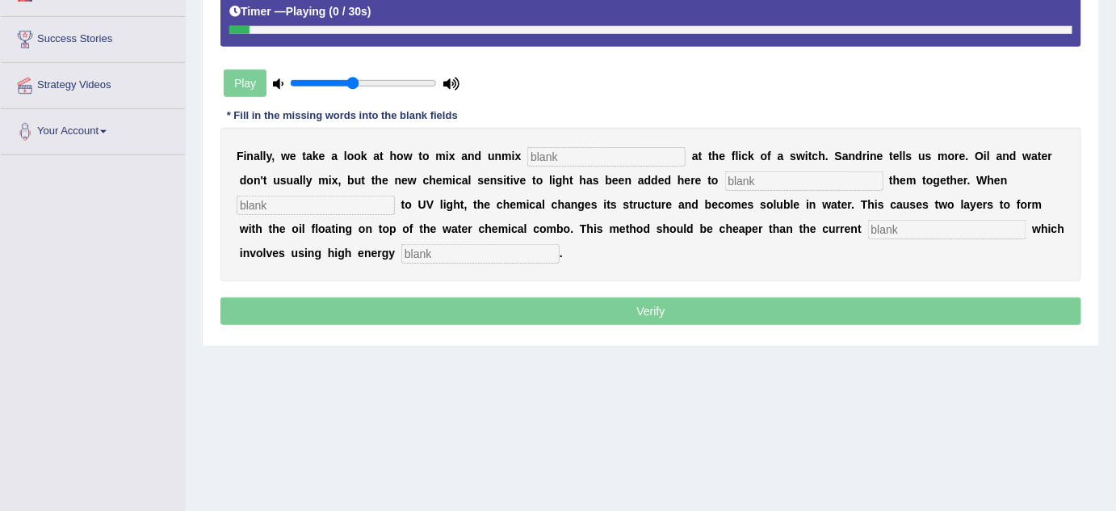
click at [627, 168] on div "F i n a l l y , w e t a k e a l o o k a t h o w t o m i x a n d u n m i x a t t…" at bounding box center [651, 204] width 861 height 153
click at [582, 155] on input "text" at bounding box center [607, 156] width 158 height 19
type input "LIQUIDS"
click at [771, 177] on input "text" at bounding box center [804, 180] width 158 height 19
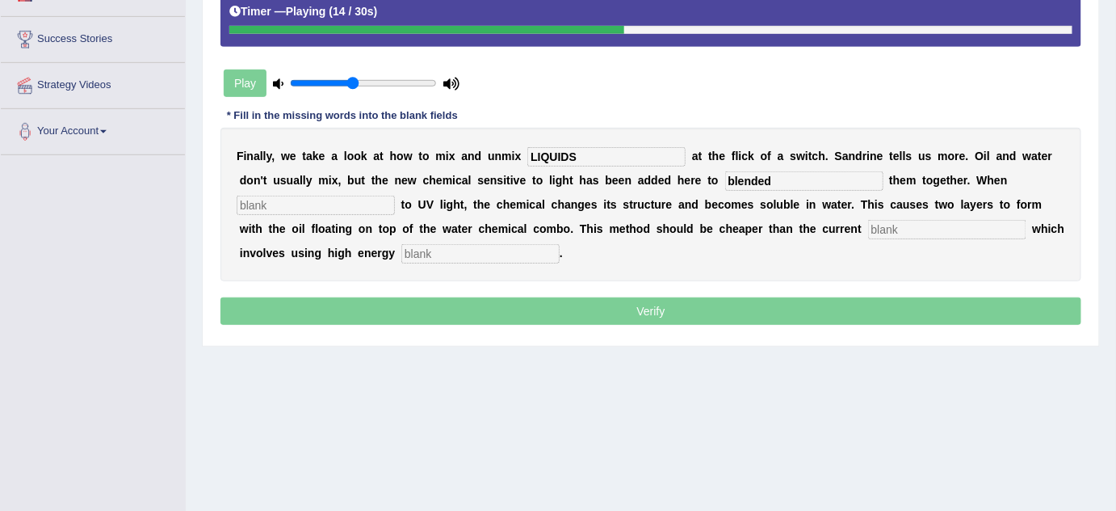
type input "blended"
type input "exposed"
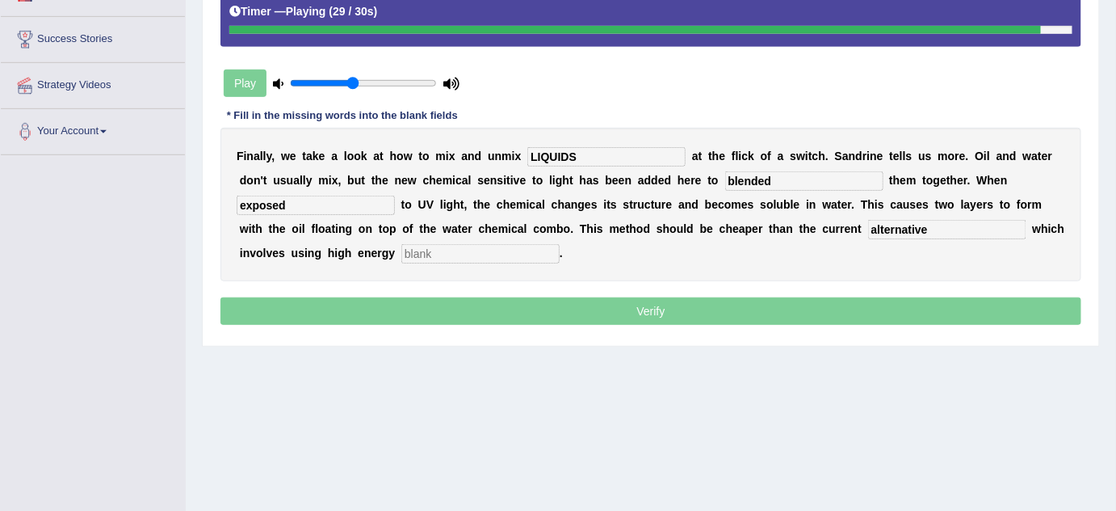
type input "alternative"
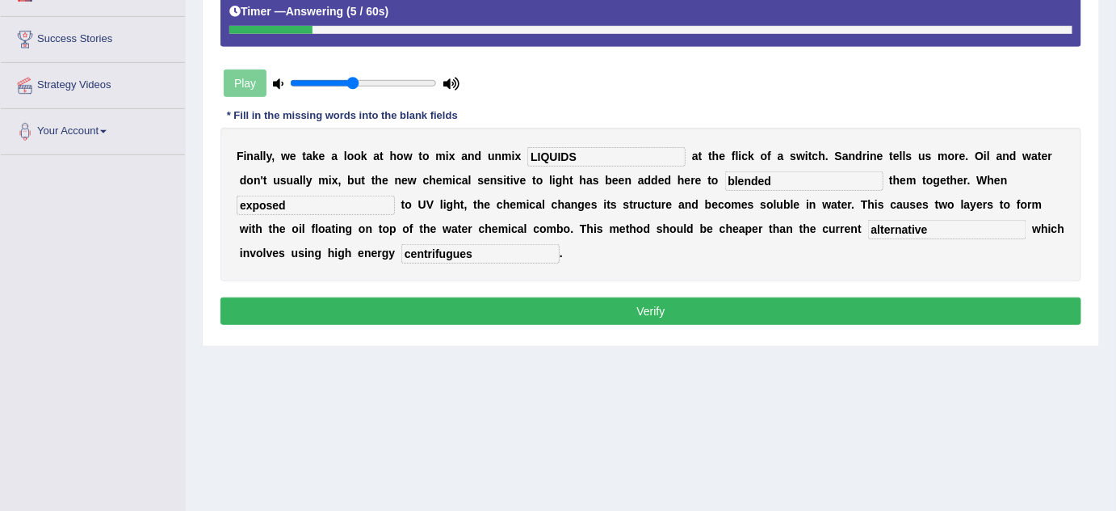
type input "centrifugues"
click at [733, 315] on button "Verify" at bounding box center [651, 310] width 861 height 27
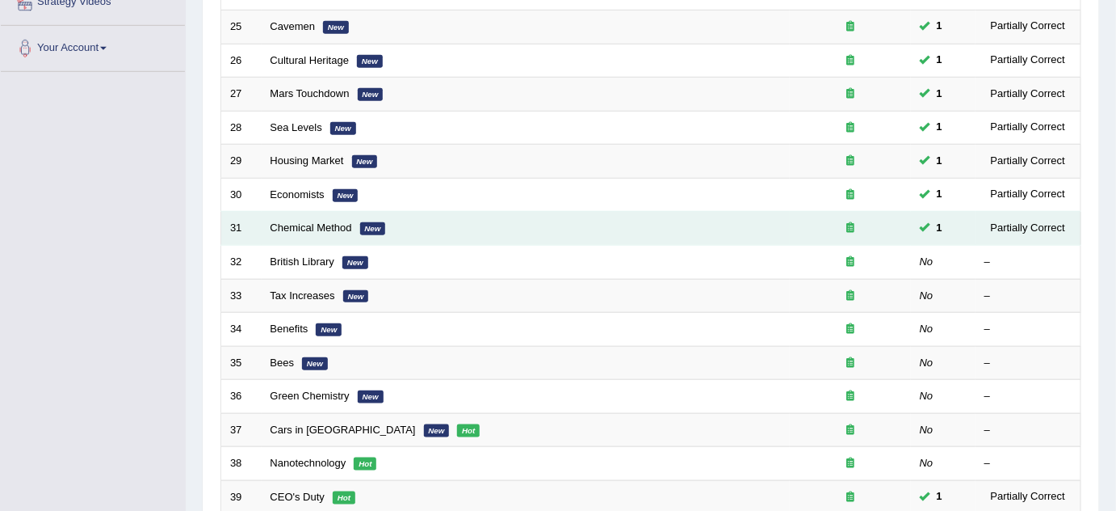
scroll to position [320, 0]
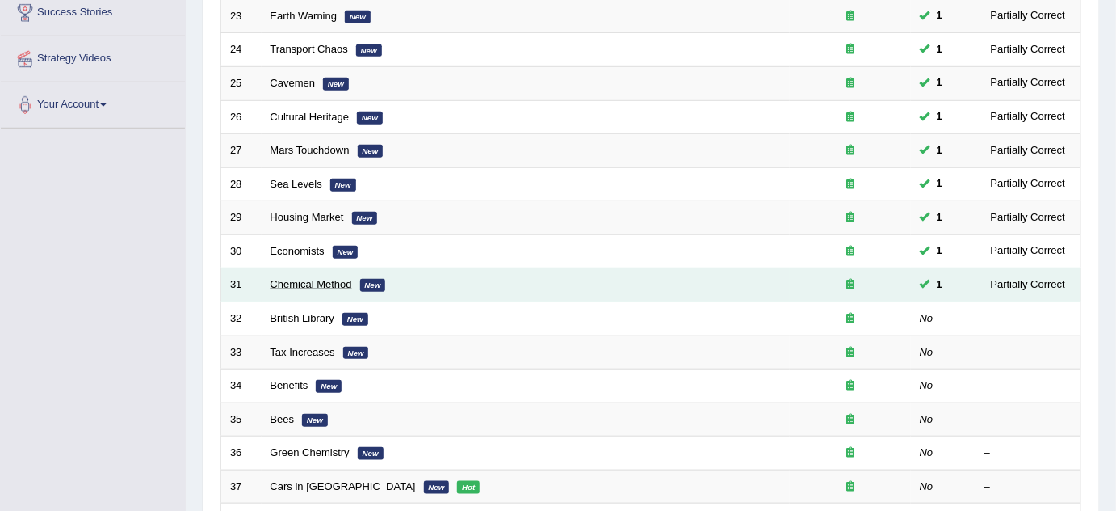
click at [314, 284] on link "Chemical Method" at bounding box center [312, 284] width 82 height 12
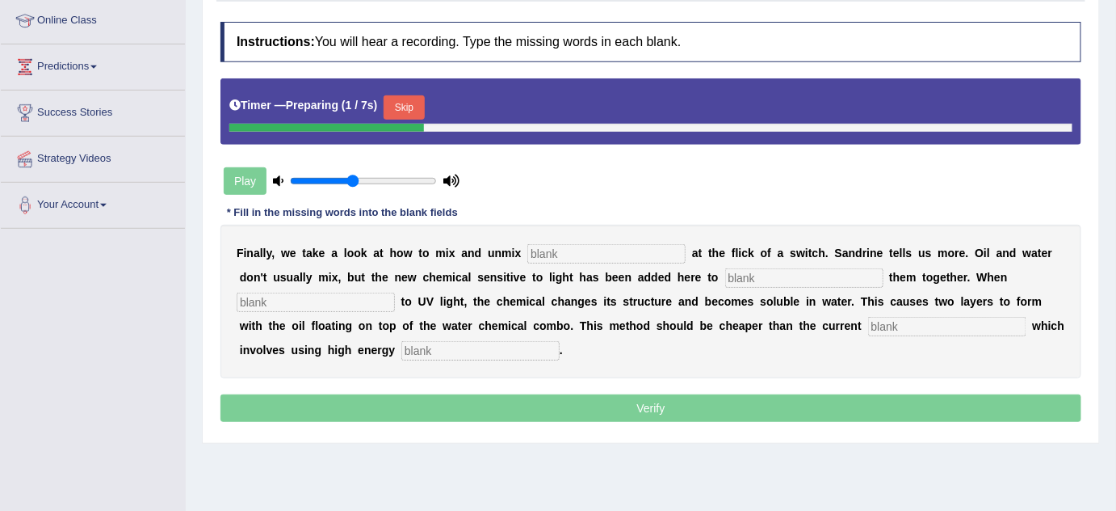
click at [636, 260] on input "text" at bounding box center [607, 253] width 158 height 19
click at [398, 103] on button "Skip" at bounding box center [404, 107] width 40 height 24
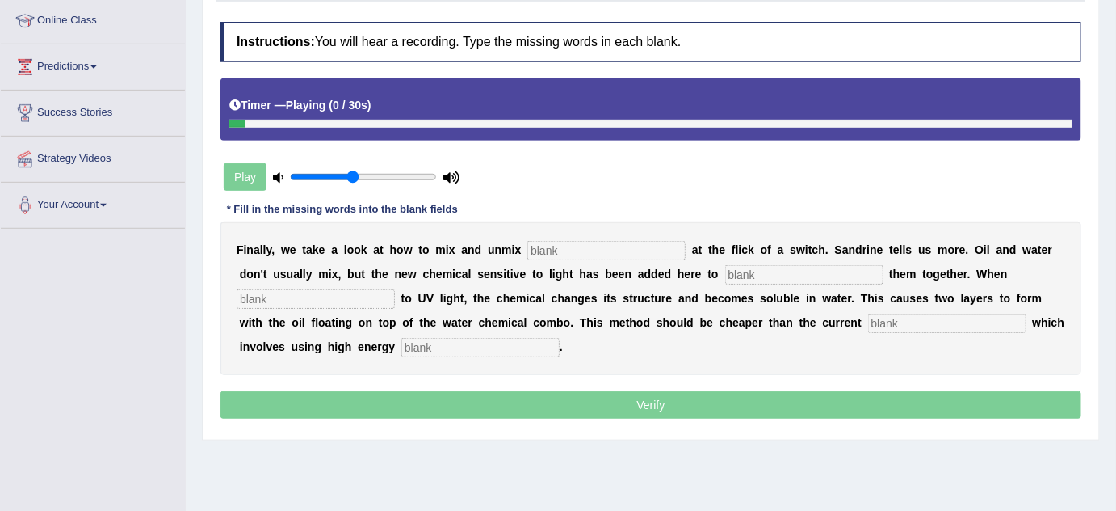
drag, startPoint x: 564, startPoint y: 268, endPoint x: 570, endPoint y: 258, distance: 11.9
click at [565, 268] on b "h" at bounding box center [566, 273] width 7 height 13
click at [570, 258] on div "F i n a l l y , w e t a k e a l o o k a t h o w t o m i x a n d u n m i x a t t…" at bounding box center [651, 297] width 861 height 153
click at [570, 254] on input "text" at bounding box center [607, 250] width 158 height 19
type input "liquids"
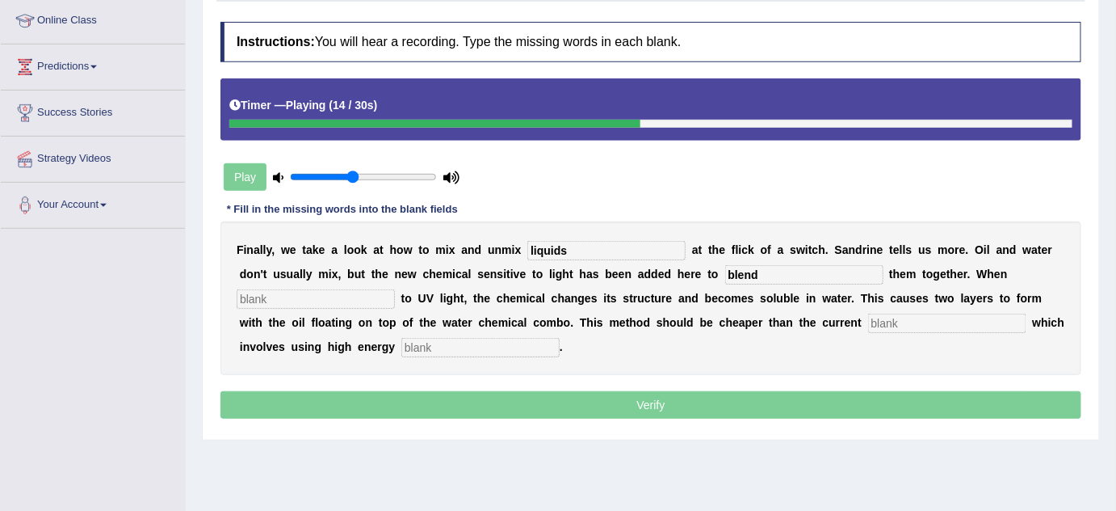
type input "blend"
type input "t"
type input "expose"
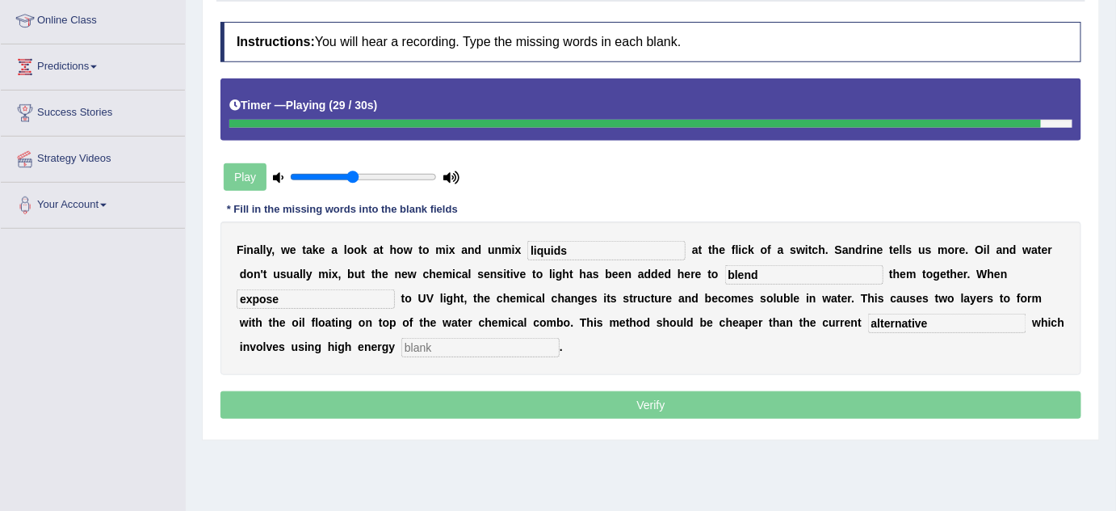
type input "alternative"
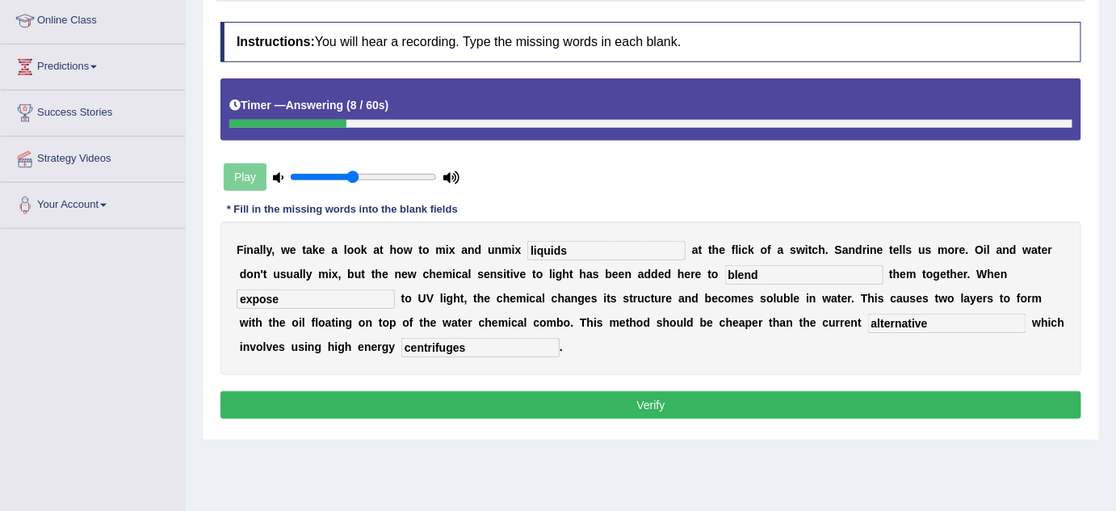
type input "centrifuges"
click at [594, 409] on button "Verify" at bounding box center [651, 404] width 861 height 27
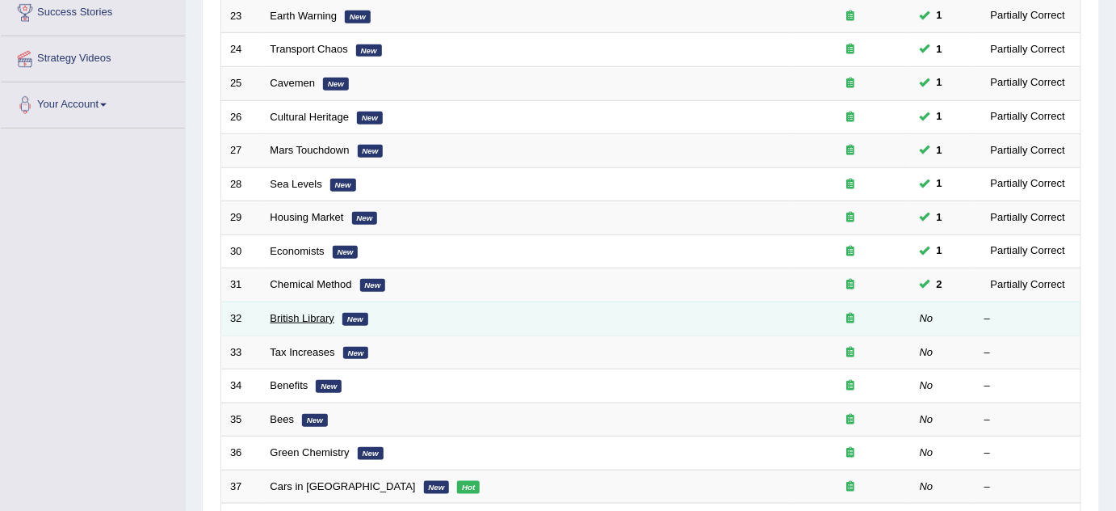
click at [308, 317] on link "British Library" at bounding box center [303, 318] width 64 height 12
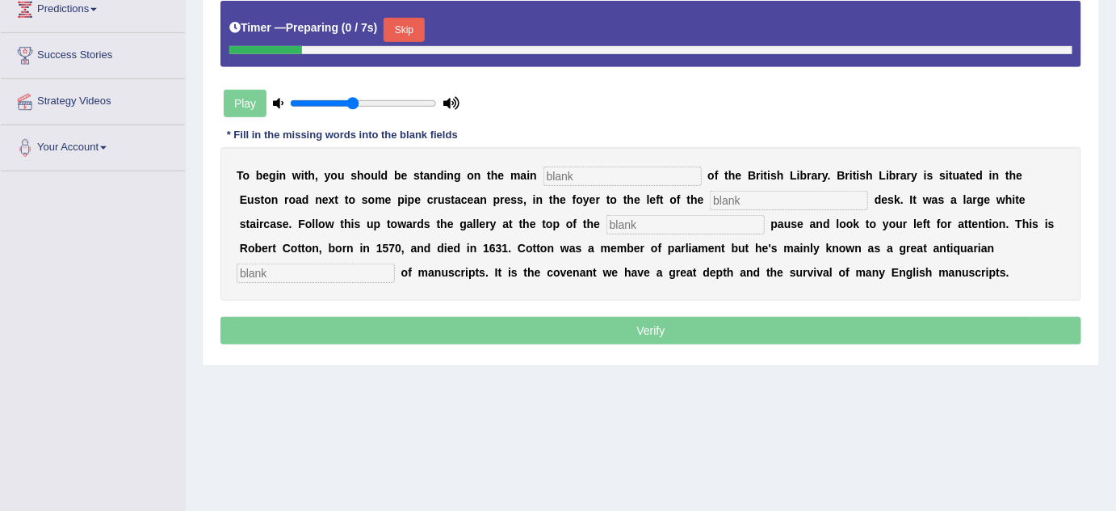
scroll to position [293, 0]
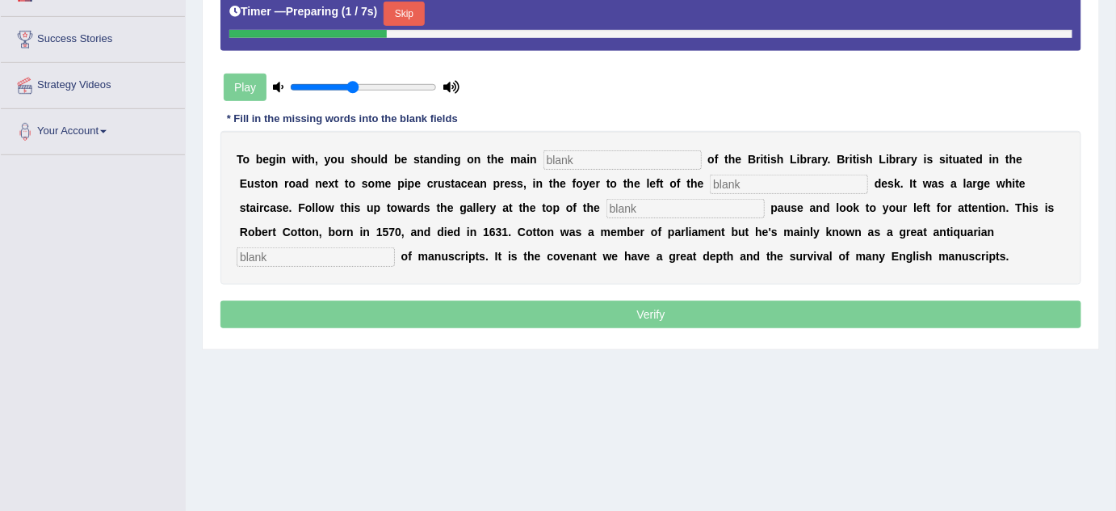
click at [392, 3] on button "Skip" at bounding box center [404, 14] width 40 height 24
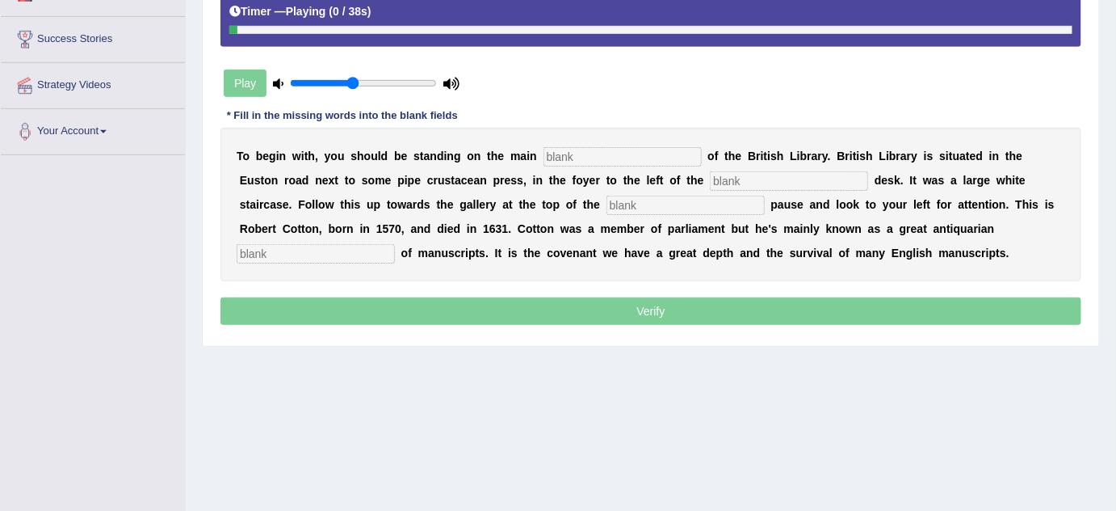
click at [614, 147] on input "text" at bounding box center [623, 156] width 158 height 19
click at [614, 149] on input "text" at bounding box center [623, 156] width 158 height 19
type input "floor"
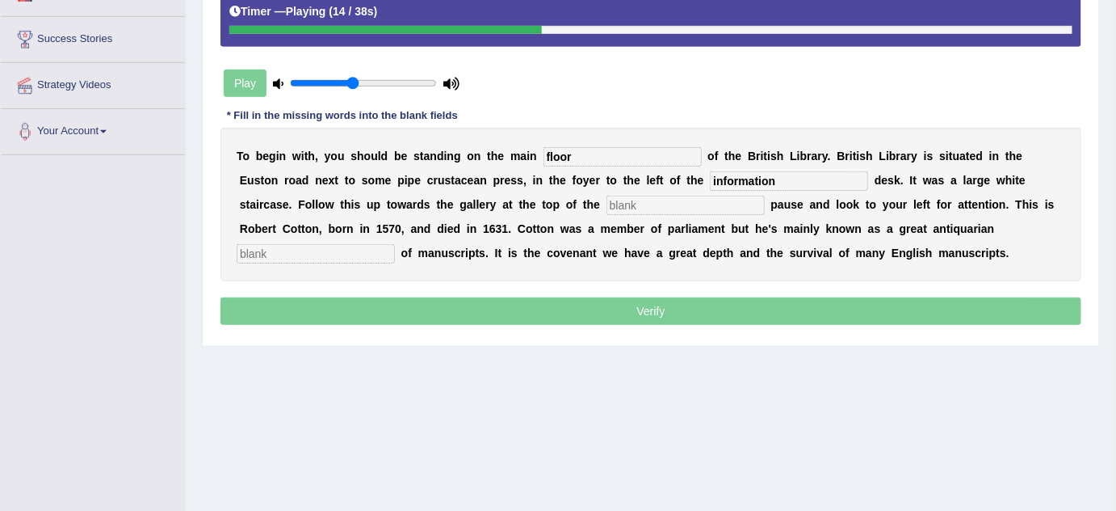
type input "information"
type input "stairs"
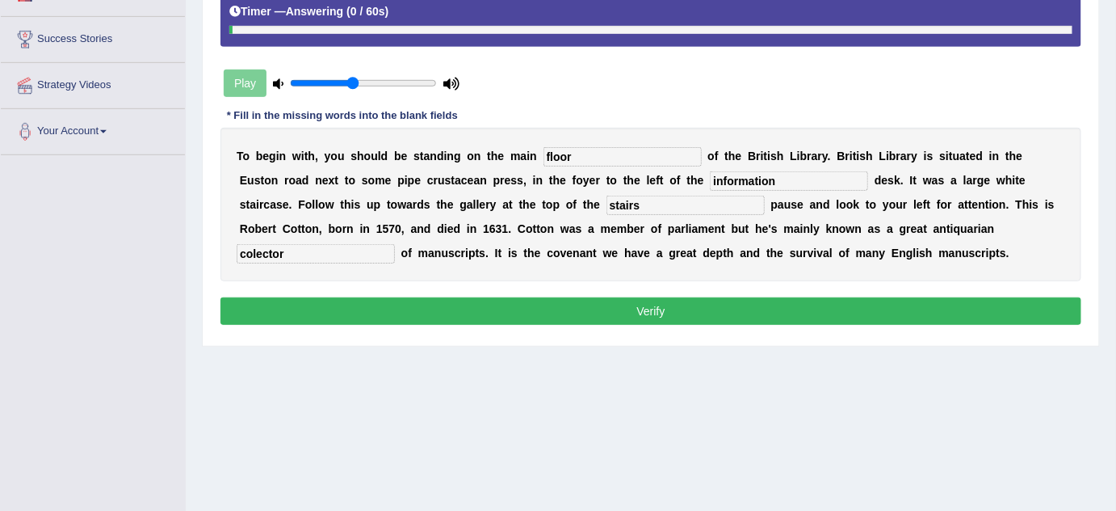
type input "colector"
click at [645, 304] on button "Verify" at bounding box center [651, 310] width 861 height 27
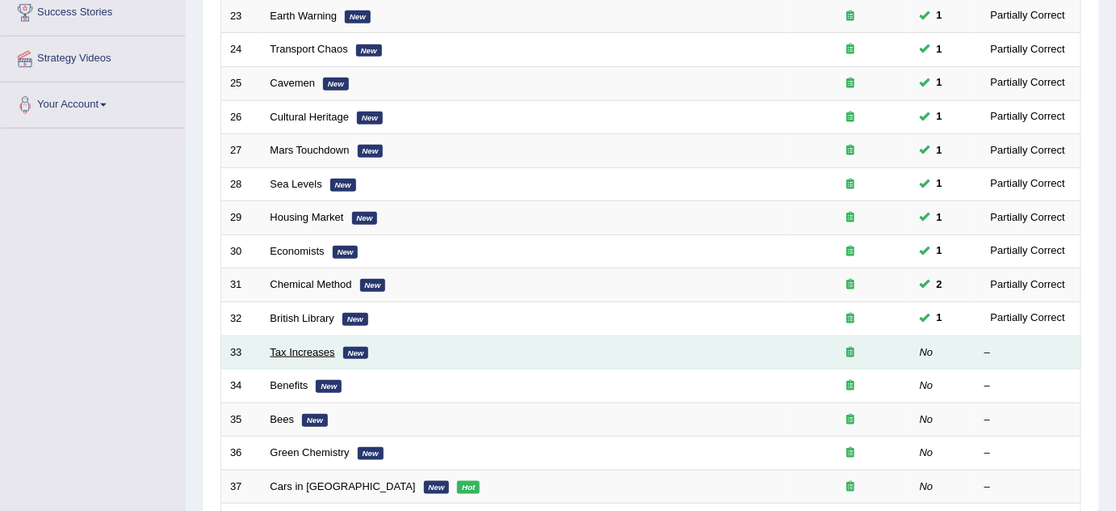
click at [308, 346] on link "Tax Increases" at bounding box center [303, 352] width 65 height 12
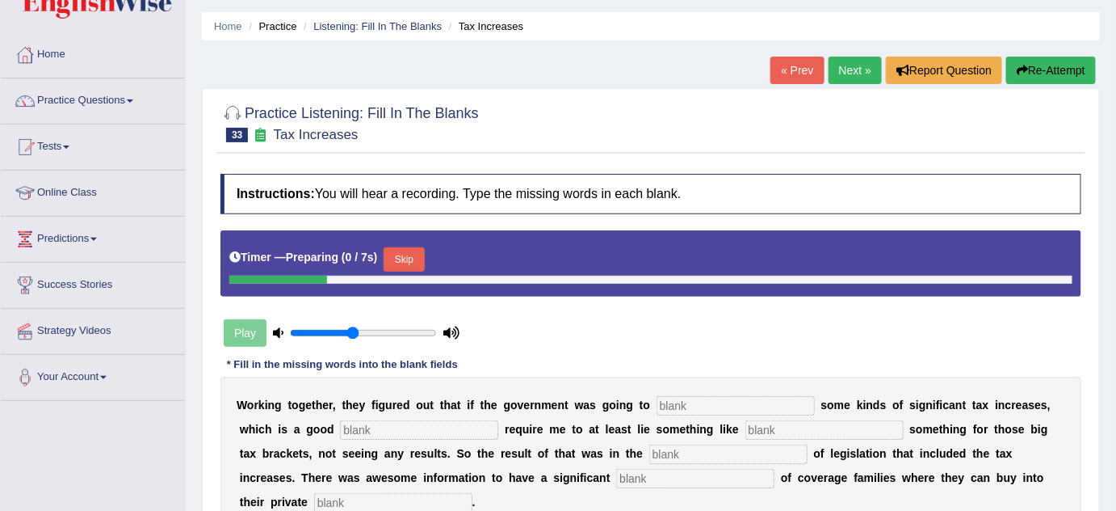
scroll to position [73, 0]
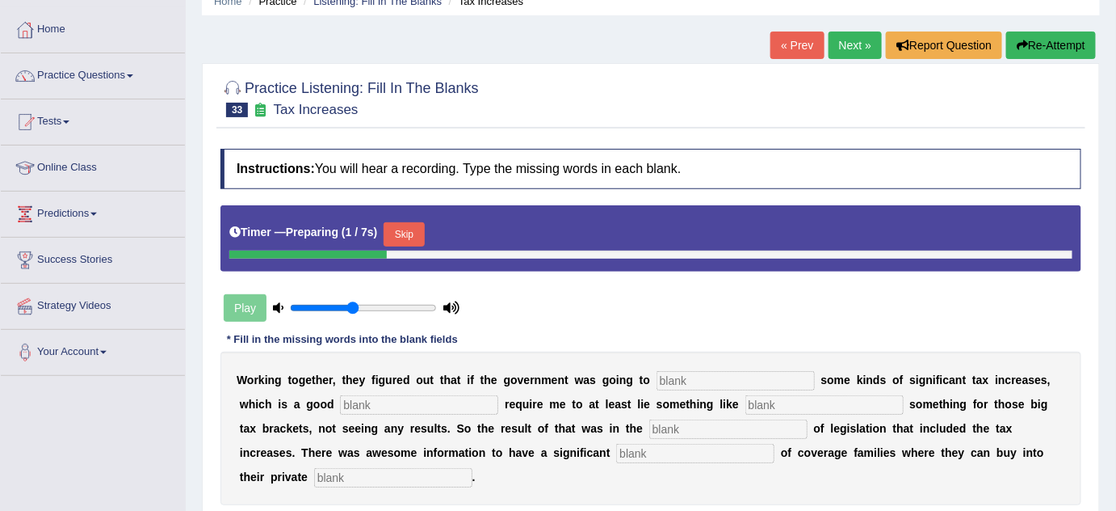
click at [409, 236] on button "Skip" at bounding box center [404, 234] width 40 height 24
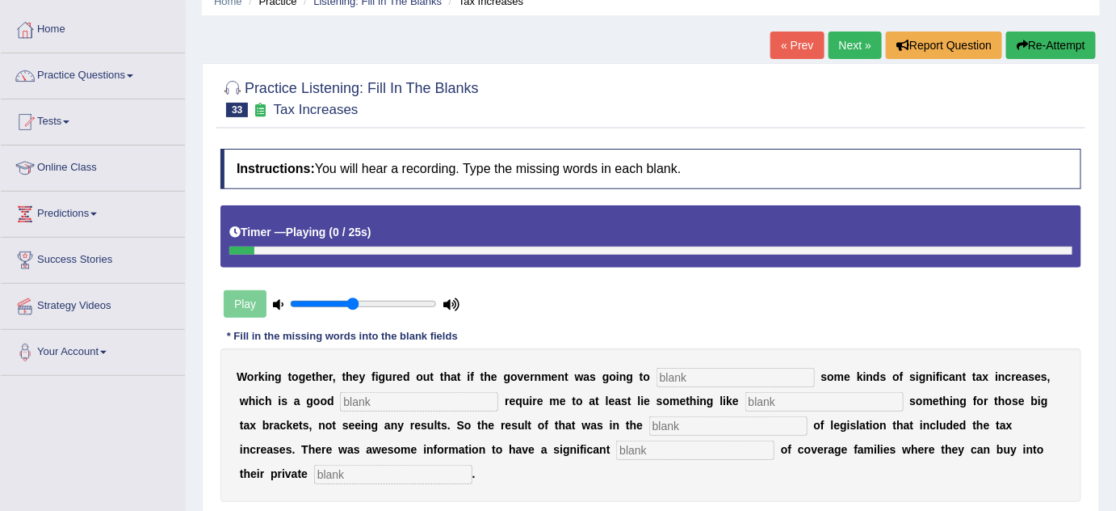
click at [701, 370] on input "text" at bounding box center [736, 377] width 158 height 19
type input "propose"
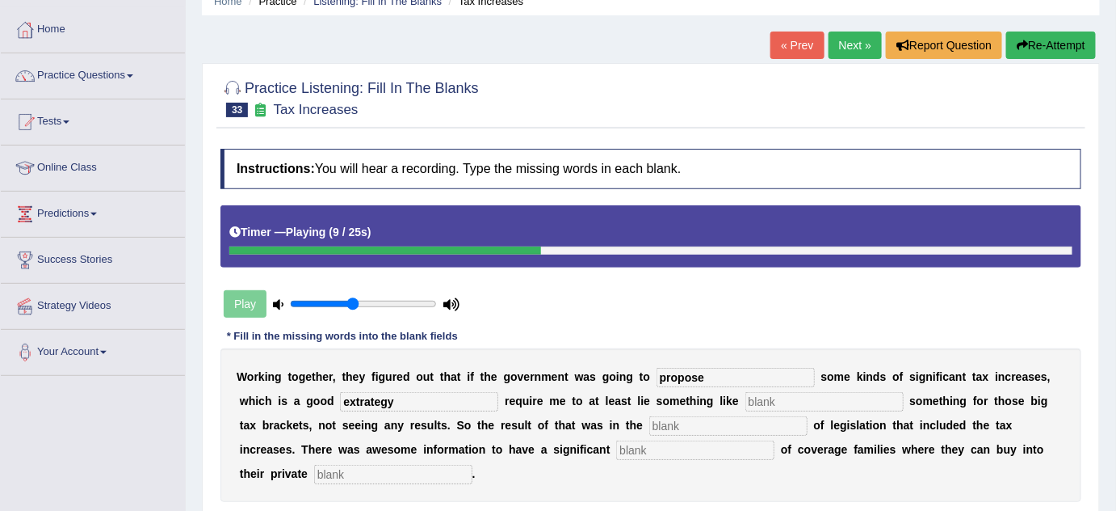
type input "extrategy"
type input "s"
type input "getting"
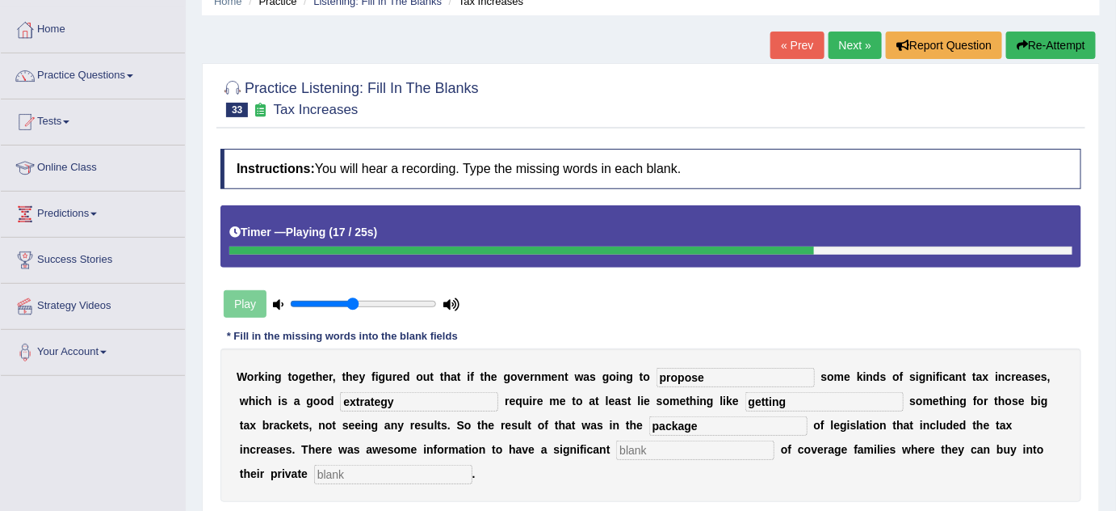
type input "package"
type input "expansion"
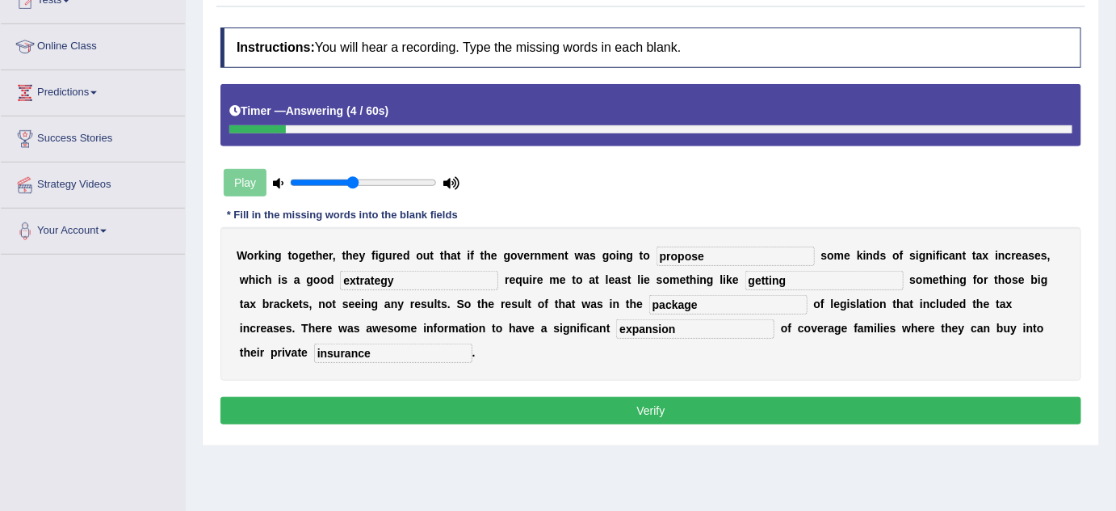
scroll to position [146, 0]
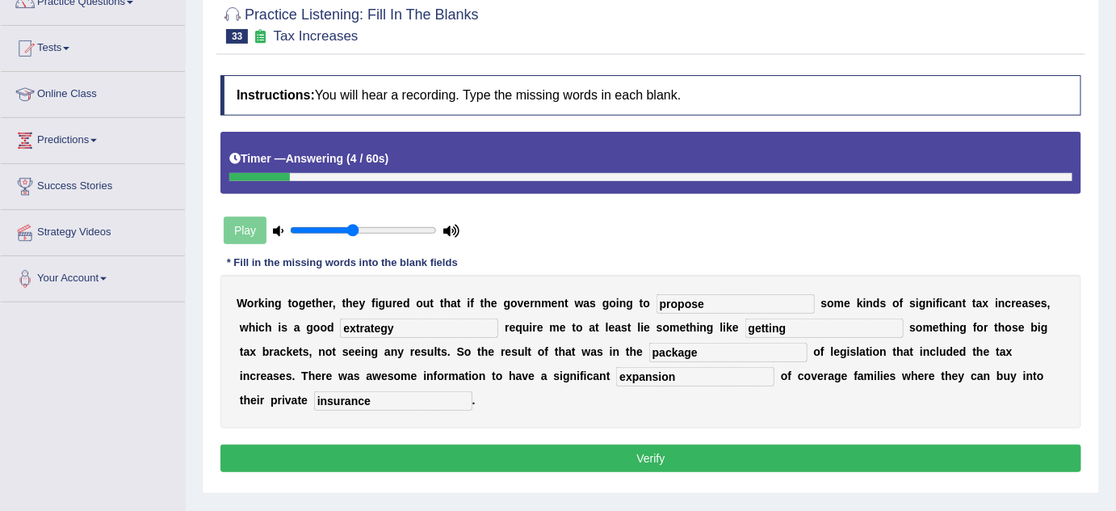
type input "insurance"
click at [726, 427] on div "Instructions: You will hear a recording. Type the missing words in each blank. …" at bounding box center [651, 275] width 869 height 417
click at [709, 460] on button "Verify" at bounding box center [651, 457] width 861 height 27
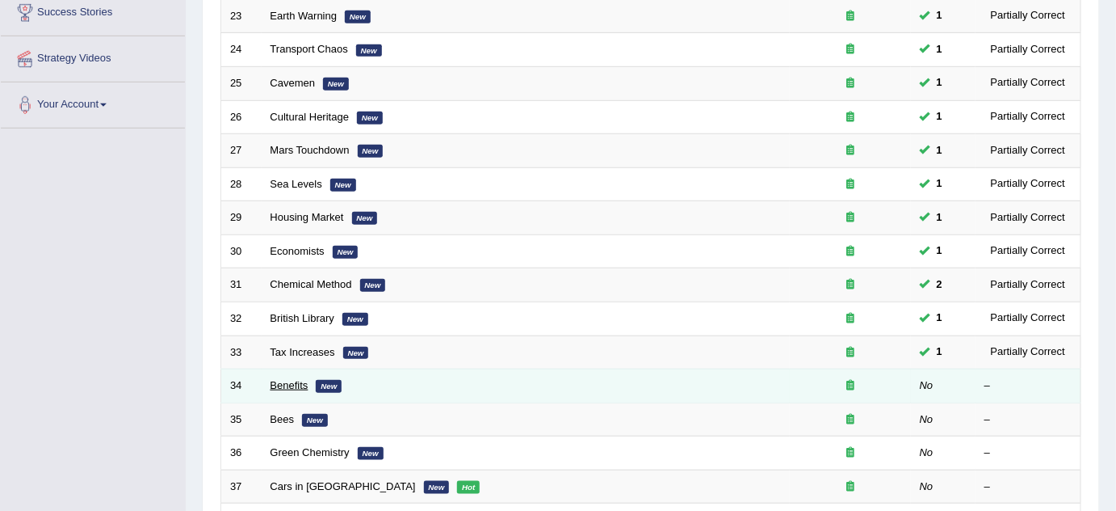
click at [307, 379] on link "Benefits" at bounding box center [290, 385] width 38 height 12
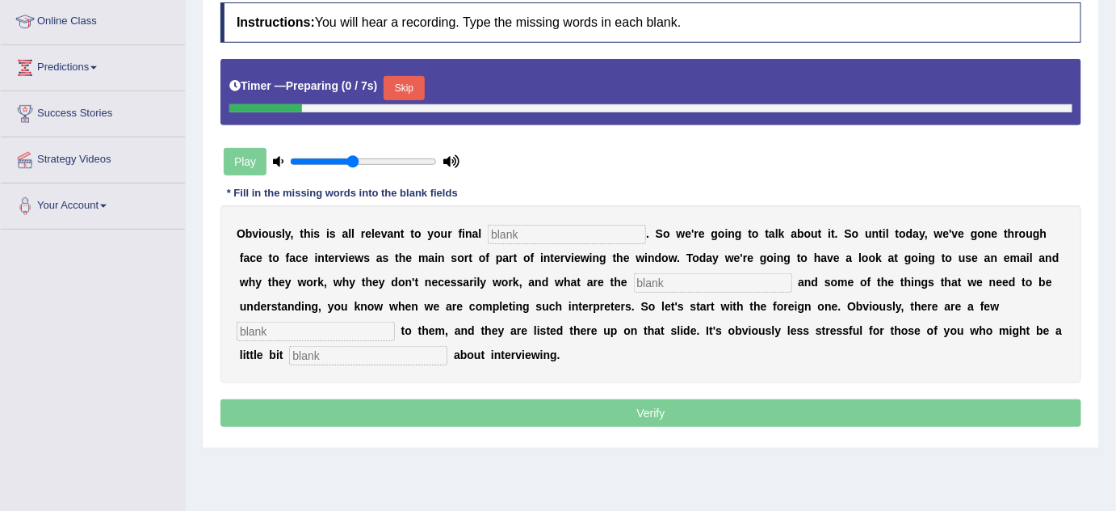
scroll to position [220, 0]
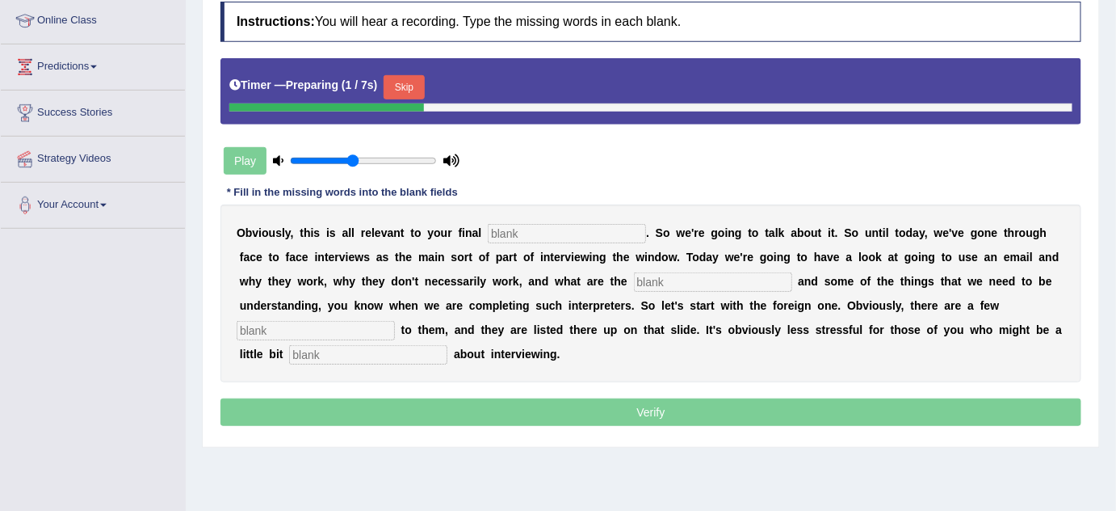
click at [422, 75] on button "Skip" at bounding box center [404, 87] width 40 height 24
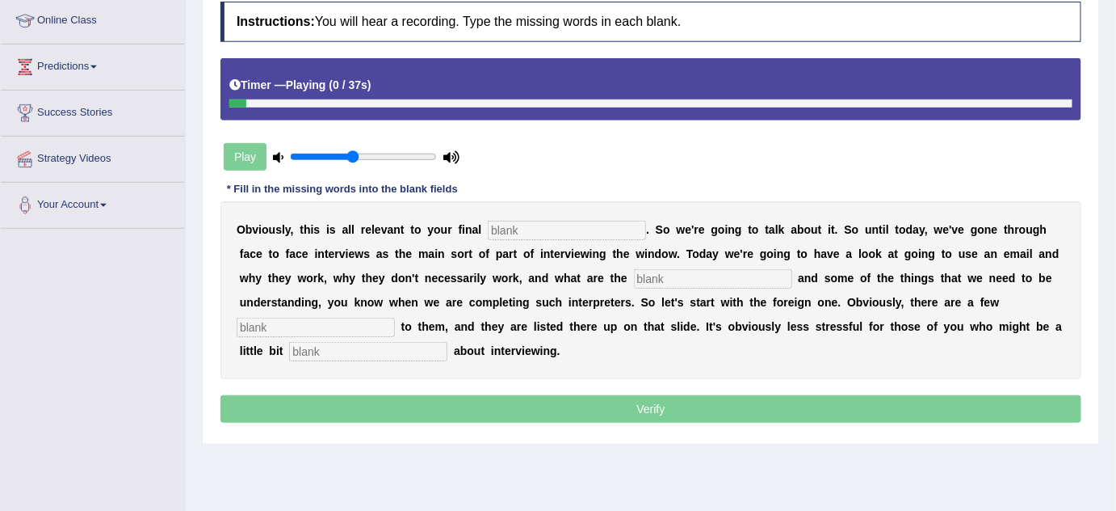
click at [542, 222] on input "text" at bounding box center [567, 230] width 158 height 19
click at [521, 229] on input "assigment" at bounding box center [567, 230] width 158 height 19
type input "assignment"
click at [680, 263] on div "O b v i o u s l y , t h i s i s a l l r e l e v a n t t o y o u r f i n a l ass…" at bounding box center [651, 290] width 861 height 178
click at [680, 269] on input "text" at bounding box center [713, 278] width 158 height 19
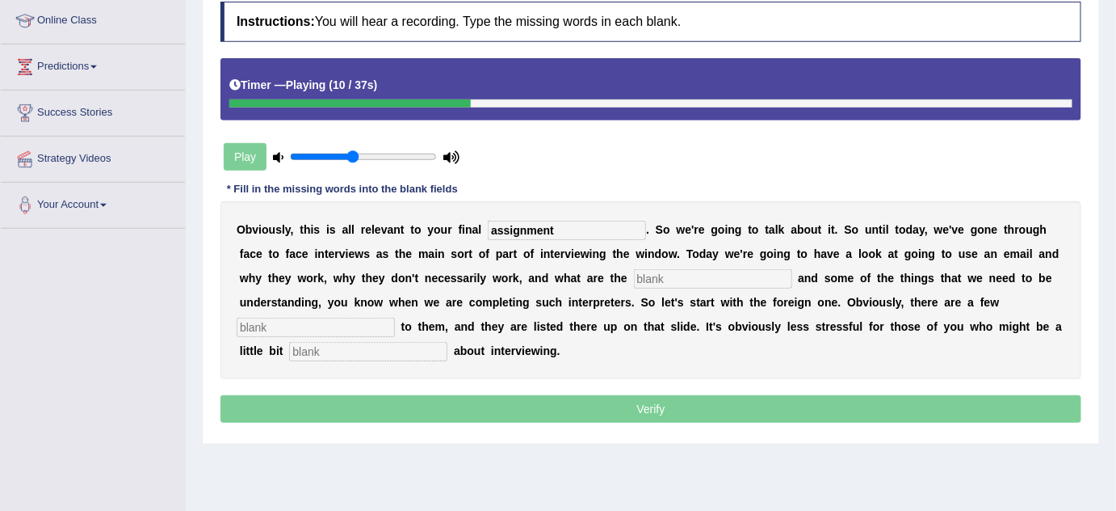
click at [680, 271] on input "text" at bounding box center [713, 278] width 158 height 19
click at [633, 348] on div "O b v i o u s l y , t h i s i s a l l r e l e v a n t t o y o u r f i n a l ass…" at bounding box center [651, 290] width 861 height 178
click at [685, 270] on input "text" at bounding box center [713, 278] width 158 height 19
type input "challenge"
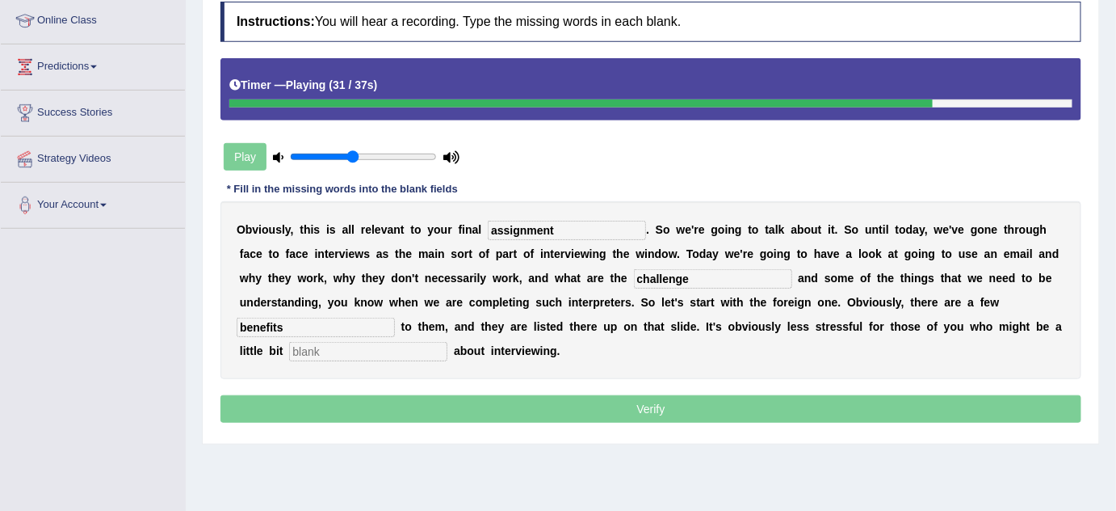
type input "benefits"
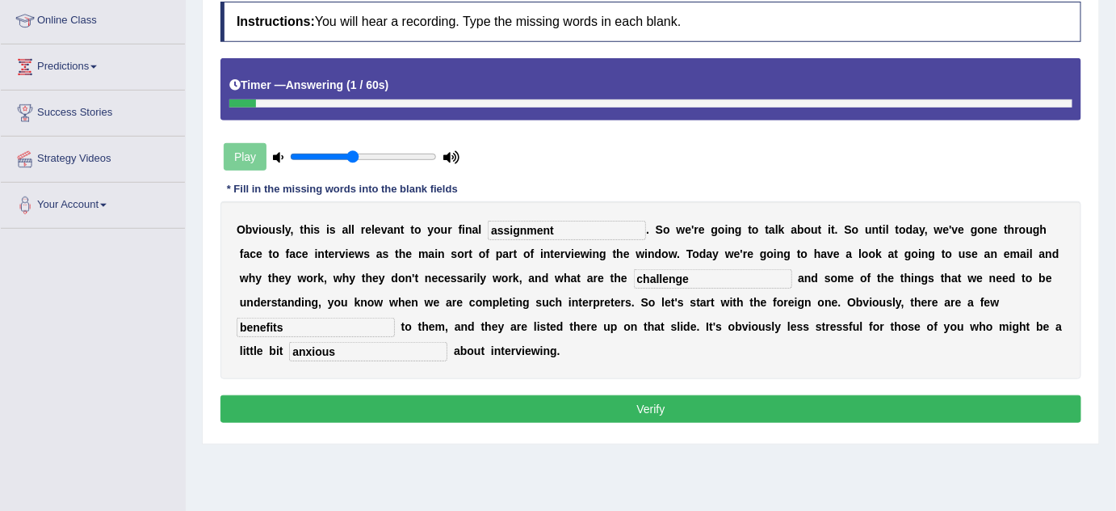
type input "anxious"
click at [708, 404] on button "Verify" at bounding box center [651, 408] width 861 height 27
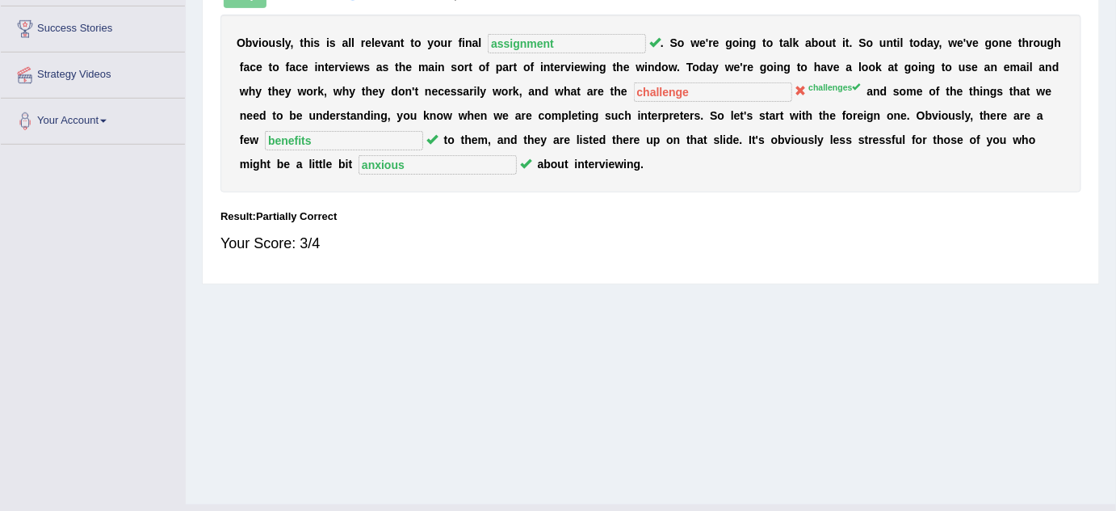
scroll to position [44, 0]
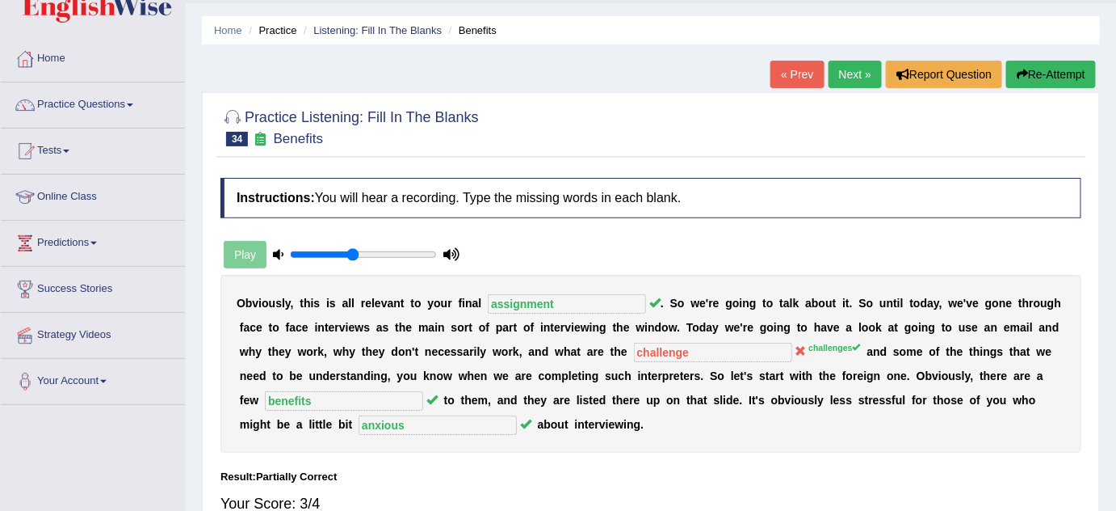
click at [862, 63] on link "Next »" at bounding box center [855, 74] width 53 height 27
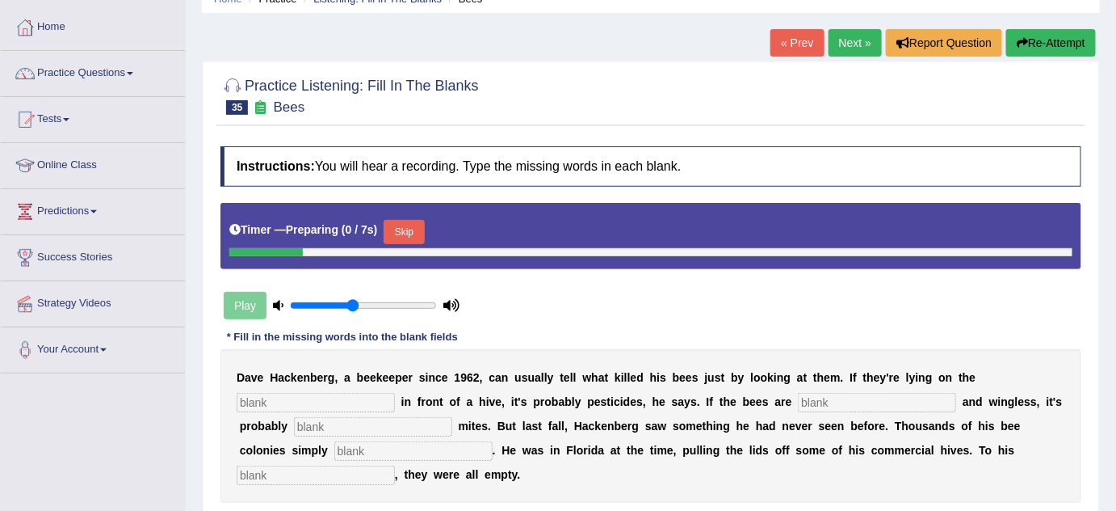
scroll to position [146, 0]
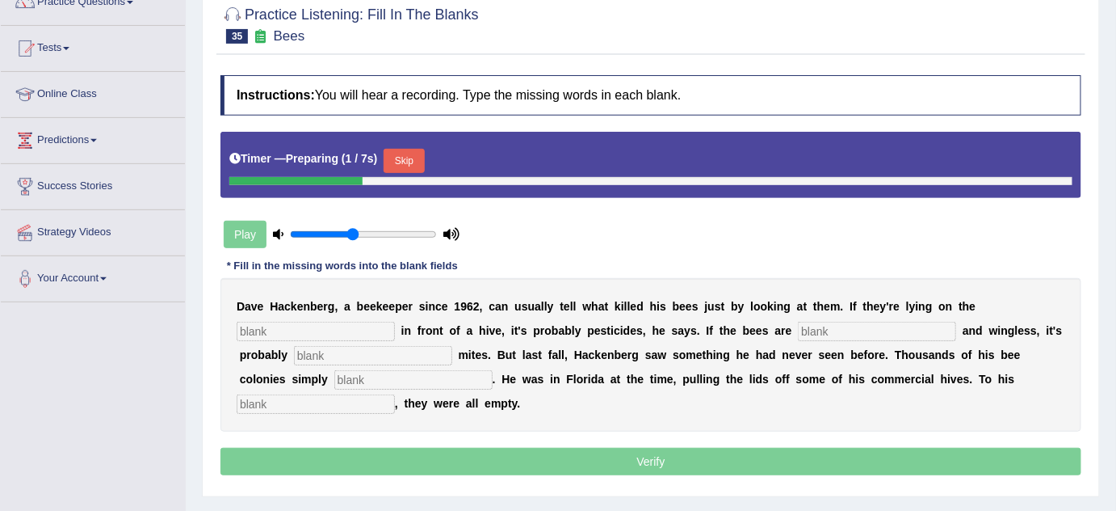
click at [418, 152] on button "Skip" at bounding box center [404, 161] width 40 height 24
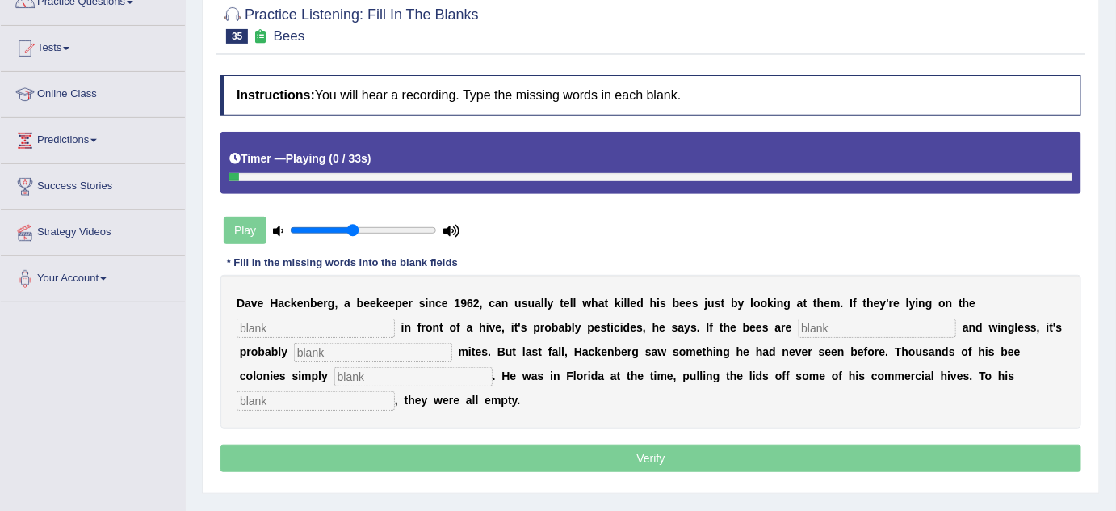
click at [347, 327] on input "text" at bounding box center [316, 327] width 158 height 19
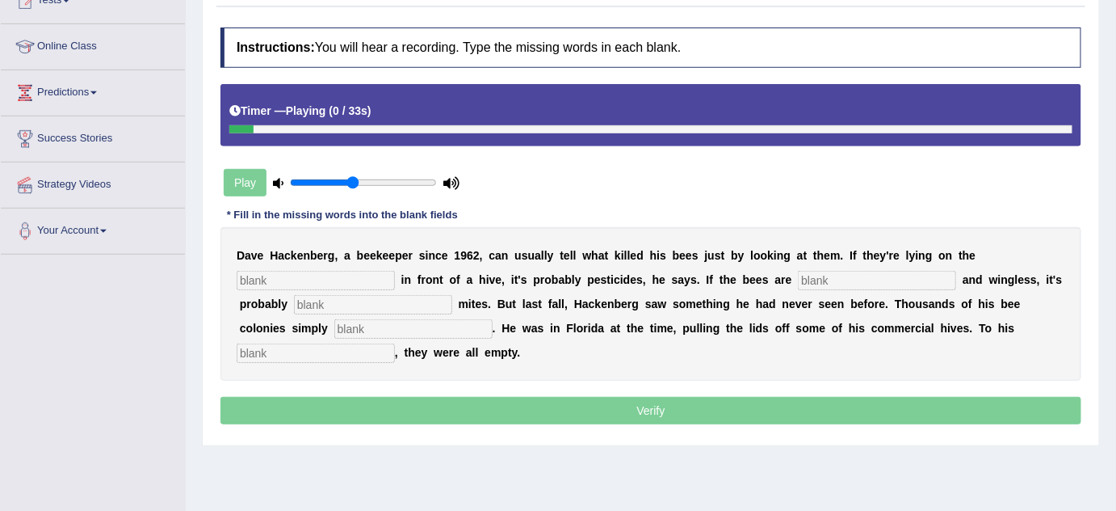
scroll to position [220, 0]
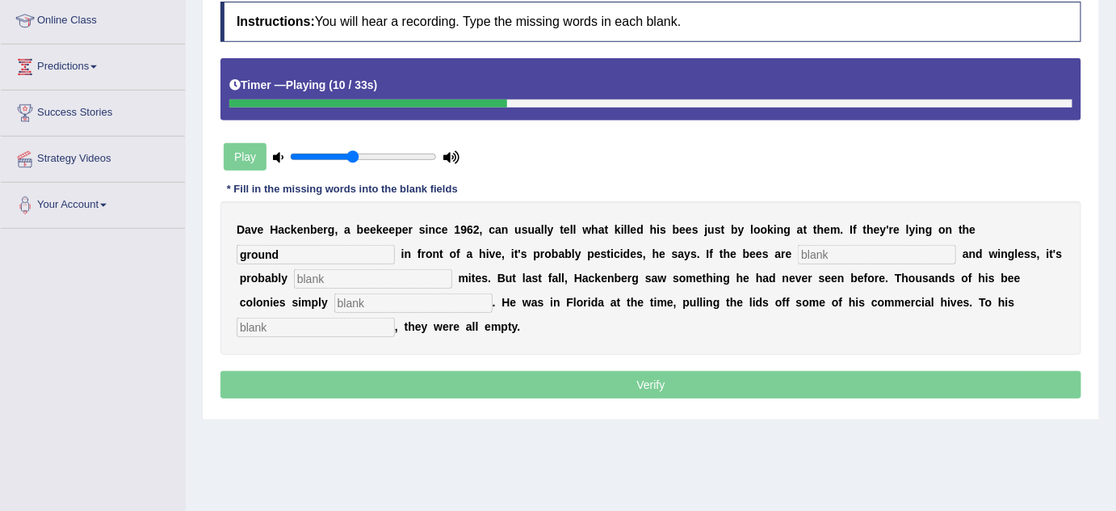
type input "ground"
type input "deformed"
type input "vampires"
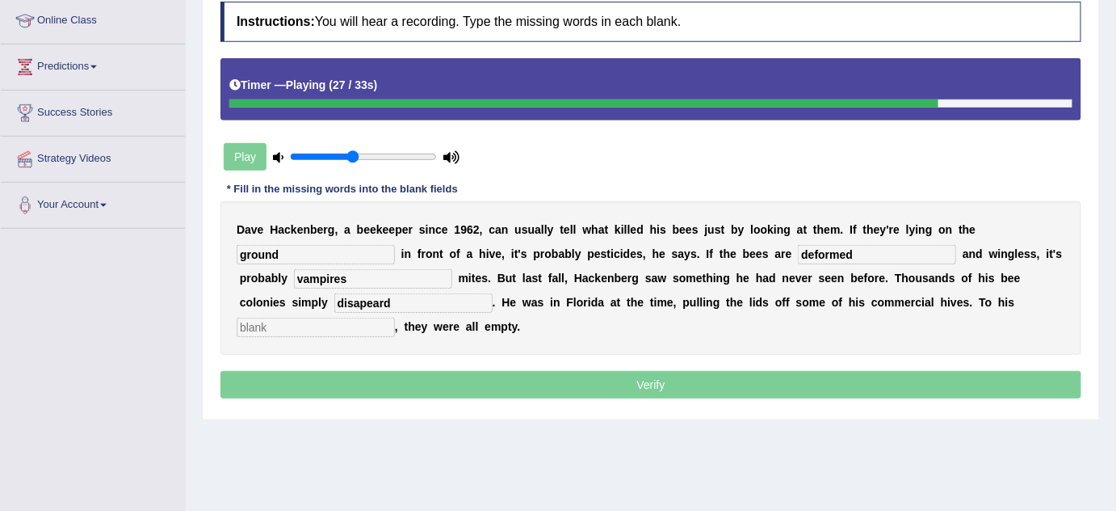
type input "disapeard"
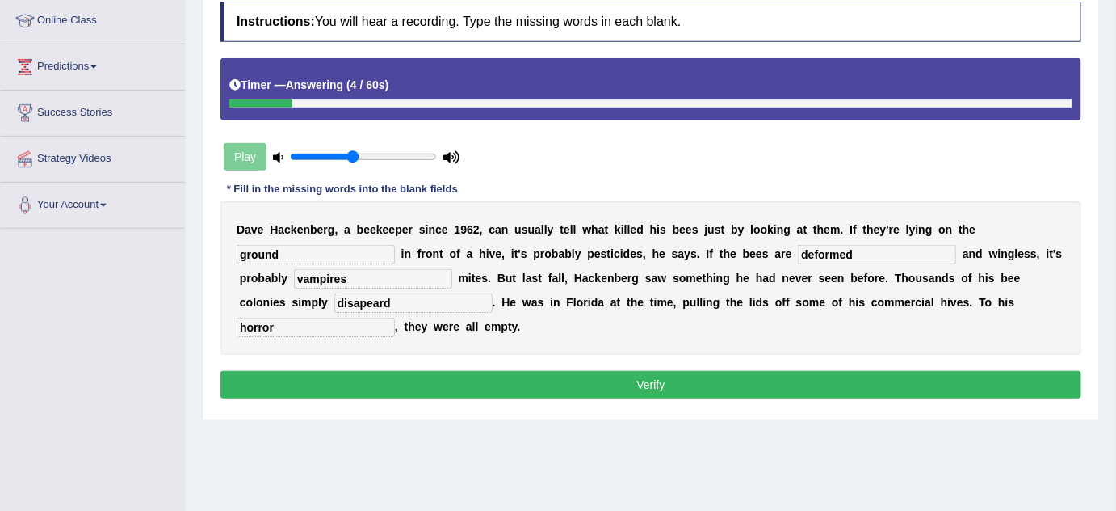
type input "horror"
click at [379, 301] on input "disapeard" at bounding box center [413, 302] width 158 height 19
type input "disapeard"
click at [440, 389] on button "Verify" at bounding box center [651, 384] width 861 height 27
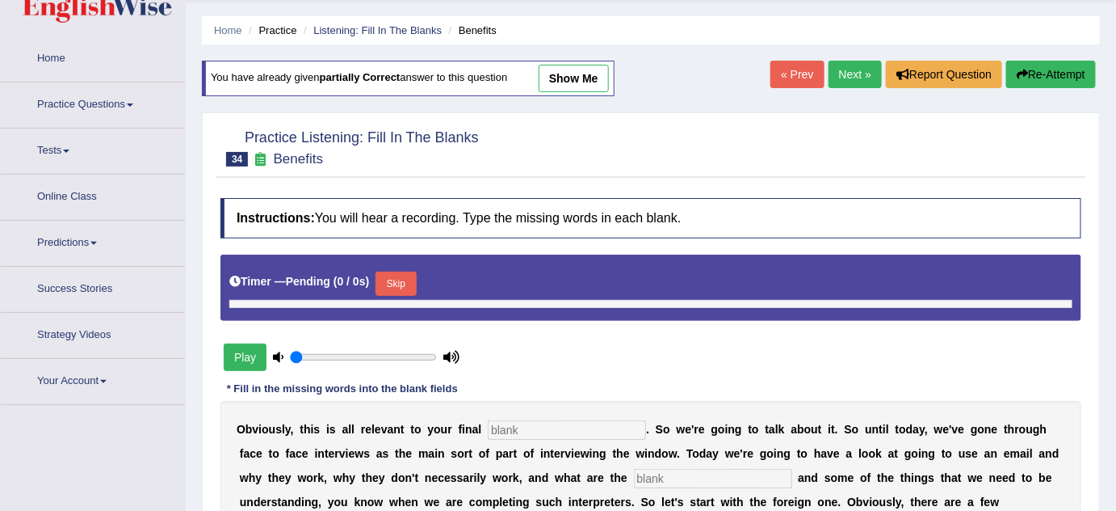
type input "0.45"
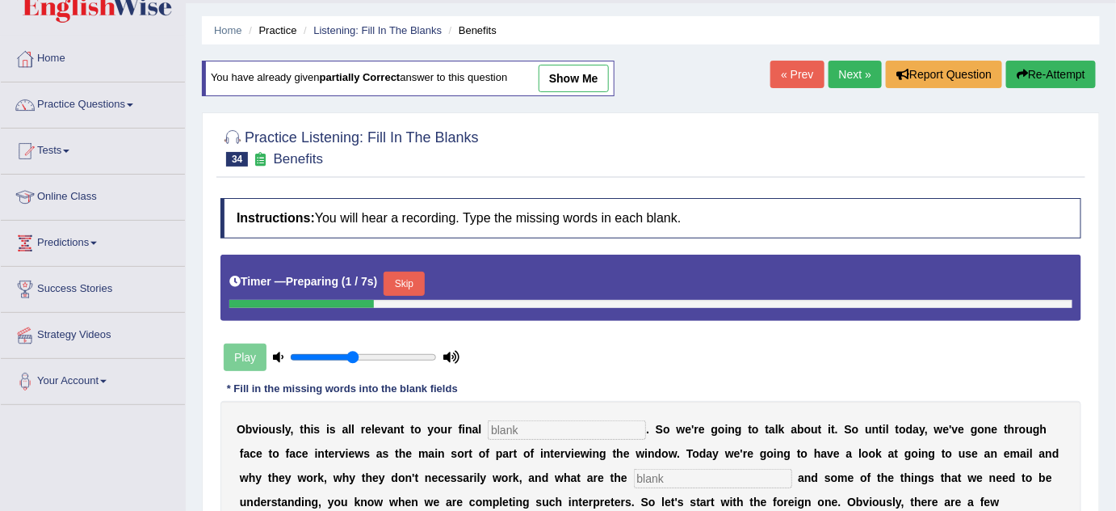
click at [860, 74] on link "Next »" at bounding box center [855, 74] width 53 height 27
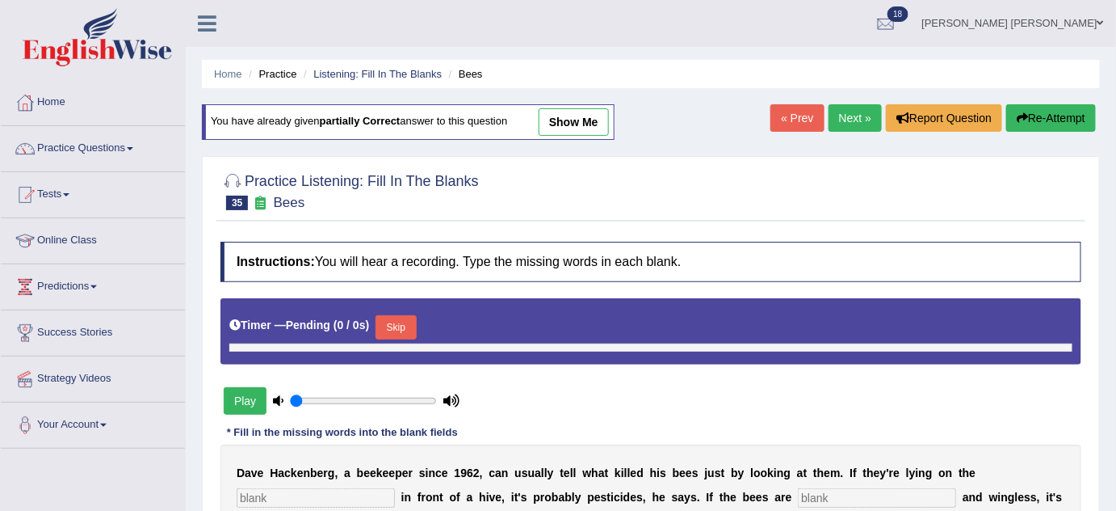
type input "0.45"
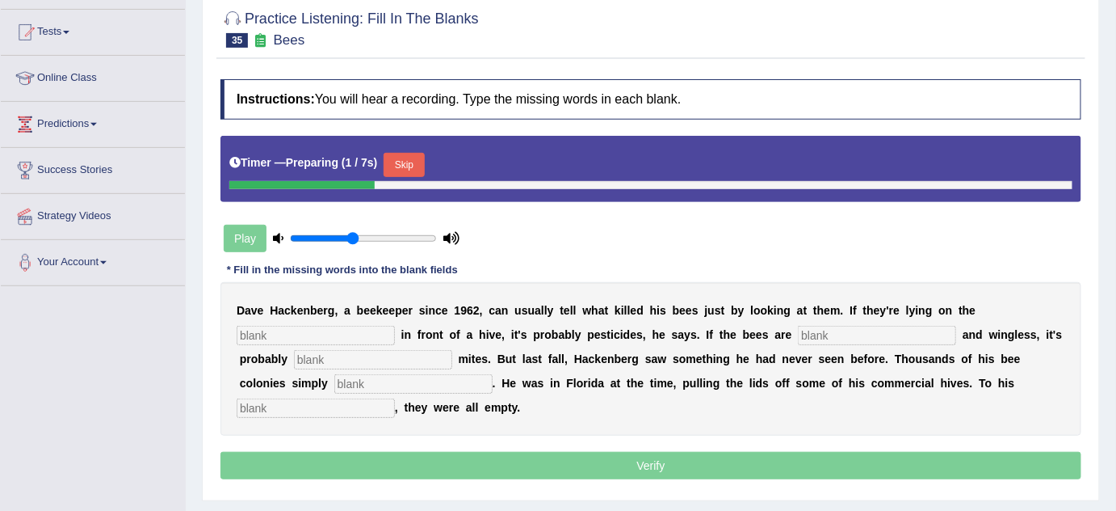
scroll to position [73, 0]
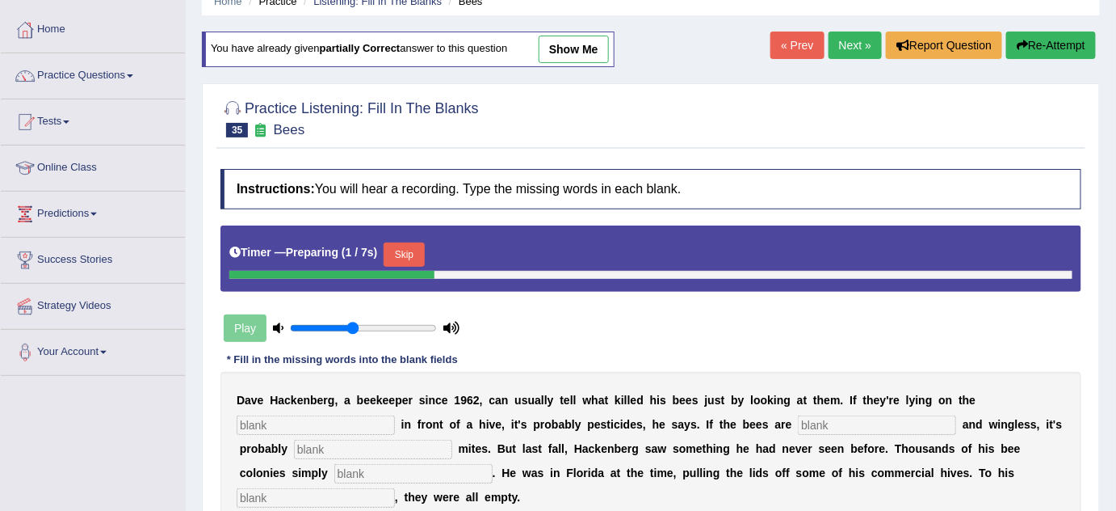
click at [866, 48] on link "Next »" at bounding box center [855, 45] width 53 height 27
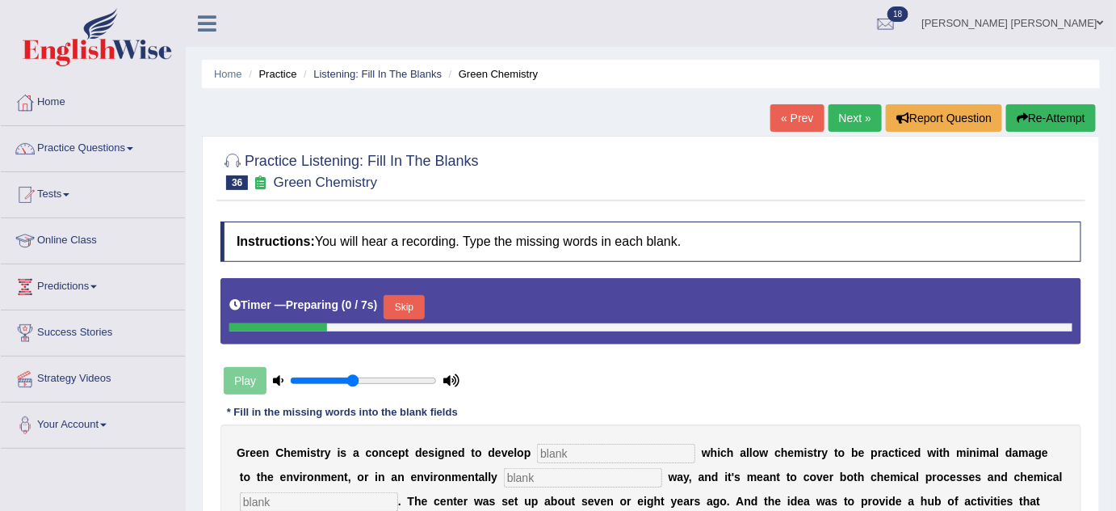
click at [393, 306] on button "Skip" at bounding box center [404, 307] width 40 height 24
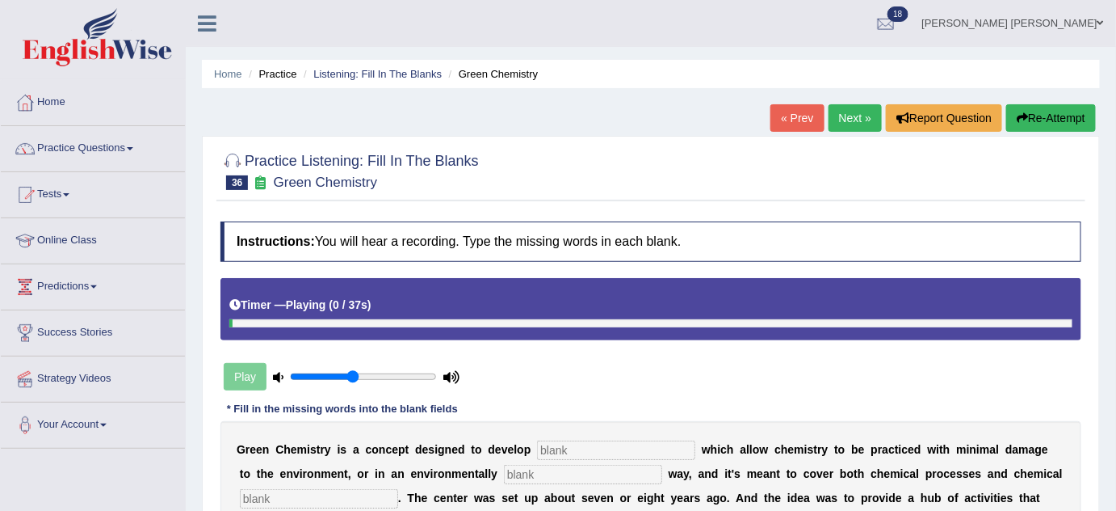
scroll to position [73, 0]
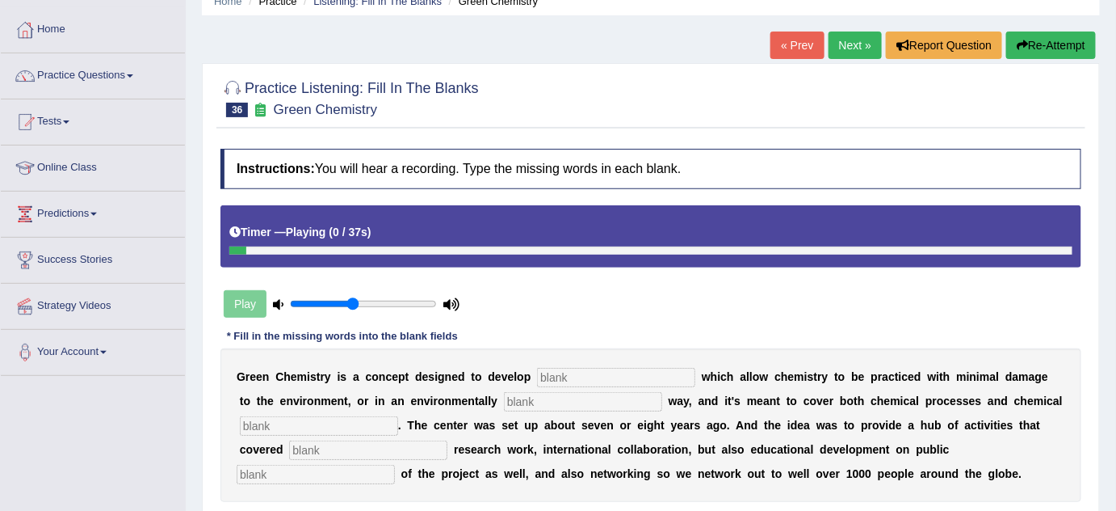
click at [593, 368] on input "text" at bounding box center [616, 377] width 158 height 19
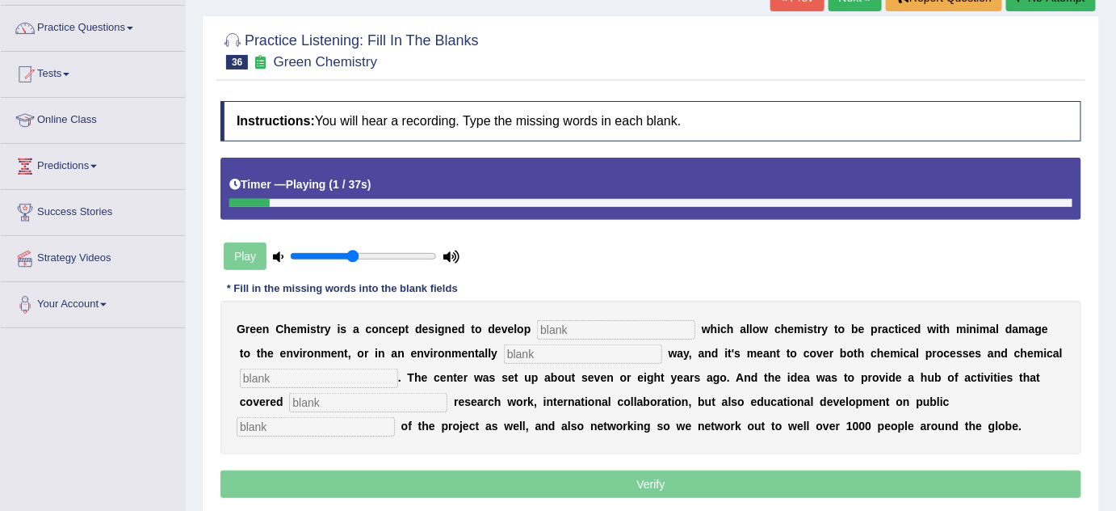
scroll to position [146, 0]
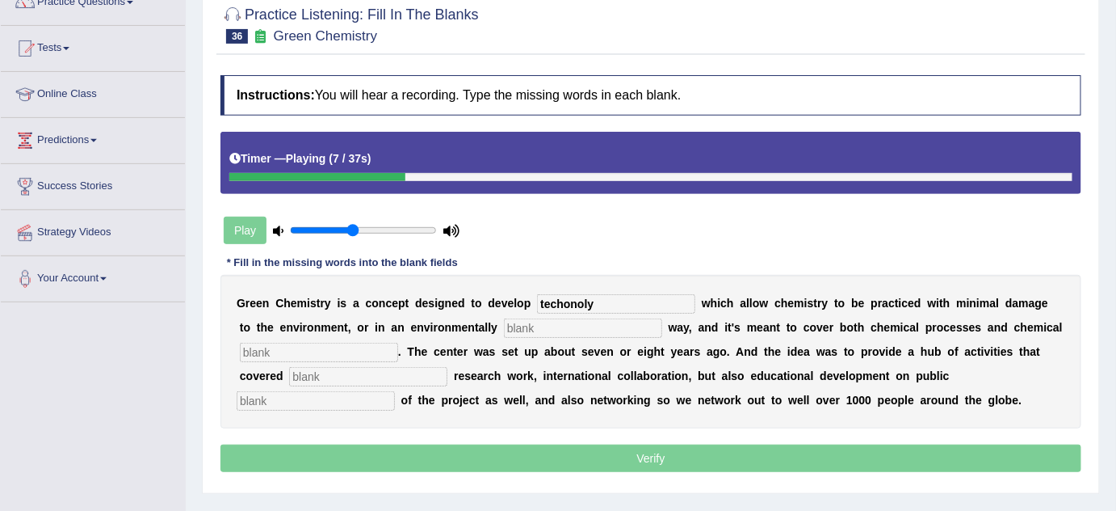
type input "techonoly"
type input "compatible"
type input "products"
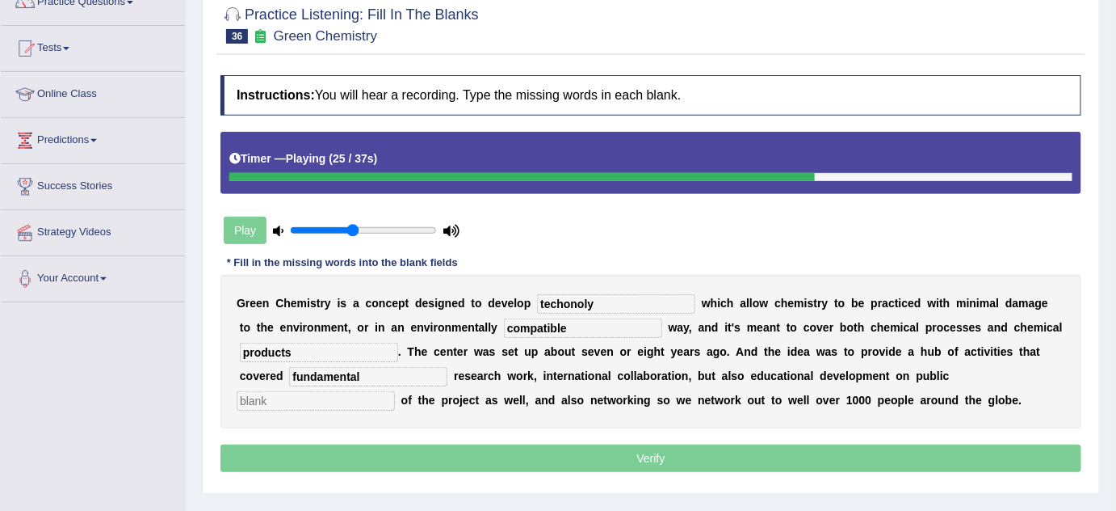
type input "fundamental"
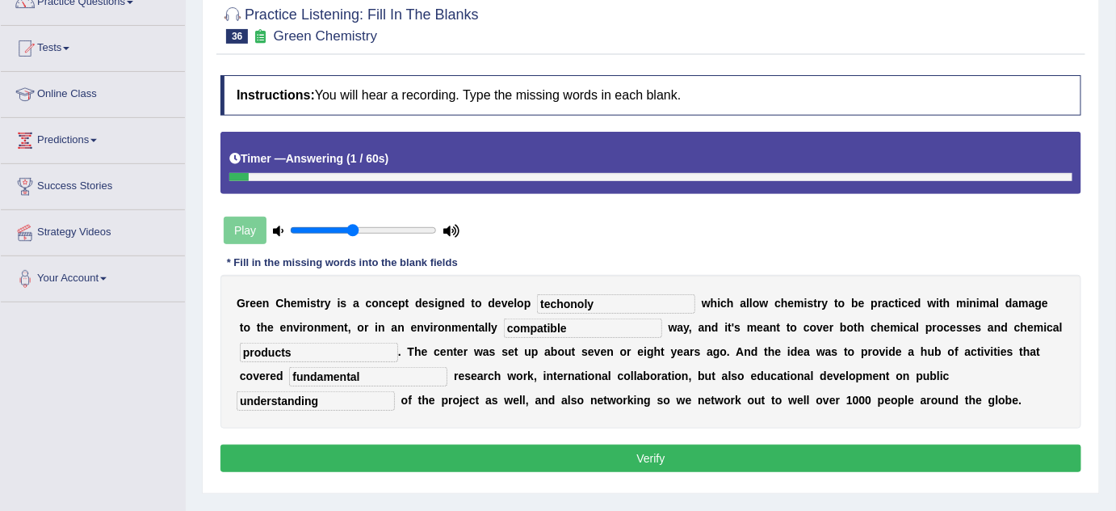
type input "understanding"
click at [574, 302] on input "techonoly" at bounding box center [616, 303] width 158 height 19
click at [578, 303] on input "technoly" at bounding box center [616, 303] width 158 height 19
click at [591, 302] on input "technoly" at bounding box center [616, 303] width 158 height 19
type input "technology"
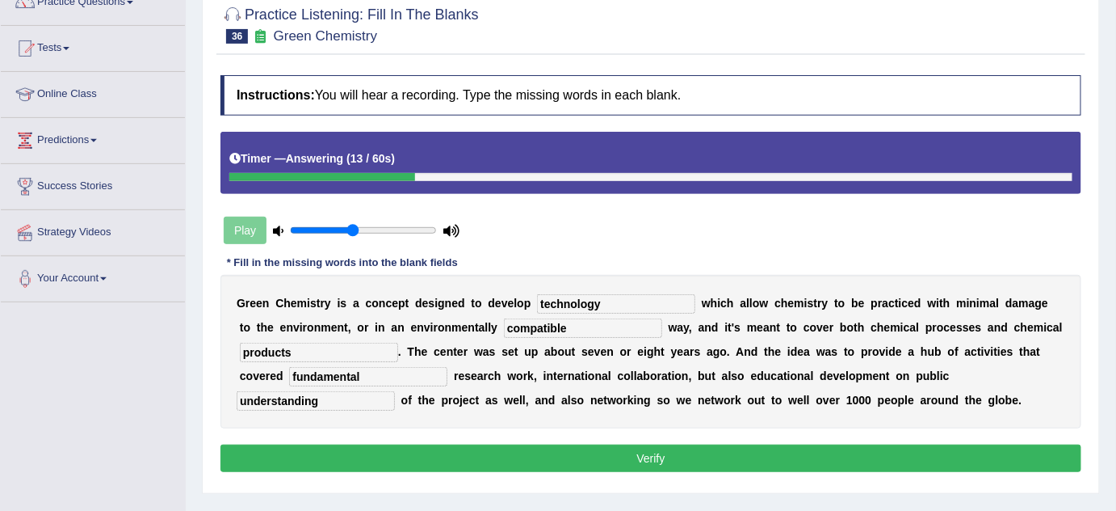
click at [583, 444] on button "Verify" at bounding box center [651, 457] width 861 height 27
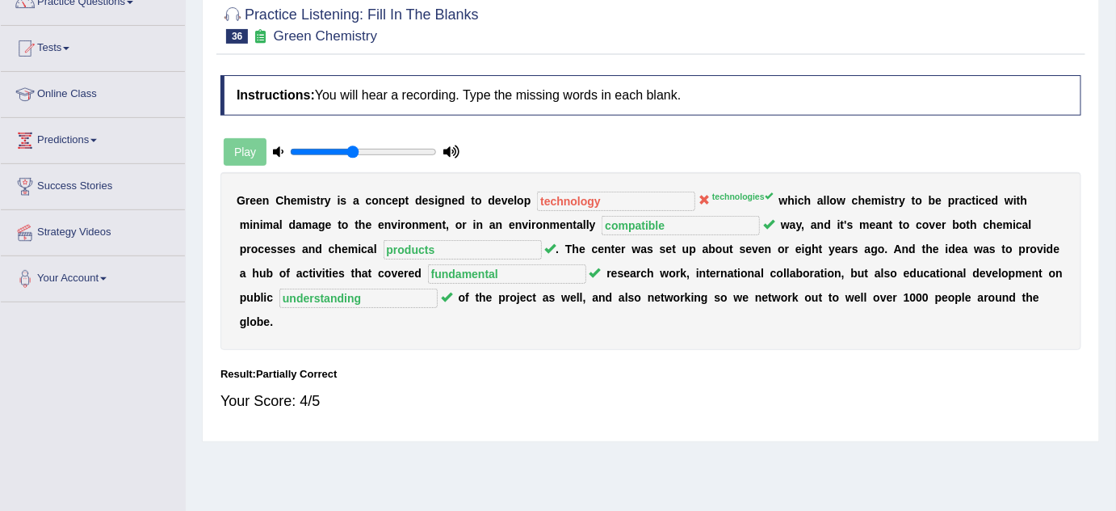
scroll to position [0, 0]
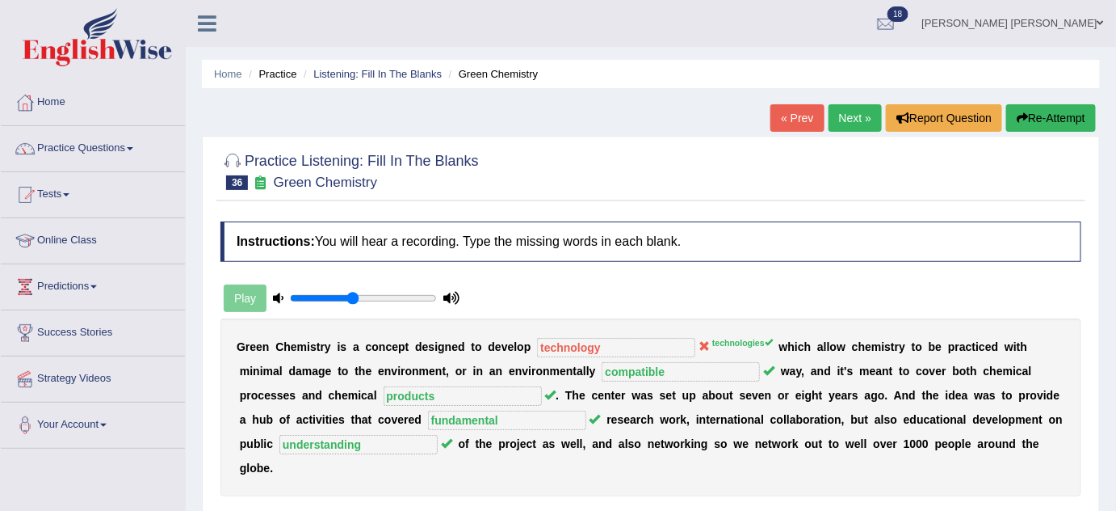
click at [832, 106] on link "Next »" at bounding box center [855, 117] width 53 height 27
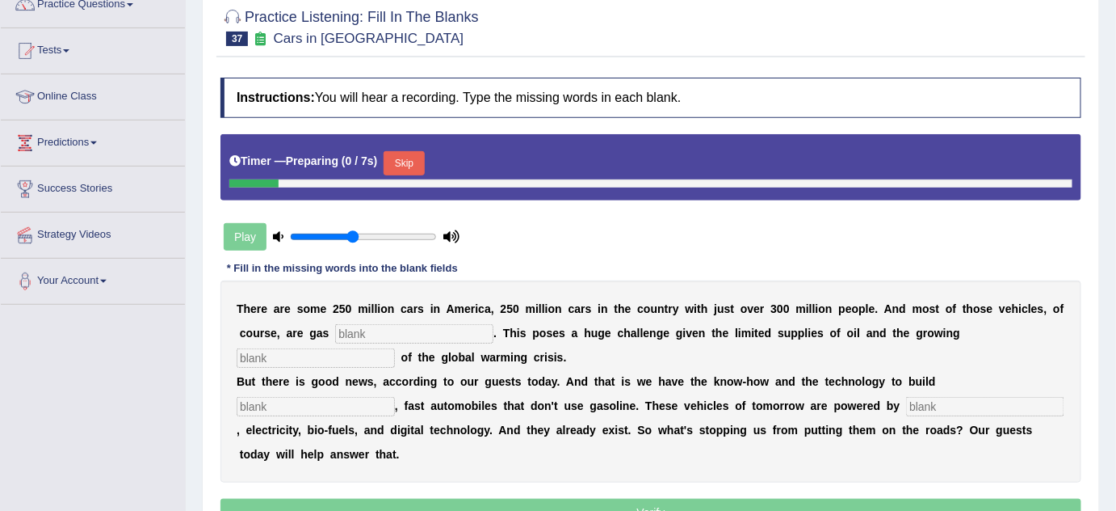
scroll to position [146, 0]
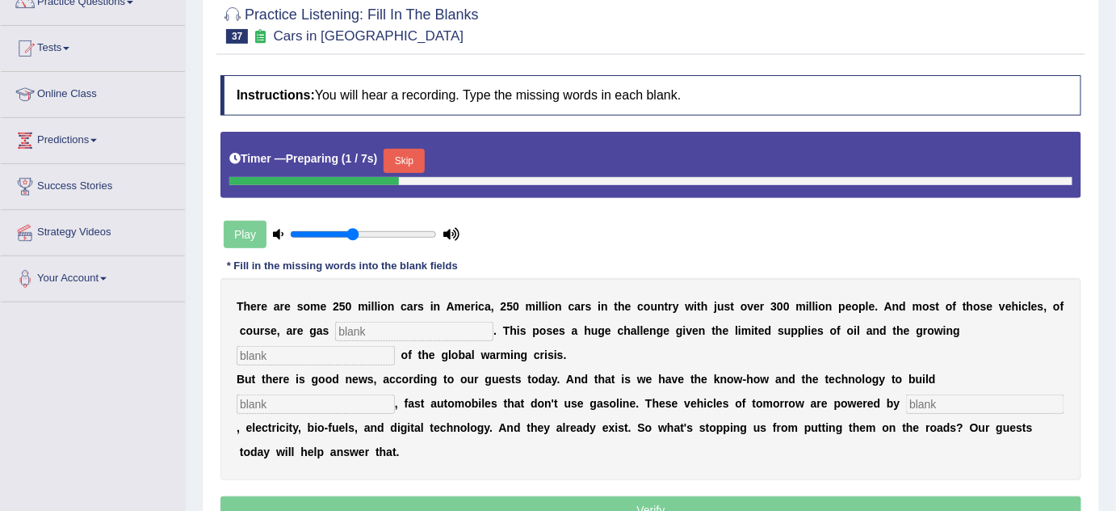
click at [433, 145] on div "Timer — Preparing ( 1 / 7s ) Skip" at bounding box center [650, 161] width 843 height 32
click at [424, 149] on div "Skip" at bounding box center [404, 163] width 40 height 28
click at [424, 149] on button "Skip" at bounding box center [404, 161] width 40 height 24
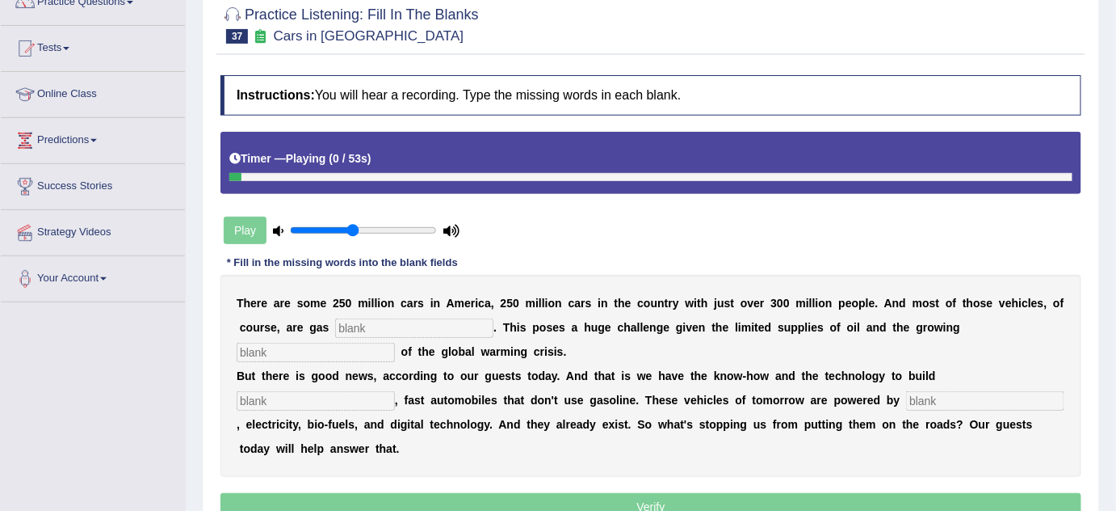
click at [387, 318] on input "text" at bounding box center [414, 327] width 158 height 19
click at [473, 313] on div "T h e r e a r e s o m e 2 5 0 m i l l i o n c a r s i n A m e r i c a , 2 5 0 m…" at bounding box center [651, 376] width 861 height 202
click at [471, 318] on input "text" at bounding box center [414, 327] width 158 height 19
type input "powered"
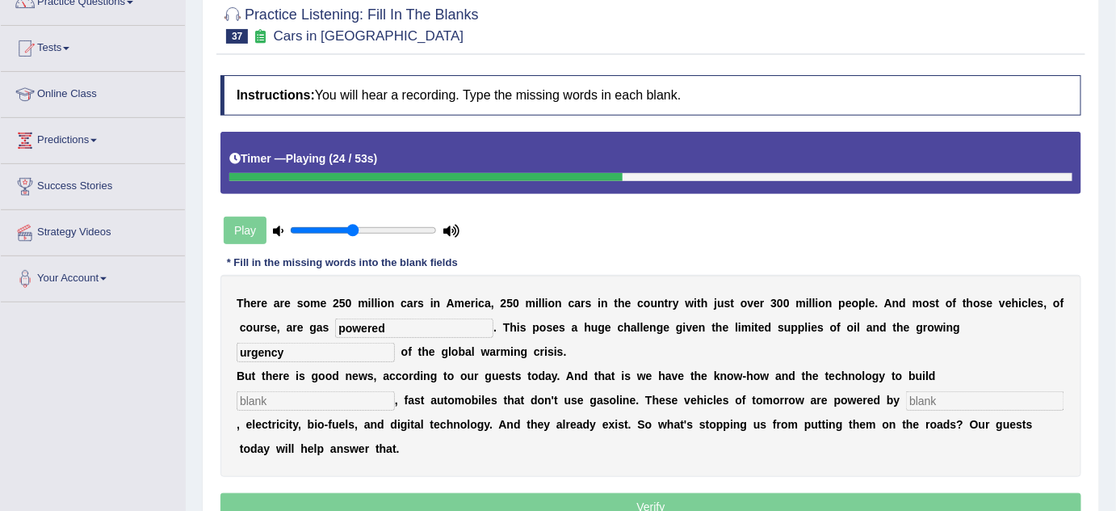
type input "urgency"
type input "sleep"
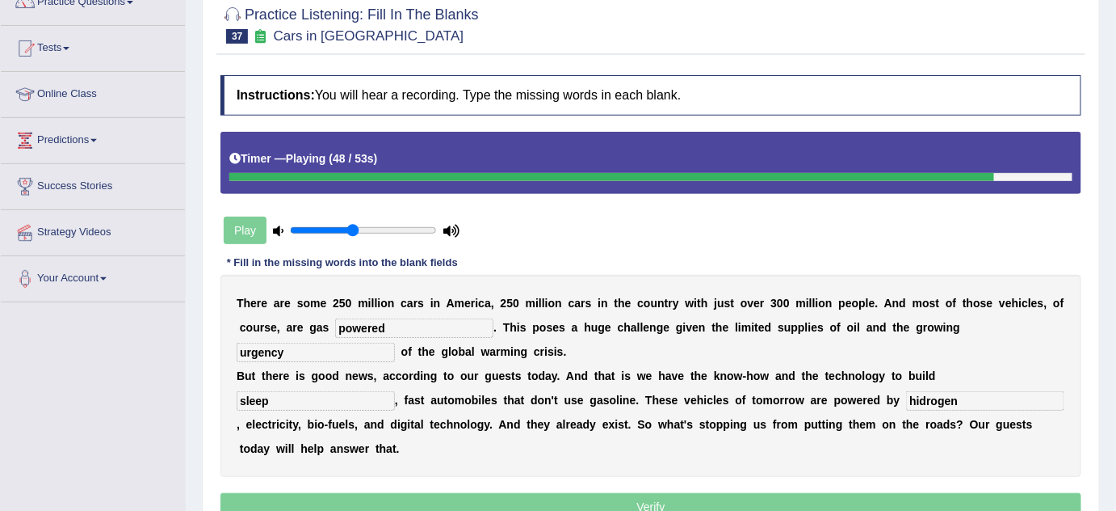
click at [917, 394] on input "hidrogen" at bounding box center [985, 400] width 158 height 19
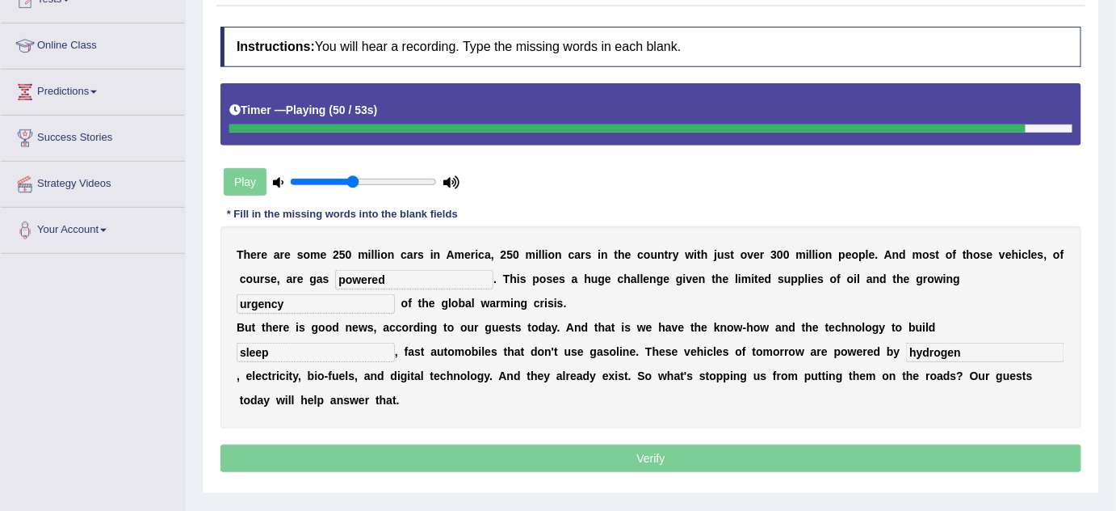
scroll to position [220, 0]
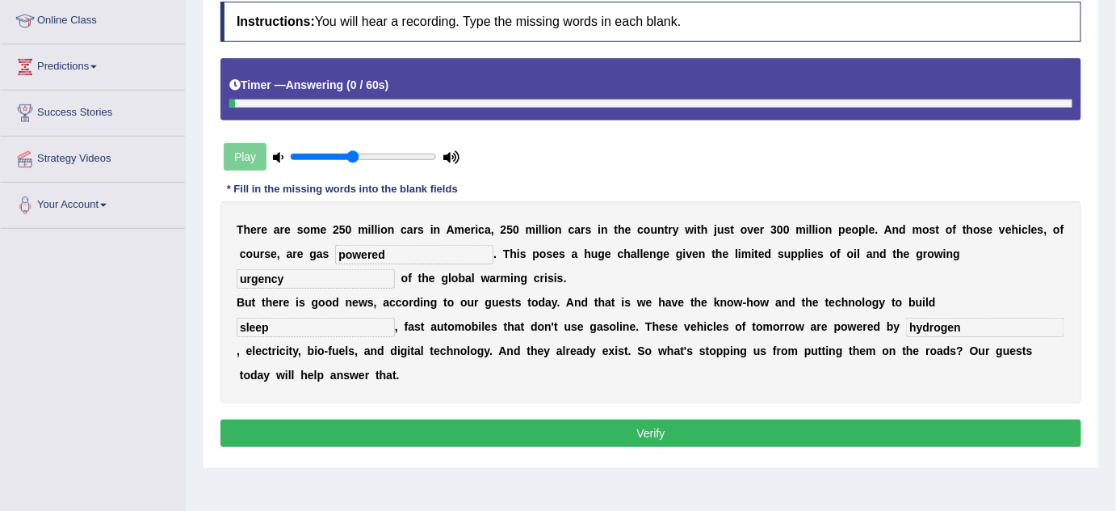
type input "hydrogen"
click at [748, 429] on button "Verify" at bounding box center [651, 432] width 861 height 27
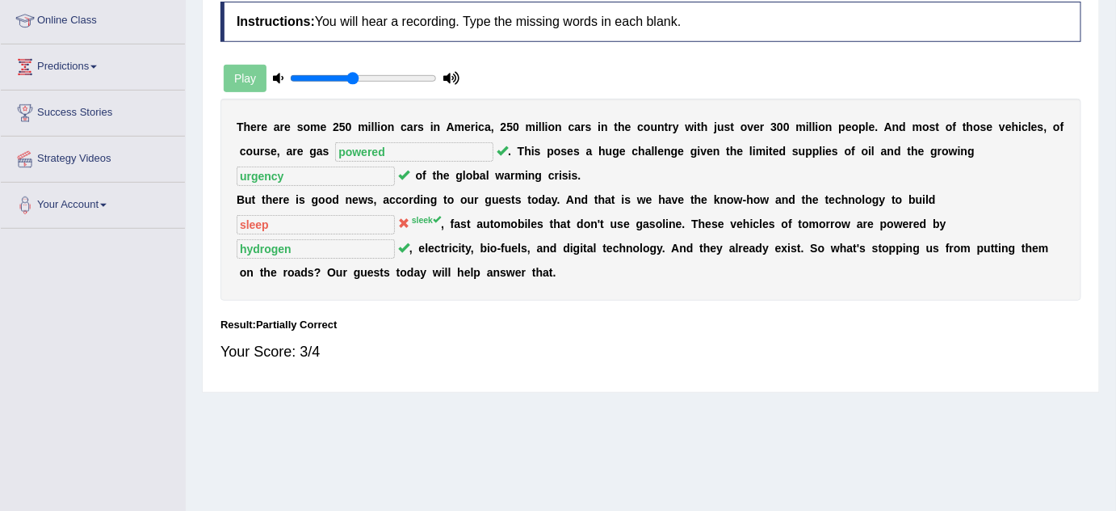
scroll to position [73, 0]
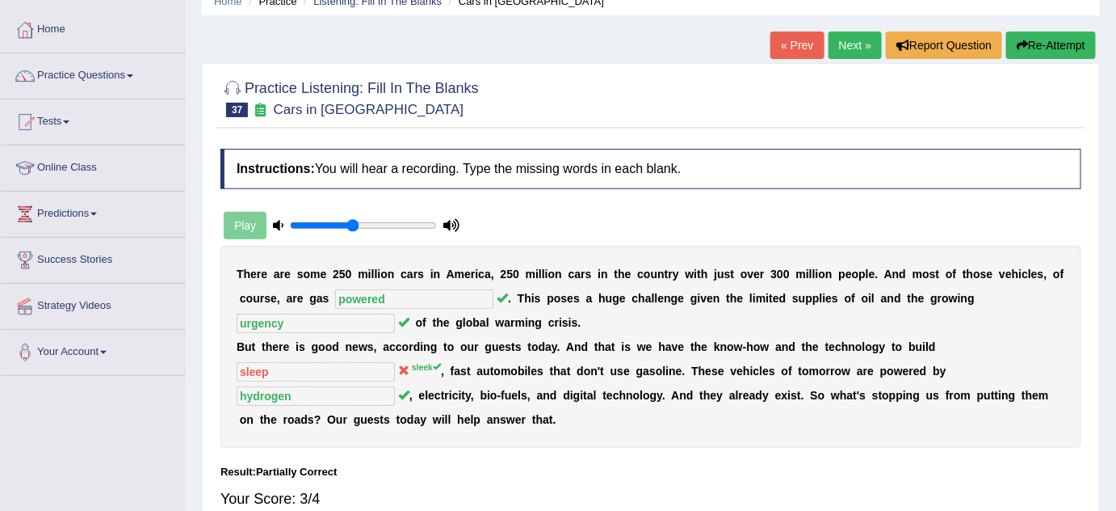
click at [866, 47] on link "Next »" at bounding box center [855, 45] width 53 height 27
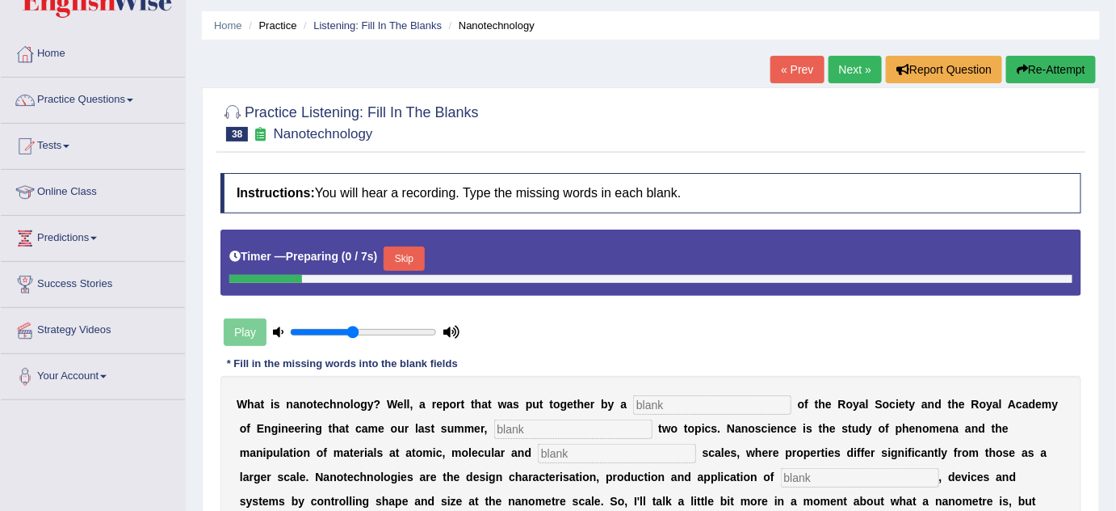
scroll to position [73, 0]
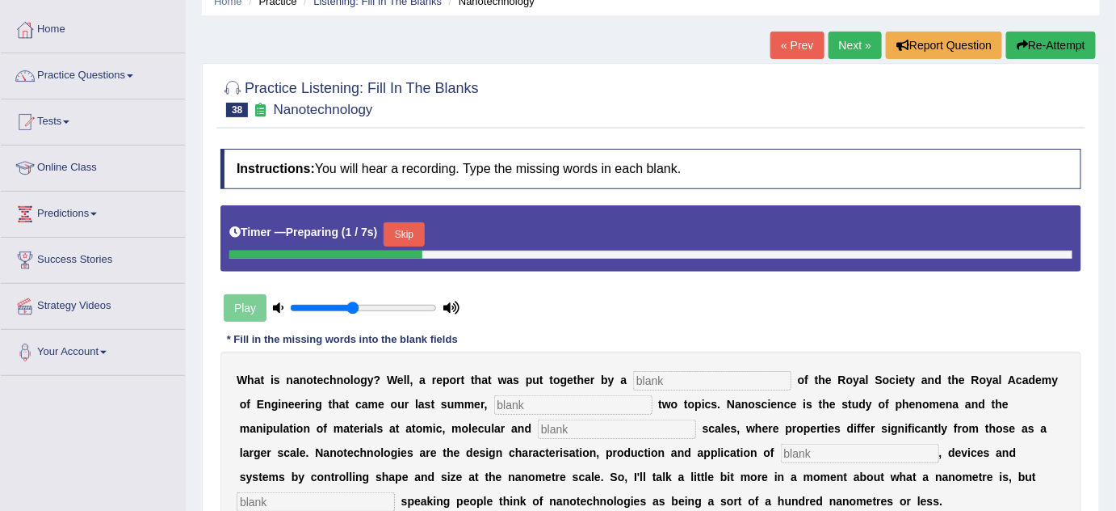
click at [406, 229] on button "Skip" at bounding box center [404, 234] width 40 height 24
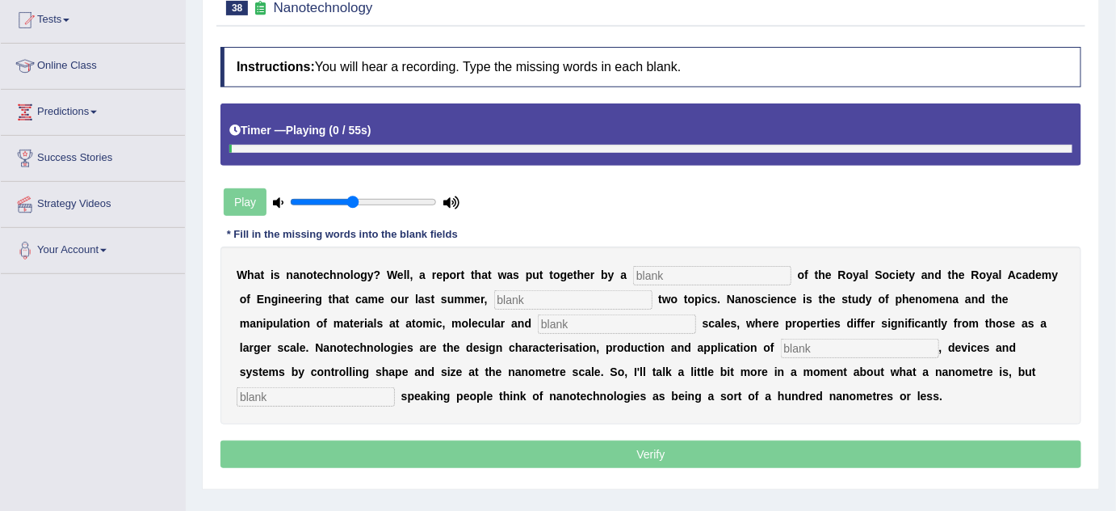
scroll to position [220, 0]
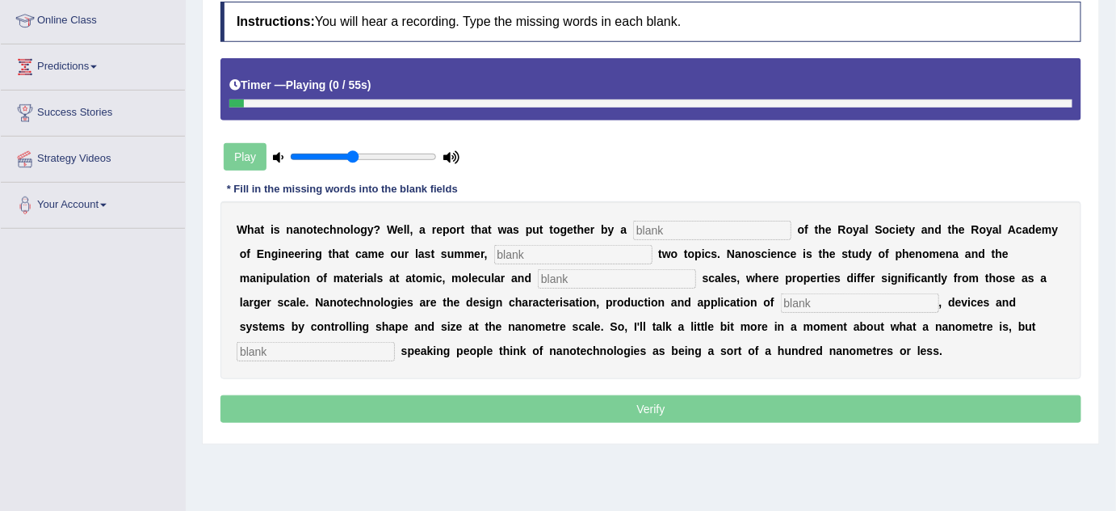
click at [680, 229] on input "text" at bounding box center [712, 230] width 158 height 19
type input "combination"
type input "identify"
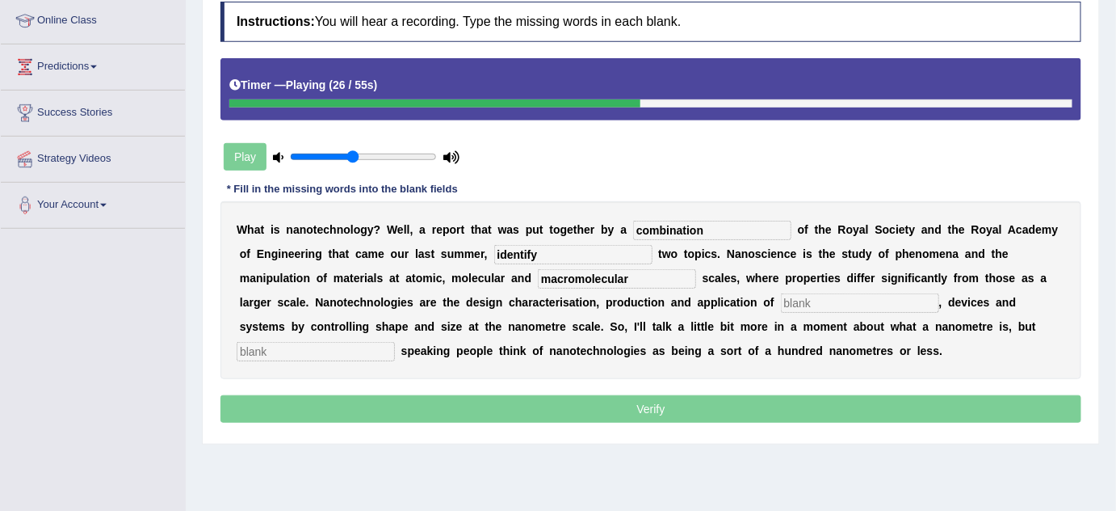
type input "macromolecular"
type input "structures"
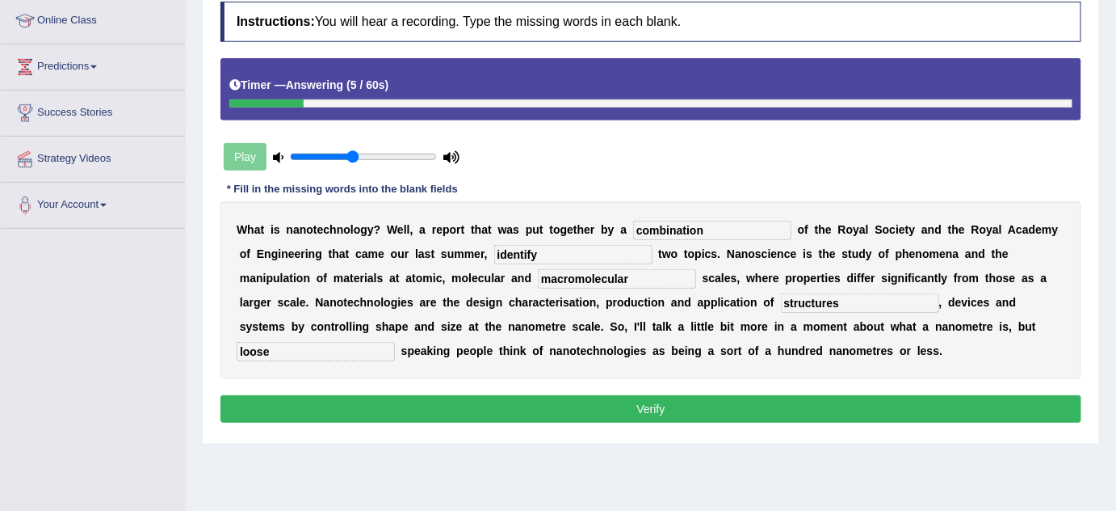
type input "loose"
click at [688, 418] on button "Verify" at bounding box center [651, 408] width 861 height 27
